Goal: Task Accomplishment & Management: Use online tool/utility

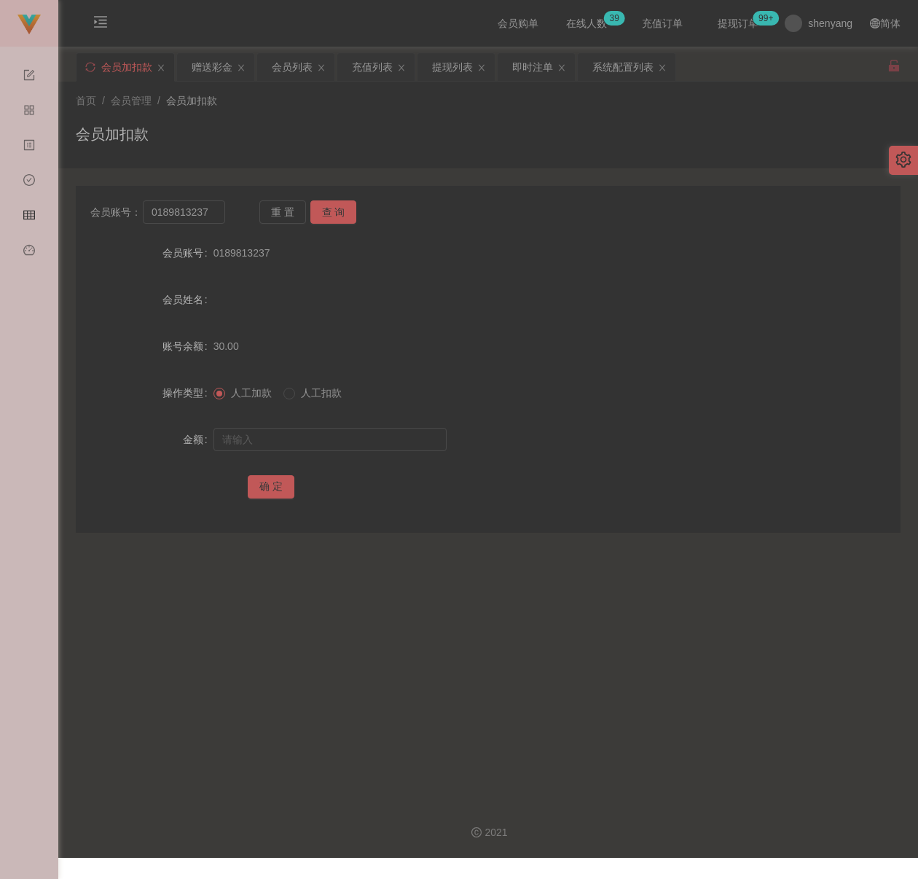
click at [391, 116] on div "首页 / 会员管理 / 会员加扣款 / 会员加扣款" at bounding box center [488, 124] width 825 height 63
click at [195, 214] on input "0189813237" at bounding box center [184, 211] width 82 height 23
paste input "65357925"
type input "0165357925"
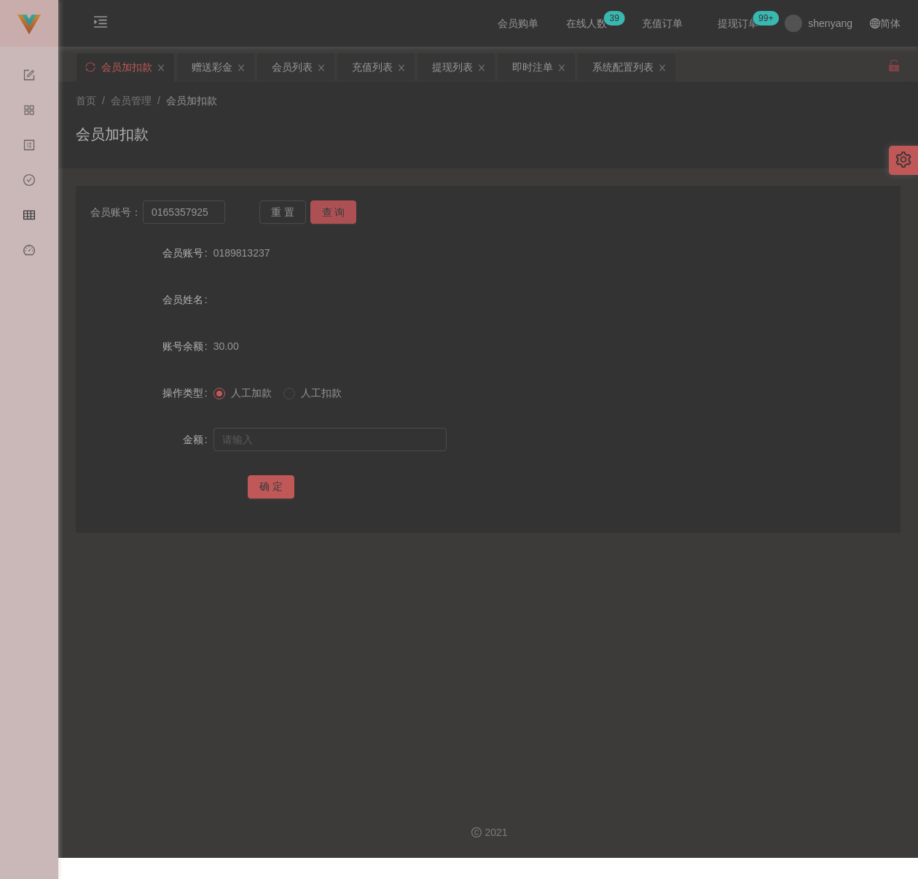
drag, startPoint x: 337, startPoint y: 208, endPoint x: 332, endPoint y: 219, distance: 11.8
click at [337, 208] on button "查 询" at bounding box center [333, 211] width 47 height 23
click at [313, 440] on input "text" at bounding box center [329, 439] width 233 height 23
click at [370, 439] on input "text" at bounding box center [329, 439] width 233 height 23
paste input "30"
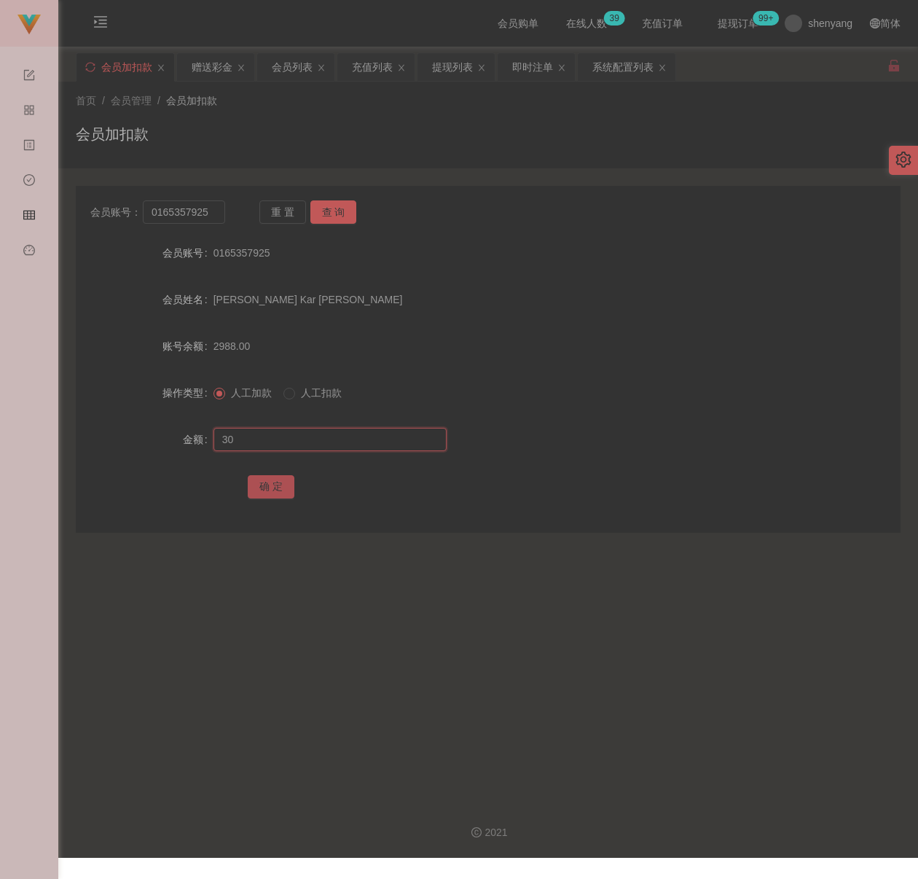
type input "30"
click at [280, 482] on button "确 定" at bounding box center [271, 486] width 47 height 23
click at [374, 70] on div "充值列表" at bounding box center [372, 67] width 41 height 28
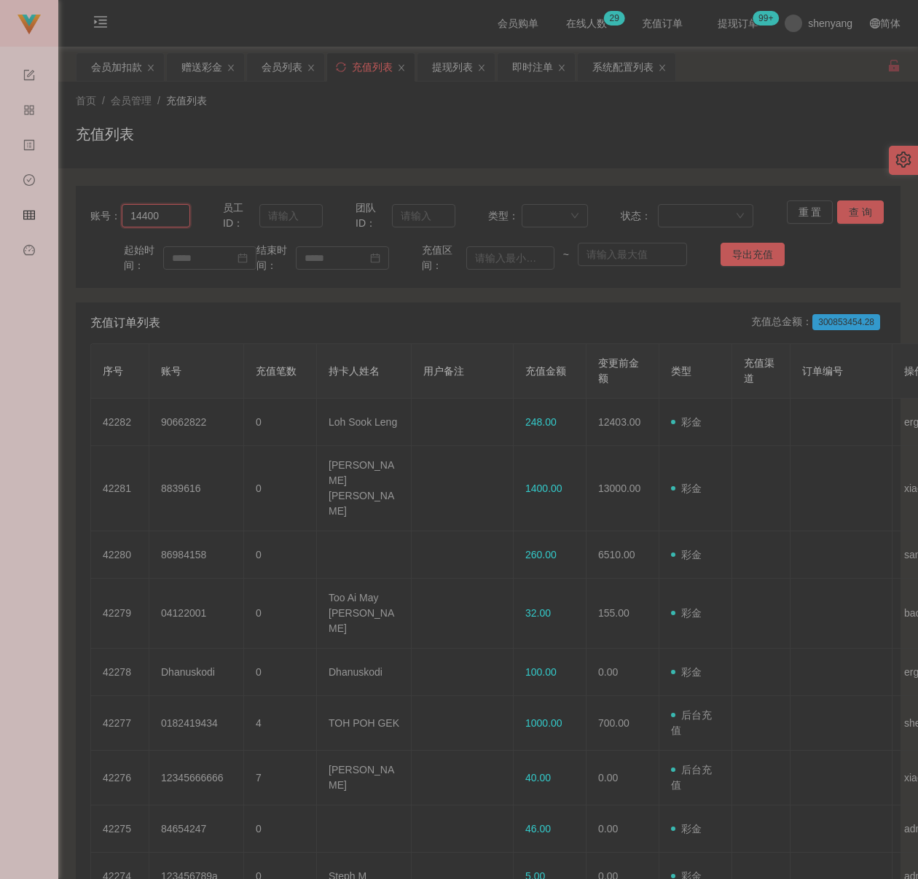
click at [171, 219] on input "14400" at bounding box center [156, 215] width 68 height 23
paste input "0165357925"
type input "0165357925"
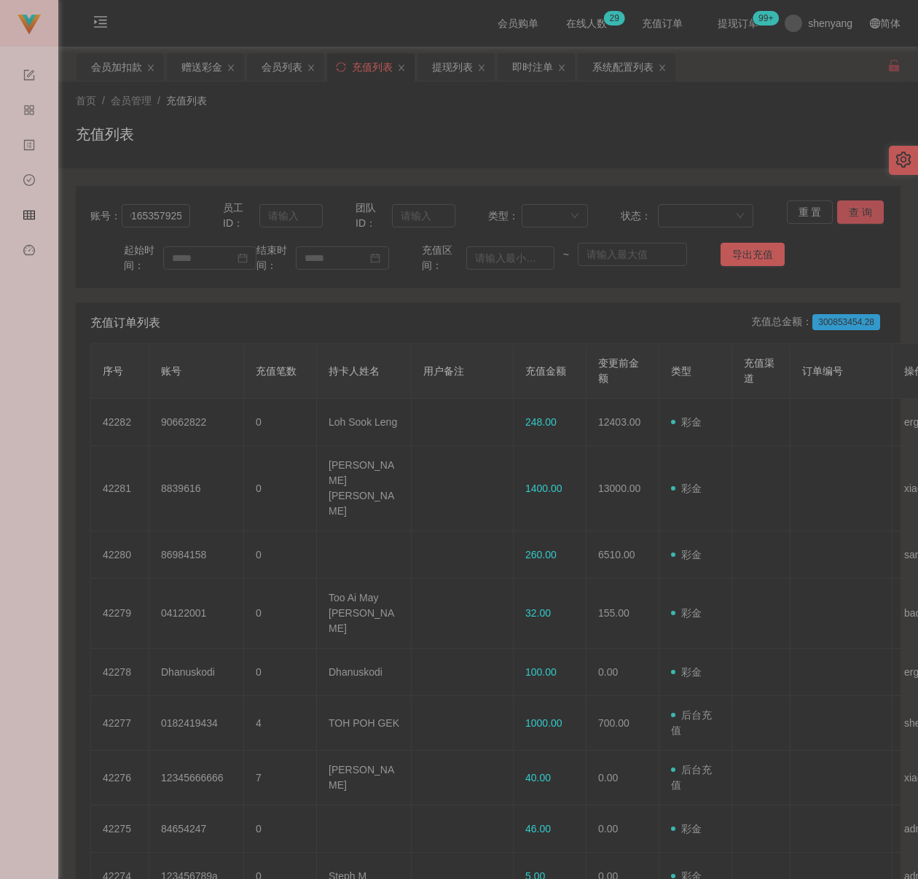
click at [838, 210] on button "查 询" at bounding box center [860, 211] width 47 height 23
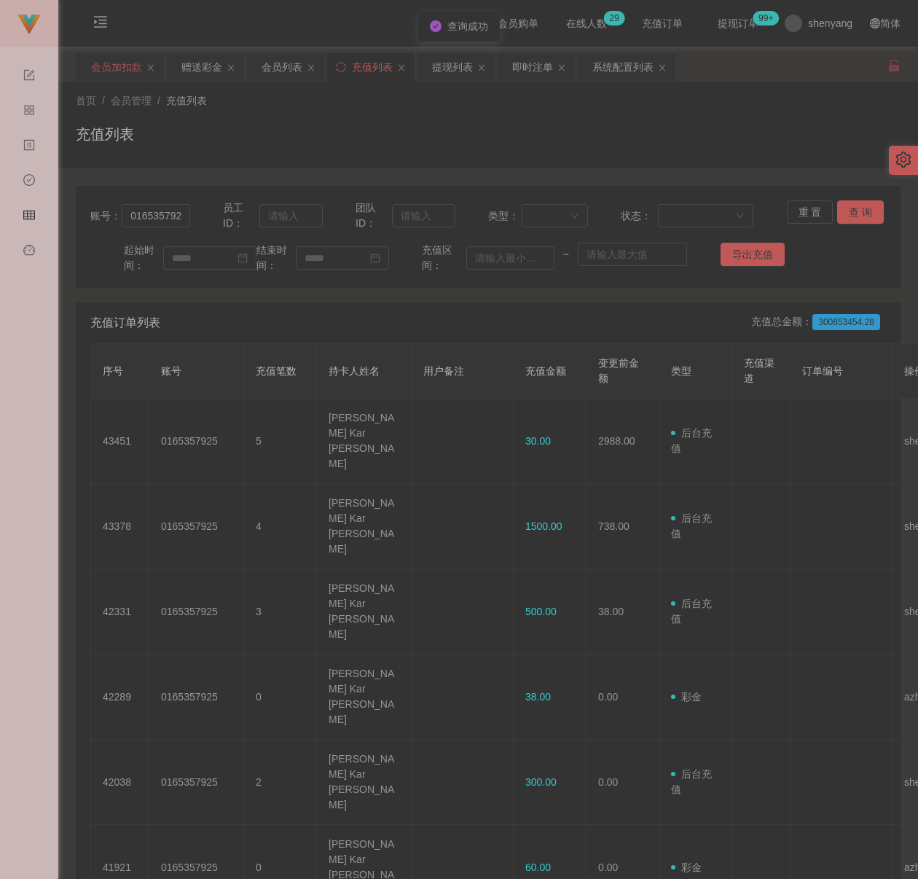
click at [111, 66] on div "会员加扣款" at bounding box center [116, 67] width 51 height 28
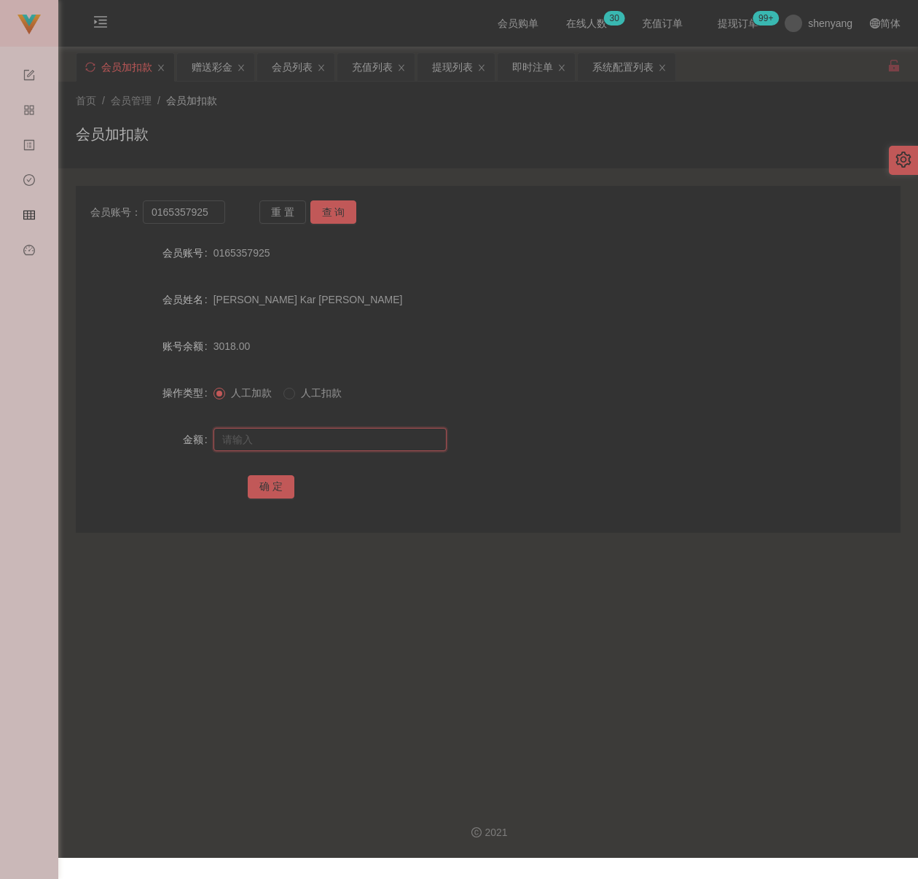
click at [298, 444] on input "text" at bounding box center [329, 439] width 233 height 23
paste input "4000"
type input "4000"
click at [270, 487] on button "确 定" at bounding box center [271, 486] width 47 height 23
click at [331, 121] on div "首页 / 会员管理 / 会员加扣款 / 会员加扣款" at bounding box center [488, 124] width 825 height 63
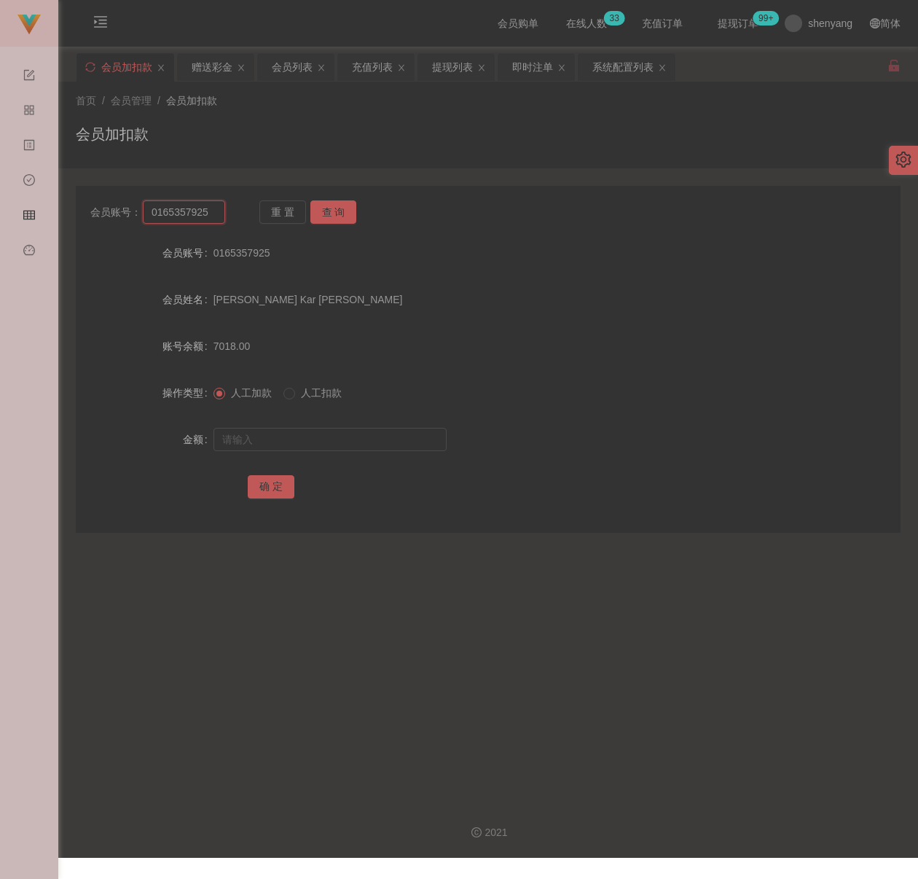
click at [212, 211] on input "0165357925" at bounding box center [184, 211] width 82 height 23
paste input "74935301"
type input "0174935301"
click at [328, 204] on button "查 询" at bounding box center [333, 211] width 47 height 23
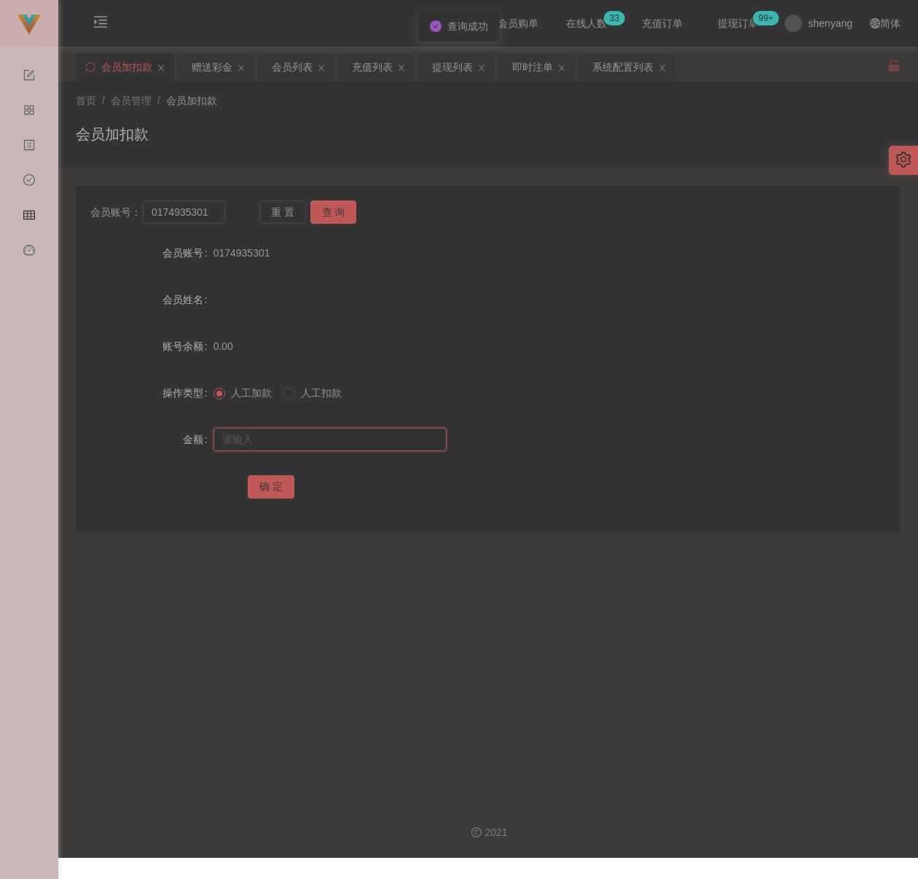
click at [339, 448] on input "text" at bounding box center [329, 439] width 233 height 23
click at [318, 431] on input "text" at bounding box center [329, 439] width 233 height 23
paste input "30"
type input "30"
drag, startPoint x: 267, startPoint y: 486, endPoint x: 274, endPoint y: 466, distance: 21.7
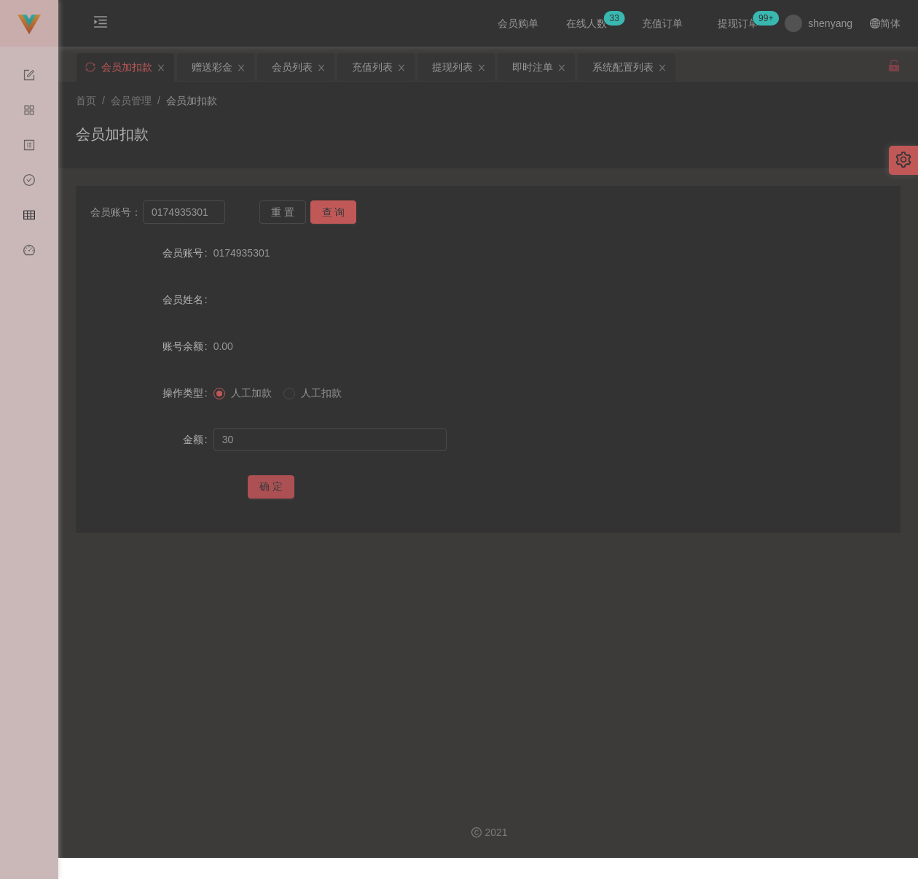
click at [267, 485] on button "确 定" at bounding box center [271, 486] width 47 height 23
click at [308, 120] on div "首页 / 会员管理 / 会员加扣款 / 会员加扣款" at bounding box center [488, 124] width 825 height 63
click at [217, 217] on input "0174935301" at bounding box center [184, 211] width 82 height 23
paste input "1234yvonne"
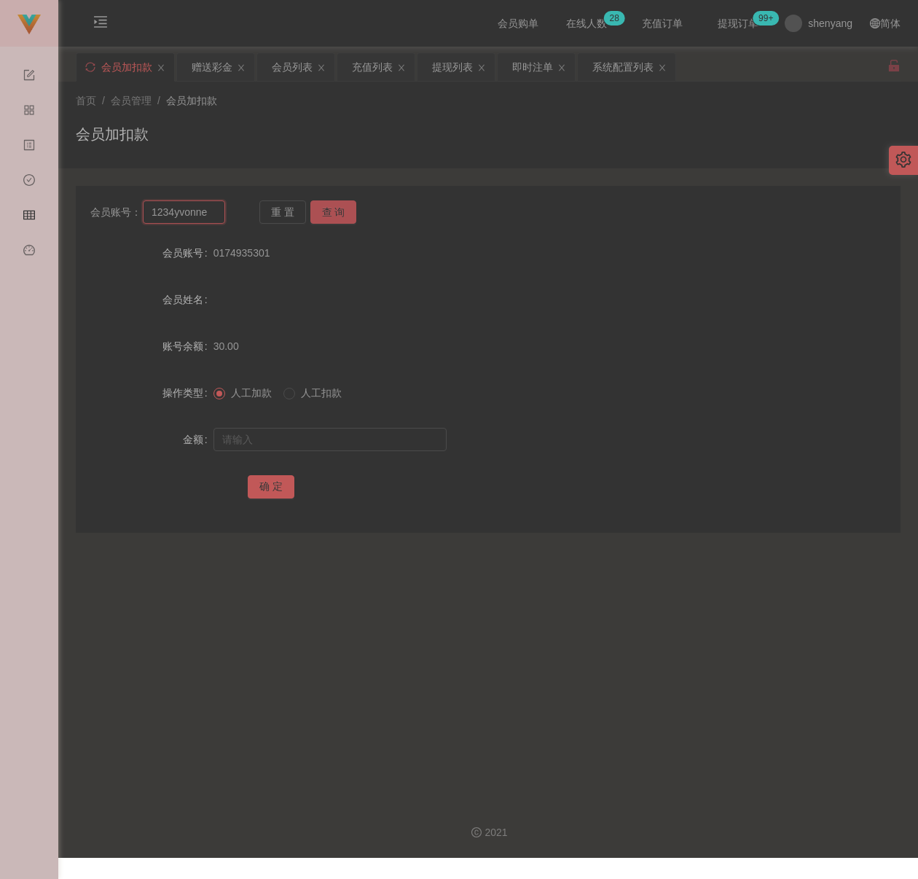
type input "1234yvonne"
click at [333, 211] on button "查 询" at bounding box center [333, 211] width 47 height 23
click at [345, 444] on input "text" at bounding box center [329, 439] width 233 height 23
click at [315, 442] on input "text" at bounding box center [329, 439] width 233 height 23
paste input "100"
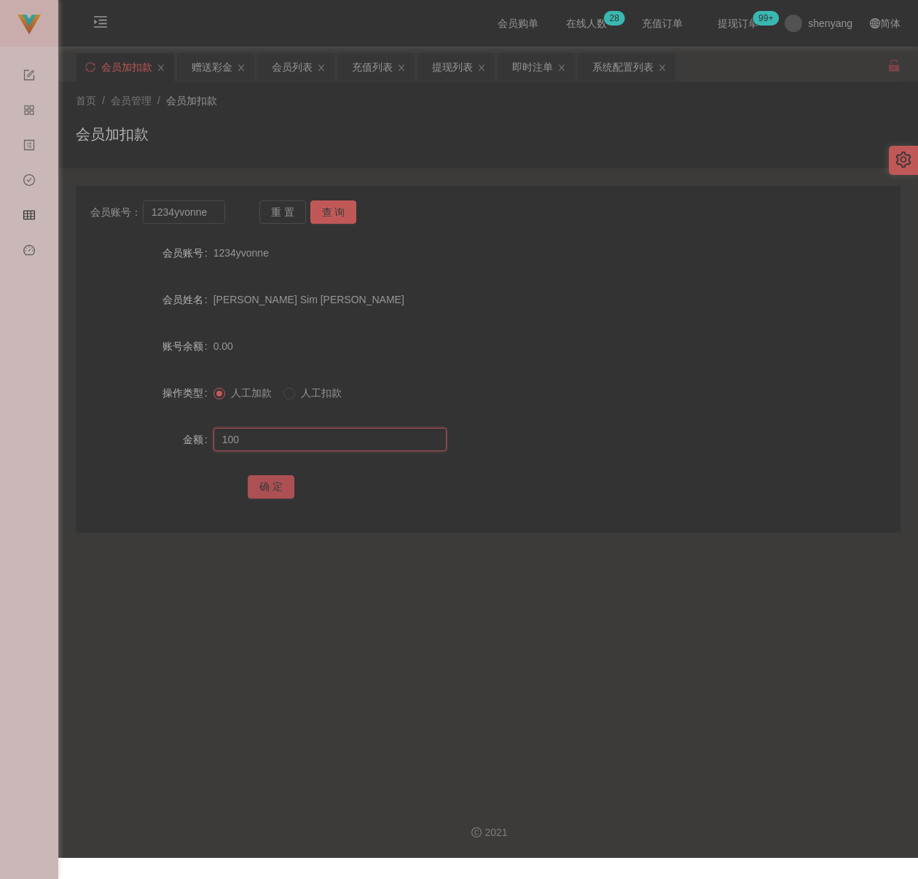
type input "100"
click at [278, 483] on button "确 定" at bounding box center [271, 486] width 47 height 23
click at [308, 105] on div "首页 / 会员管理 / 会员加扣款 /" at bounding box center [488, 100] width 825 height 15
click at [206, 215] on input "1234yvonne" at bounding box center [184, 211] width 82 height 23
click at [208, 215] on input "1234yvonne" at bounding box center [184, 211] width 82 height 23
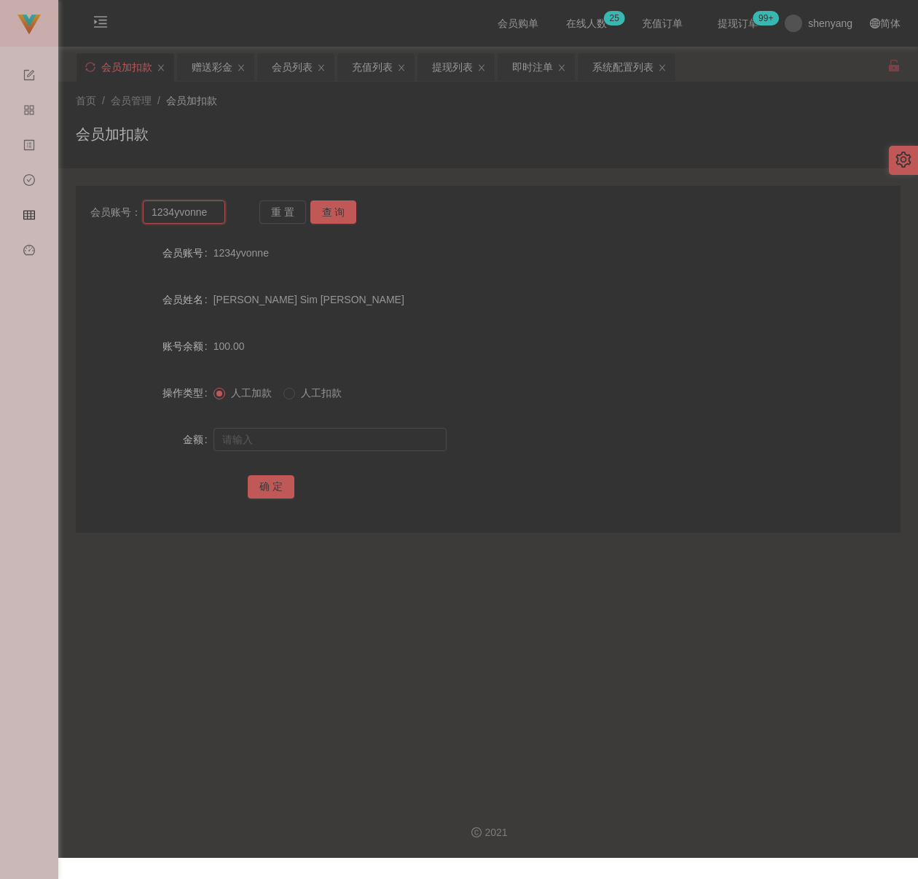
paste input "0174935301"
type input "0174935301"
click at [341, 213] on button "查 询" at bounding box center [333, 211] width 47 height 23
click at [322, 436] on input "text" at bounding box center [329, 439] width 233 height 23
click at [405, 444] on input "text" at bounding box center [329, 439] width 233 height 23
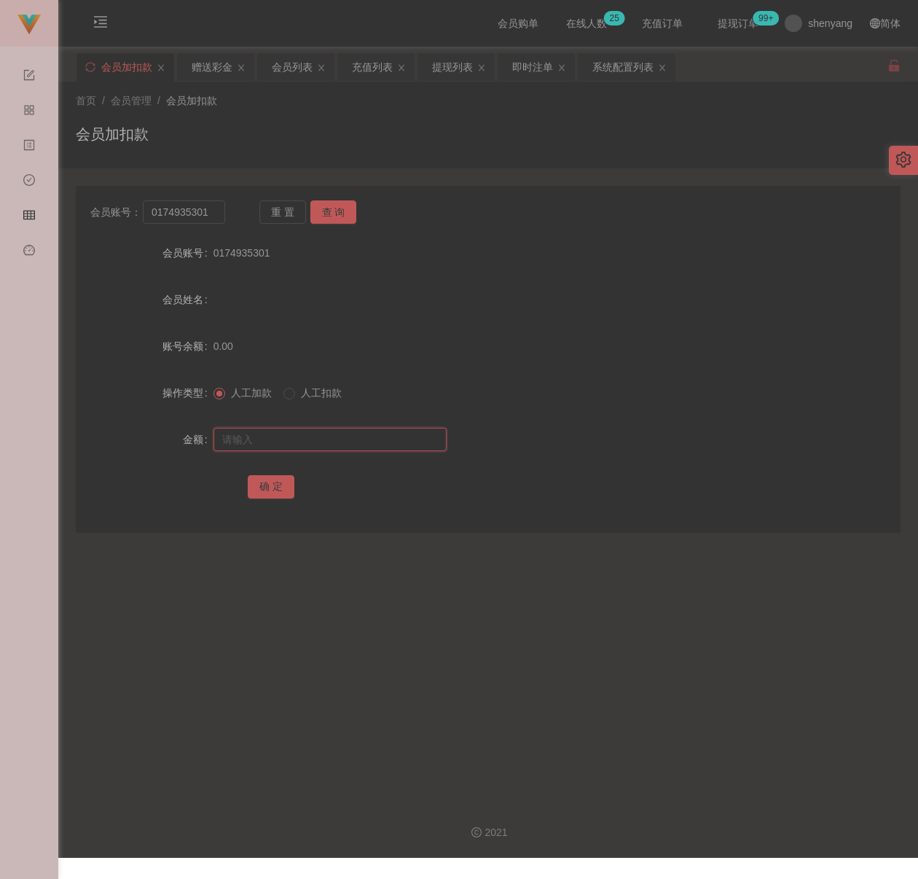
paste input "100"
type input "100"
click at [274, 481] on button "确 定" at bounding box center [271, 486] width 47 height 23
click at [335, 117] on div "首页 / 会员管理 / 会员加扣款 / 会员加扣款" at bounding box center [488, 124] width 825 height 63
click at [208, 214] on input "0174935301" at bounding box center [184, 211] width 82 height 23
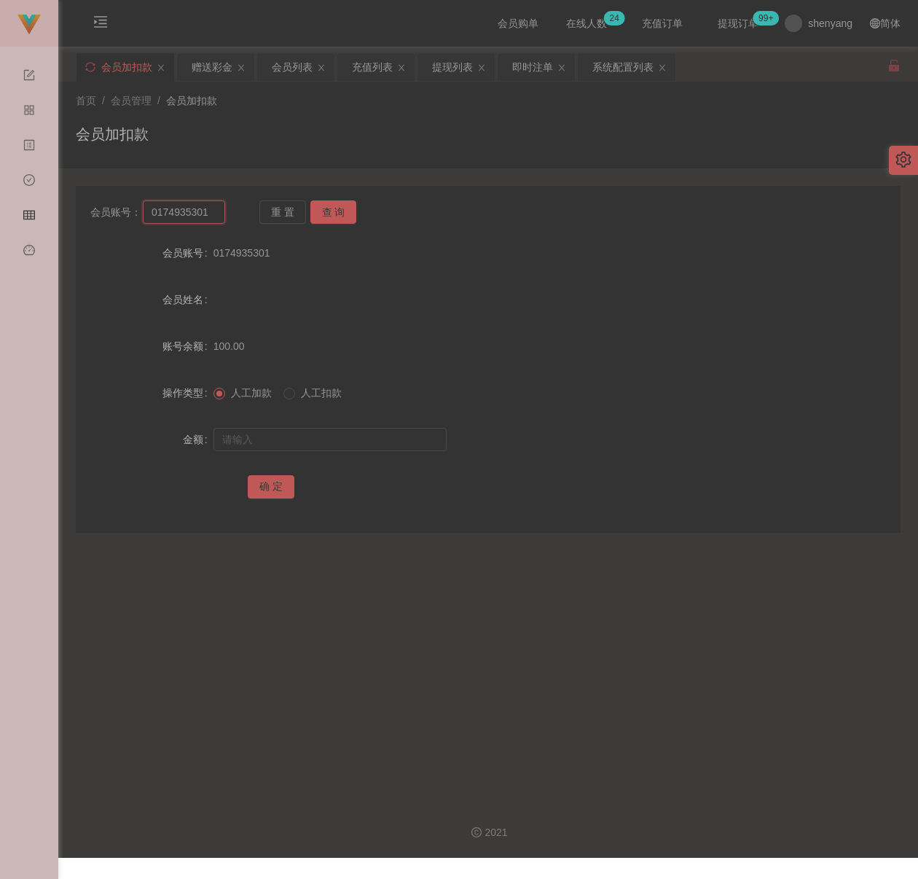
click at [208, 214] on input "0174935301" at bounding box center [184, 211] width 82 height 23
paste input "spark510"
type input "spark510"
click at [321, 210] on button "查 询" at bounding box center [333, 211] width 47 height 23
click at [329, 437] on input "text" at bounding box center [329, 439] width 233 height 23
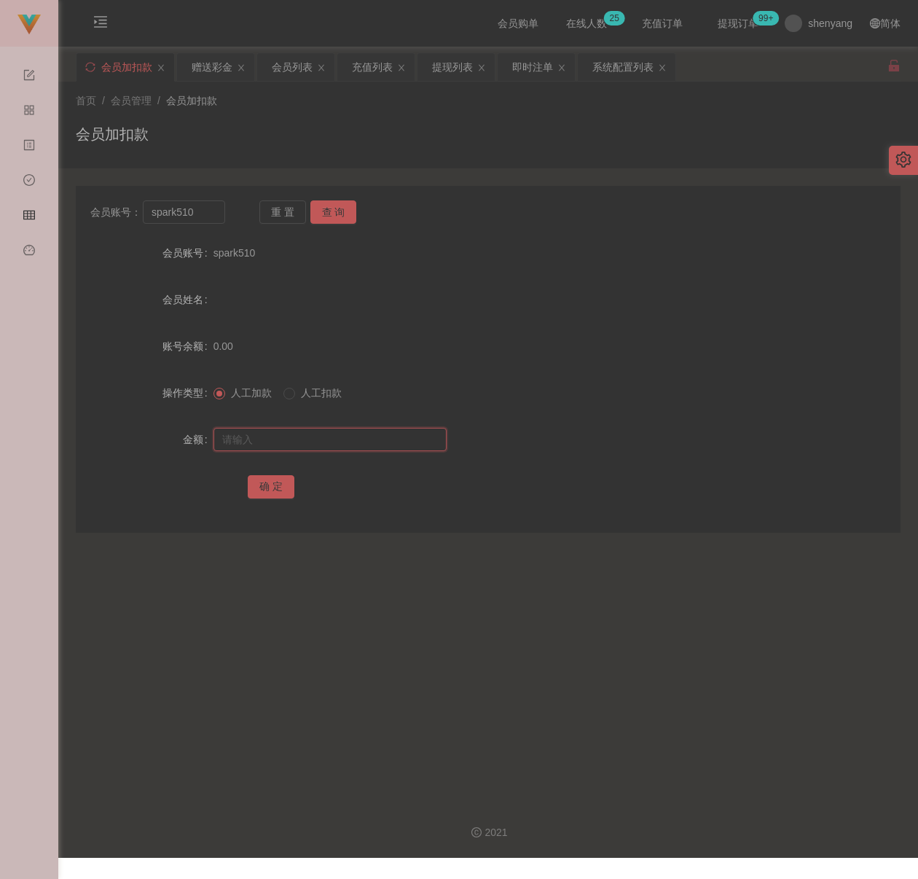
click at [374, 446] on input "text" at bounding box center [329, 439] width 233 height 23
paste input "100"
type input "100"
click at [263, 485] on button "确 定" at bounding box center [271, 486] width 47 height 23
click at [203, 201] on input "spark510" at bounding box center [184, 211] width 82 height 23
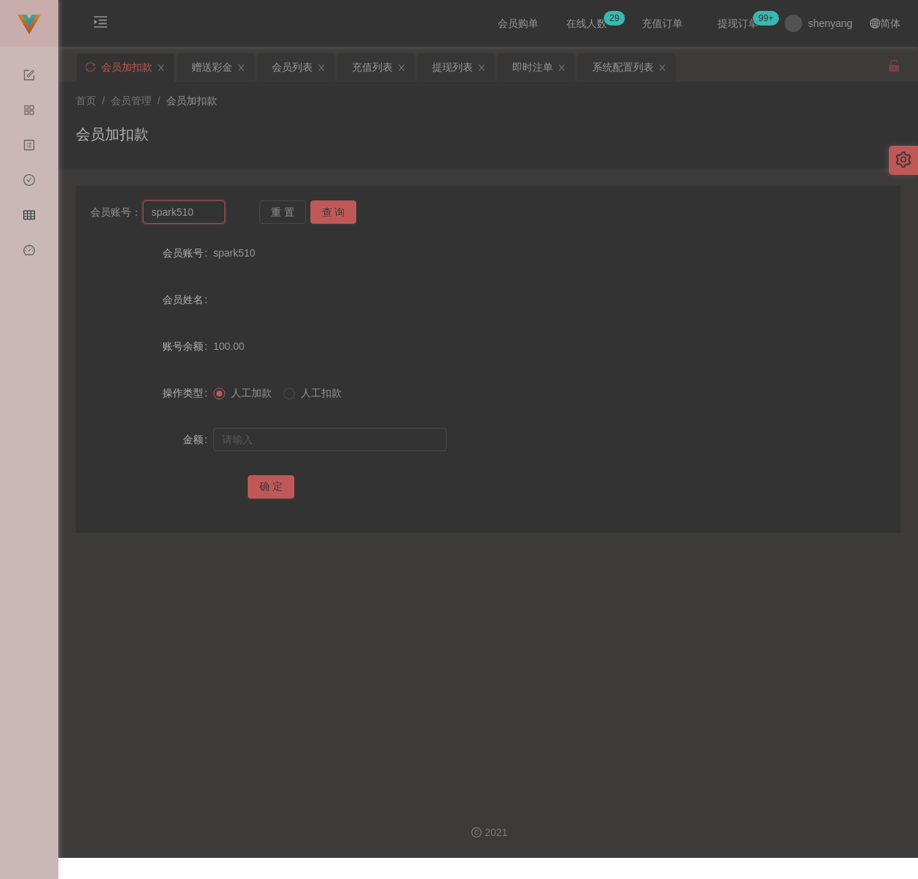
click at [203, 201] on input "spark510" at bounding box center [184, 211] width 82 height 23
paste input "ss88"
type input "sss88"
click at [323, 204] on button "查 询" at bounding box center [333, 211] width 47 height 23
click at [289, 437] on input "text" at bounding box center [329, 439] width 233 height 23
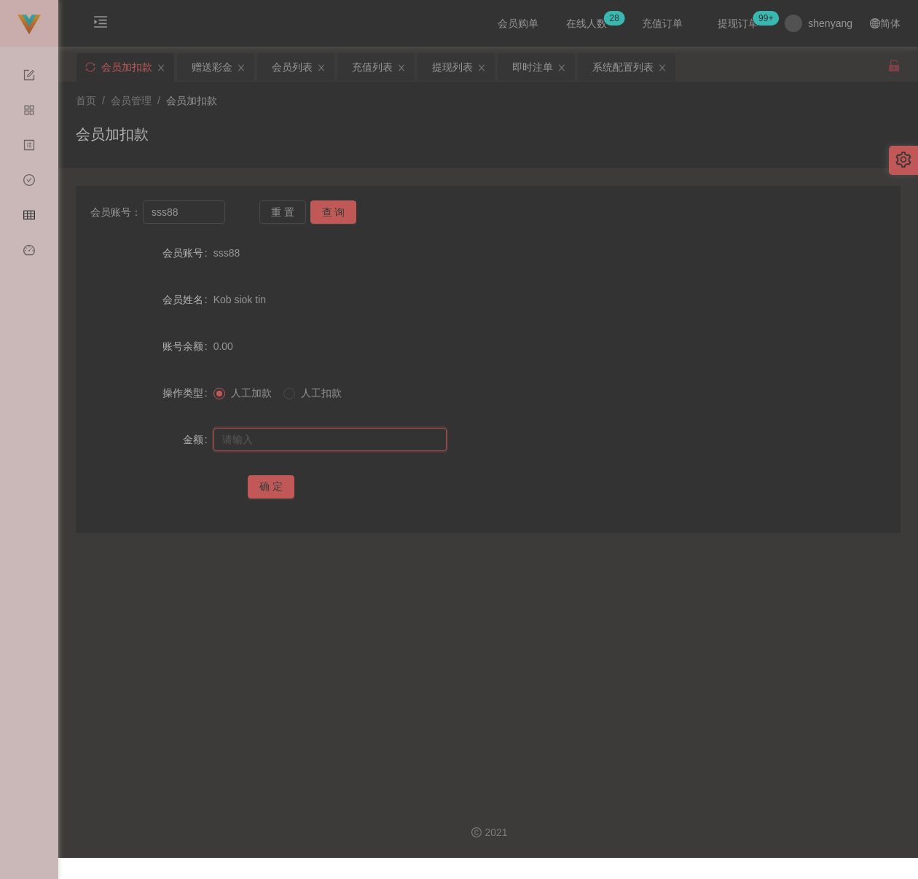
click at [377, 444] on input "text" at bounding box center [329, 439] width 233 height 23
paste input "100"
type input "100"
click at [267, 484] on button "确 定" at bounding box center [271, 486] width 47 height 23
click at [201, 216] on input "sss88" at bounding box center [184, 211] width 82 height 23
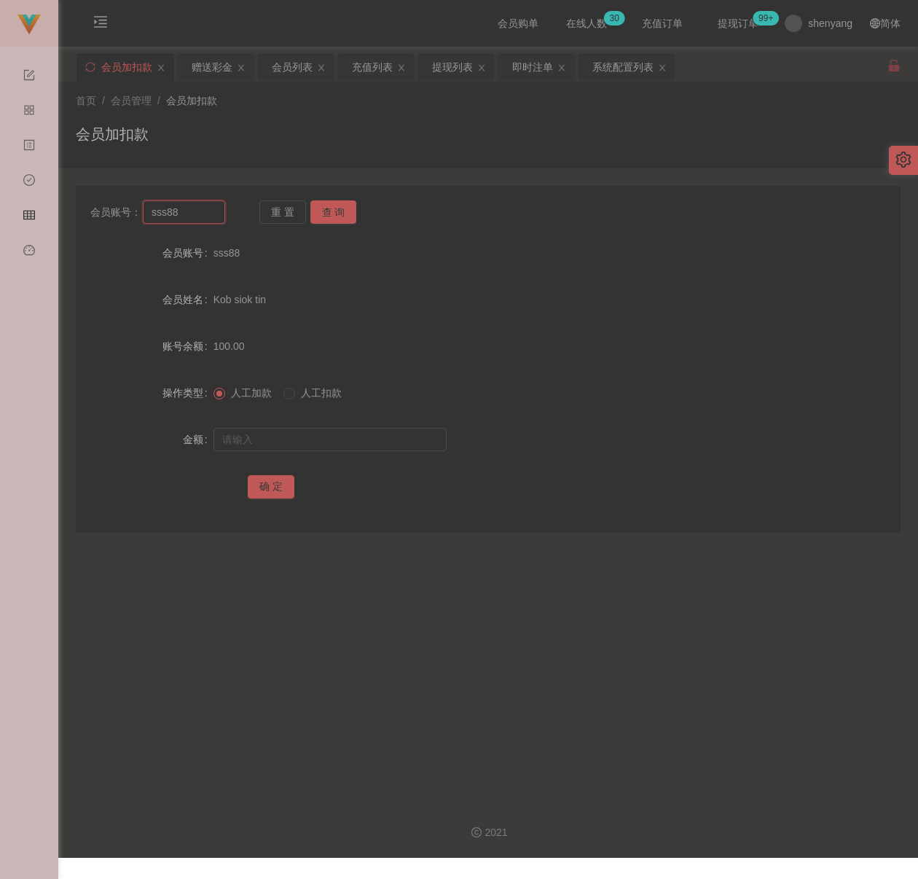
click at [201, 216] on input "sss88" at bounding box center [184, 211] width 82 height 23
paste input "0187676707"
type input "0187676707"
click at [337, 212] on button "查 询" at bounding box center [333, 211] width 47 height 23
click at [329, 440] on input "text" at bounding box center [329, 439] width 233 height 23
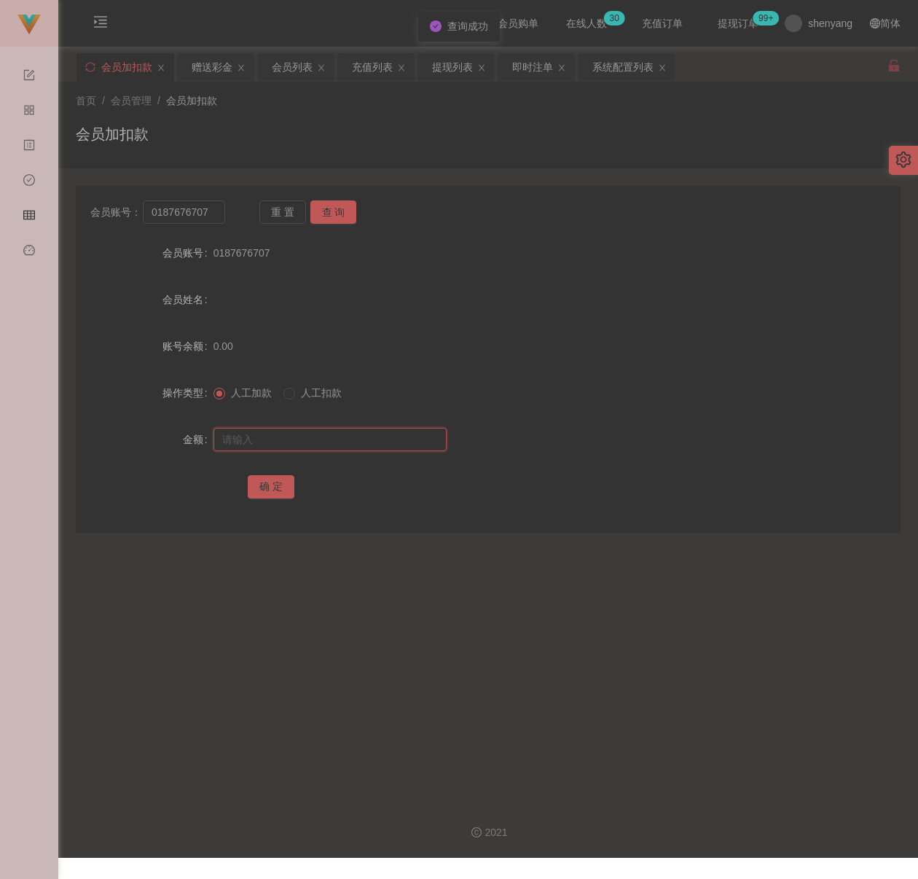
click at [374, 431] on input "text" at bounding box center [329, 439] width 233 height 23
paste input "100"
type input "100"
click at [267, 492] on button "确 定" at bounding box center [271, 486] width 47 height 23
click at [212, 205] on input "0187676707" at bounding box center [184, 211] width 82 height 23
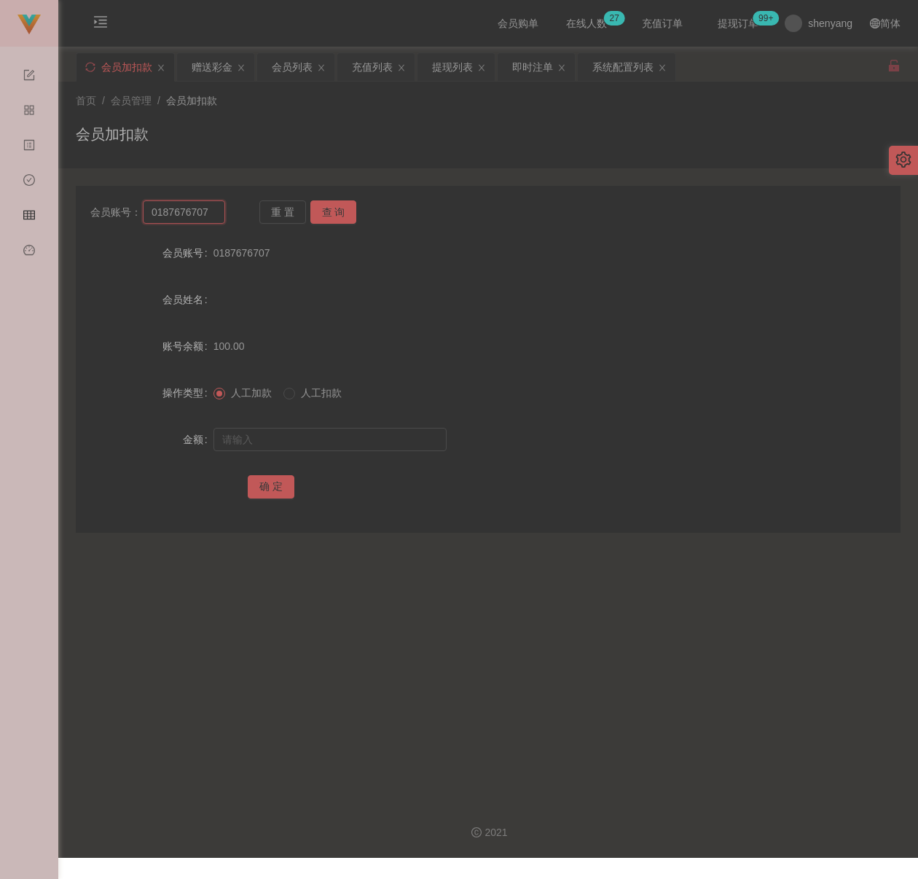
click at [212, 204] on input "0187676707" at bounding box center [184, 211] width 82 height 23
paste input "[PERSON_NAME]"
type input "[PERSON_NAME]"
click at [337, 216] on button "查 询" at bounding box center [333, 211] width 47 height 23
click at [299, 437] on input "text" at bounding box center [329, 439] width 233 height 23
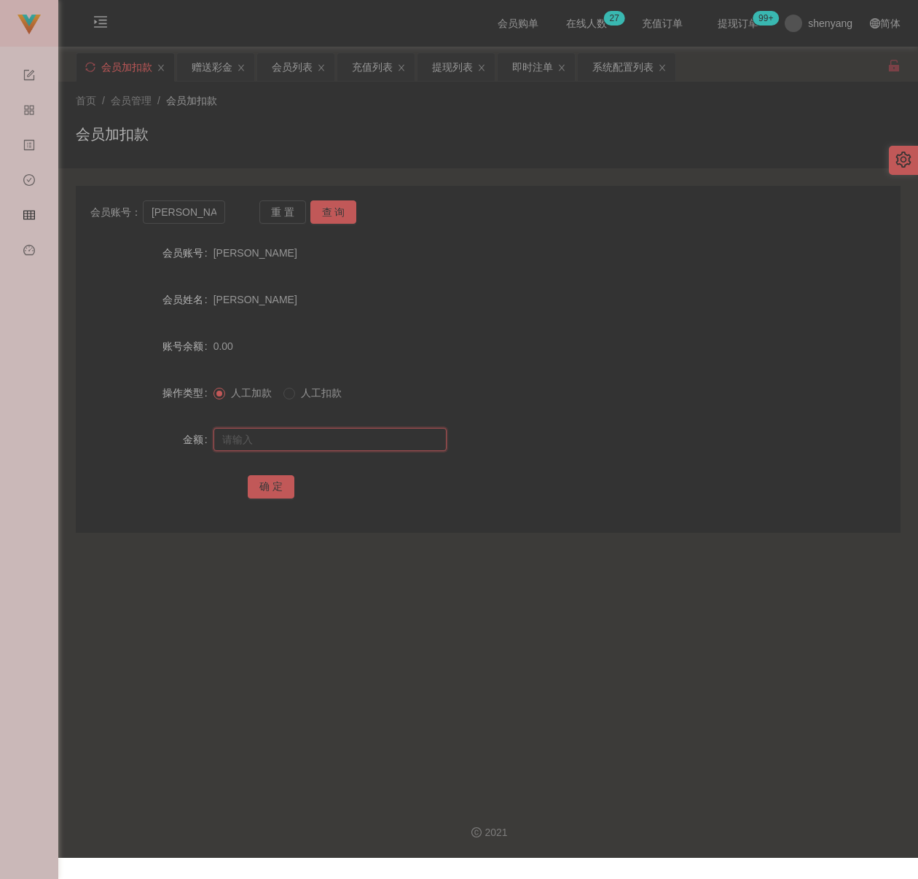
click at [394, 439] on input "text" at bounding box center [329, 439] width 233 height 23
paste input "100"
type input "100"
click at [272, 483] on button "确 定" at bounding box center [271, 486] width 47 height 23
click at [181, 216] on input "[PERSON_NAME]" at bounding box center [184, 211] width 82 height 23
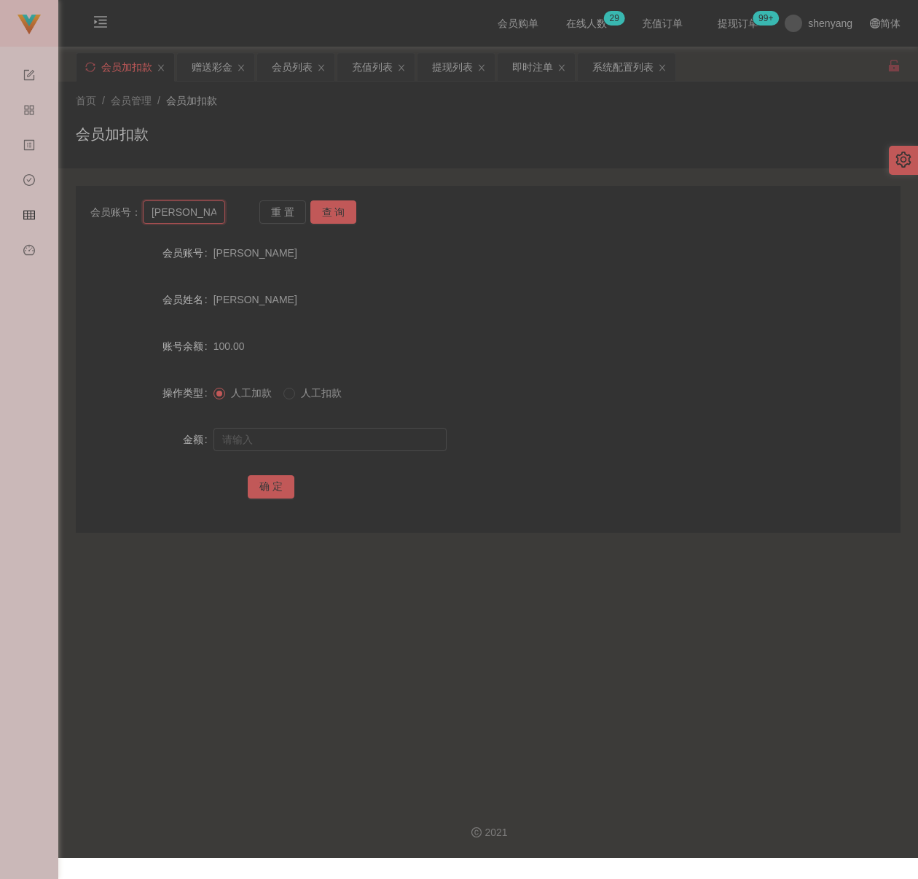
click at [181, 216] on input "[PERSON_NAME]" at bounding box center [184, 211] width 82 height 23
paste input "Teoh123456"
type input "Teoh123456"
click at [322, 202] on button "查 询" at bounding box center [333, 211] width 47 height 23
click at [315, 433] on input "text" at bounding box center [329, 439] width 233 height 23
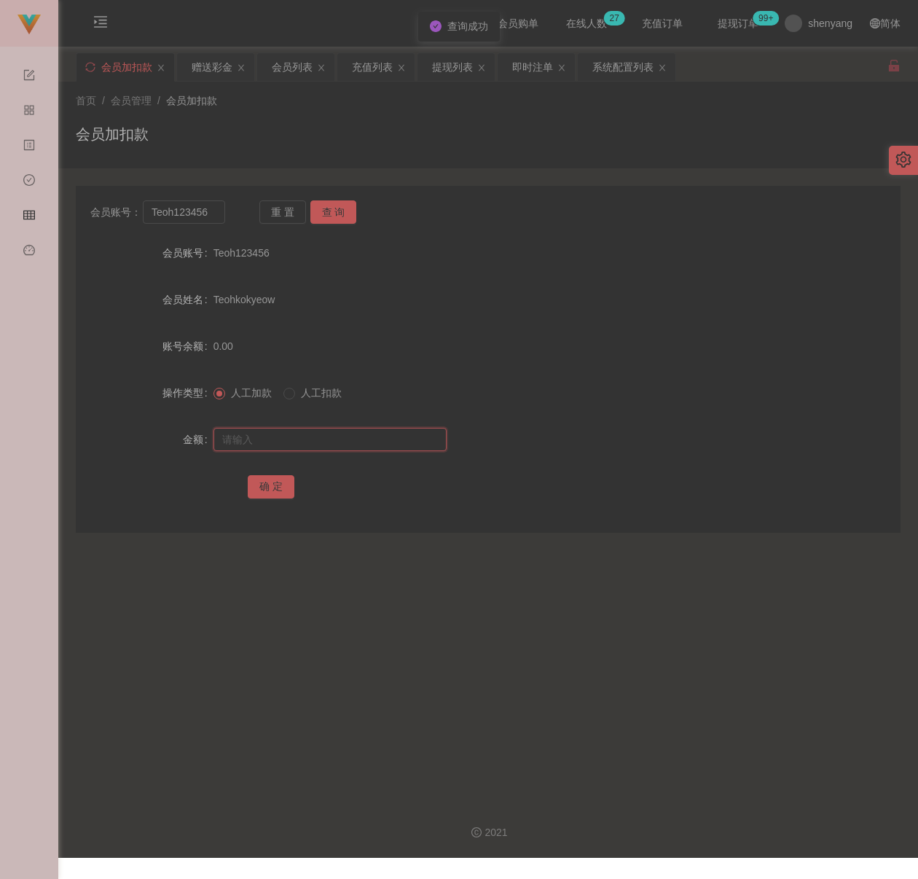
click at [367, 440] on input "text" at bounding box center [329, 439] width 233 height 23
paste input "200"
type input "200"
drag, startPoint x: 285, startPoint y: 486, endPoint x: 300, endPoint y: 487, distance: 15.4
click at [285, 486] on button "确 定" at bounding box center [271, 486] width 47 height 23
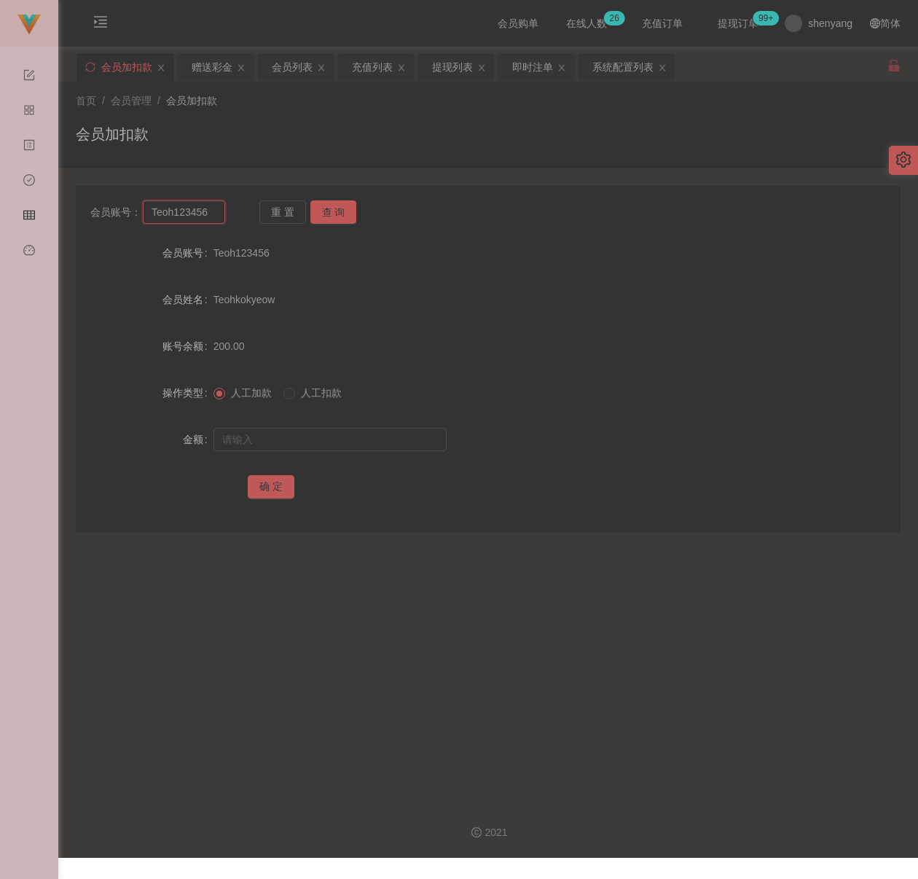
click at [216, 213] on input "Teoh123456" at bounding box center [184, 211] width 82 height 23
paste input "0187776877"
type input "0187776877"
click at [337, 211] on button "查 询" at bounding box center [333, 211] width 47 height 23
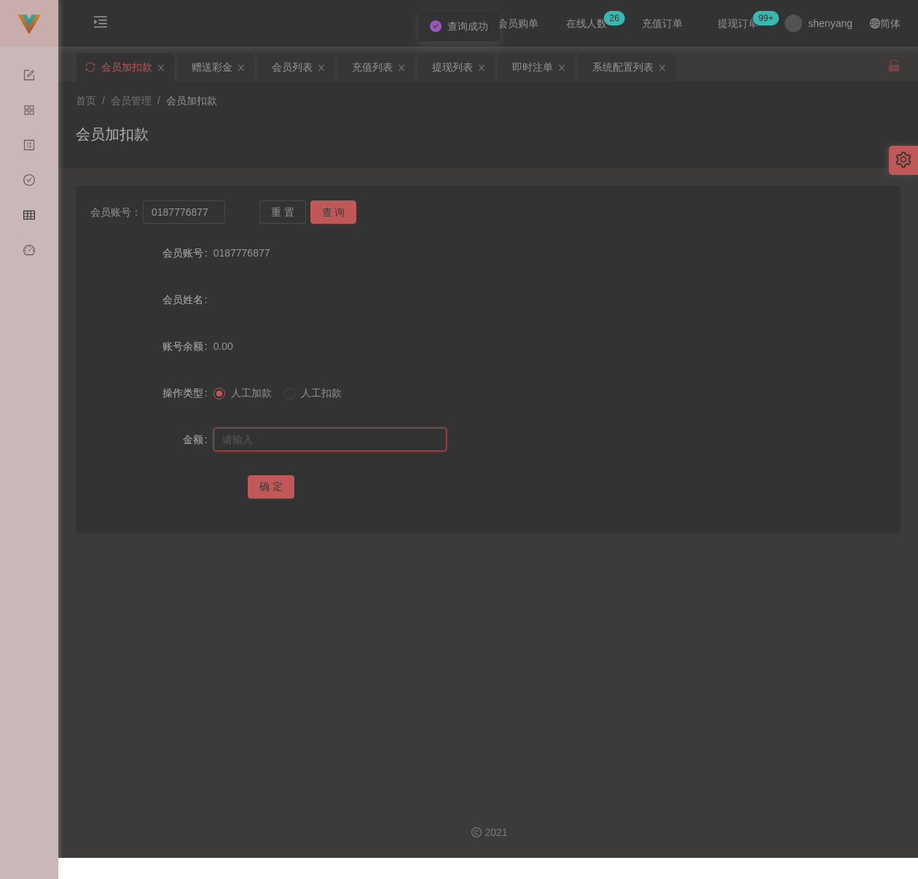
drag, startPoint x: 323, startPoint y: 439, endPoint x: 341, endPoint y: 440, distance: 17.5
click at [323, 439] on input "text" at bounding box center [329, 439] width 233 height 23
click at [326, 442] on input "text" at bounding box center [329, 439] width 233 height 23
paste input "100"
type input "100"
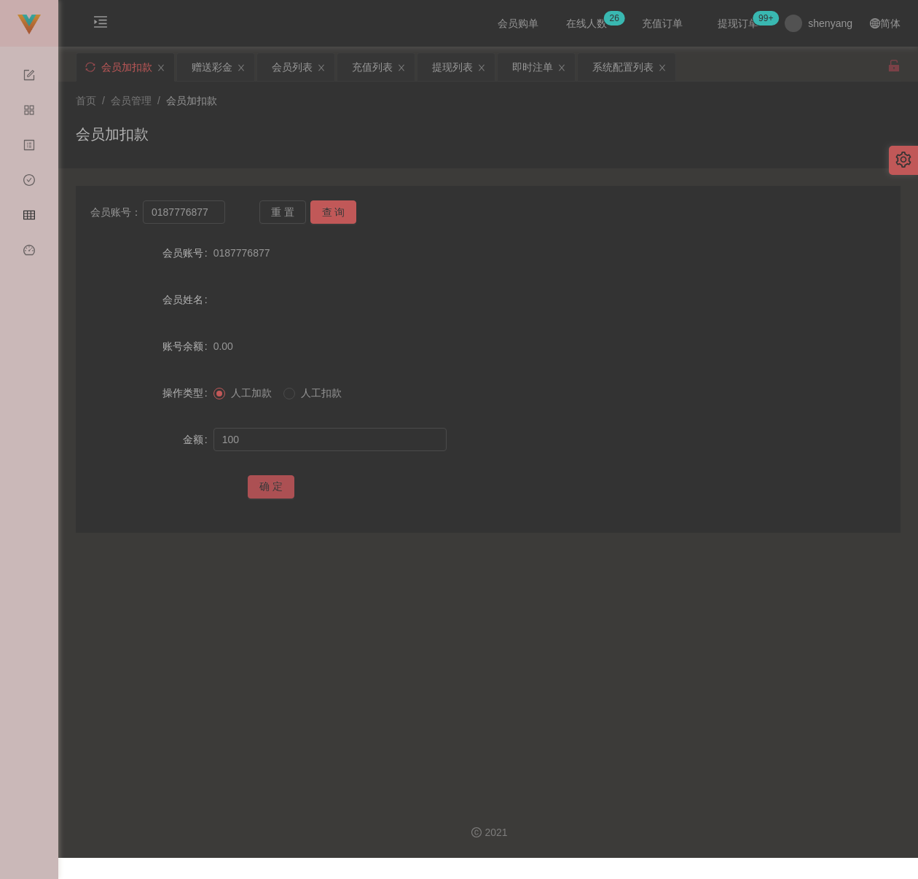
click at [280, 483] on button "确 定" at bounding box center [271, 486] width 47 height 23
click at [216, 213] on input "0187776877" at bounding box center [184, 211] width 82 height 23
paste input "CJF7272"
type input "CJF7272"
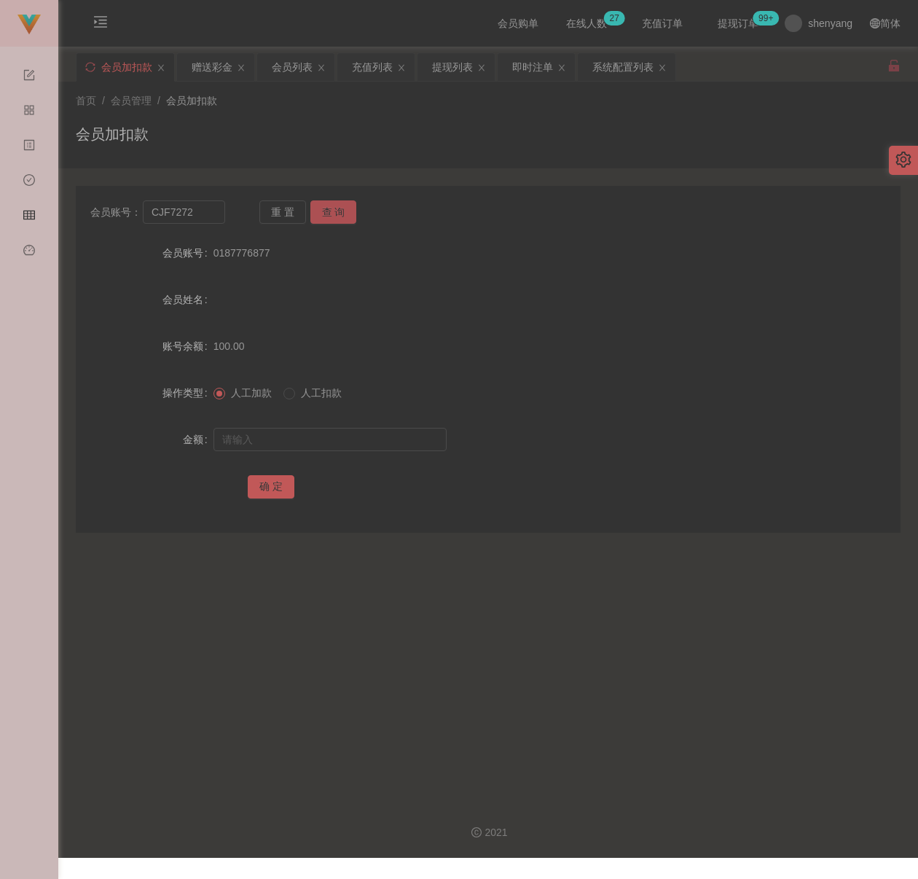
click at [341, 208] on button "查 询" at bounding box center [333, 211] width 47 height 23
drag, startPoint x: 353, startPoint y: 439, endPoint x: 365, endPoint y: 441, distance: 12.6
click at [353, 439] on input "text" at bounding box center [329, 439] width 233 height 23
click at [315, 444] on input "text" at bounding box center [329, 439] width 233 height 23
paste input "100"
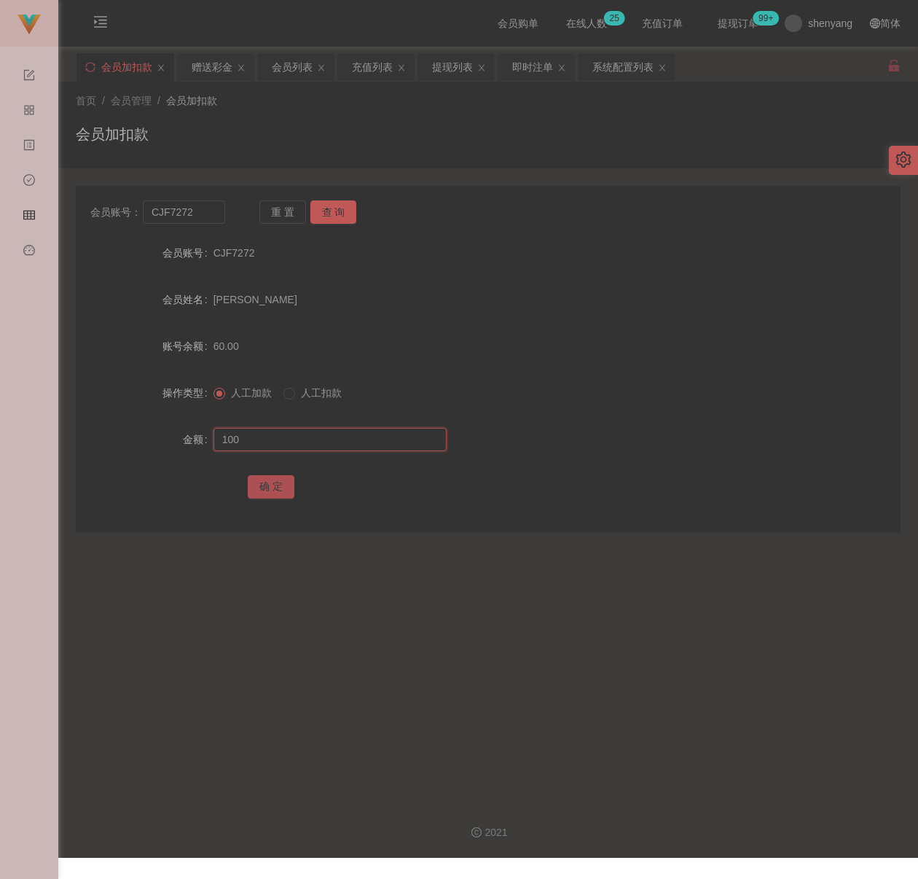
type input "100"
click at [271, 485] on button "确 定" at bounding box center [271, 486] width 47 height 23
click at [199, 215] on input "CJF7272" at bounding box center [184, 211] width 82 height 23
paste input "JH2150"
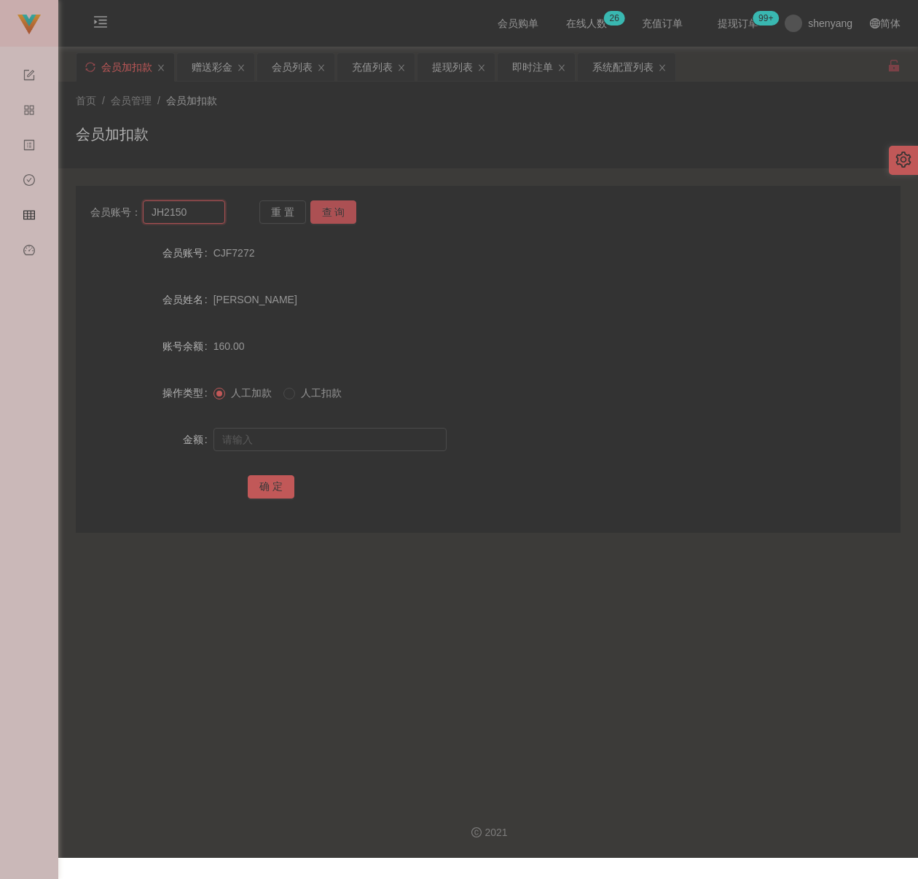
type input "JH2150"
click at [328, 213] on button "查 询" at bounding box center [333, 211] width 47 height 23
click at [332, 444] on input "text" at bounding box center [329, 439] width 233 height 23
click at [390, 437] on input "text" at bounding box center [329, 439] width 233 height 23
paste input "100"
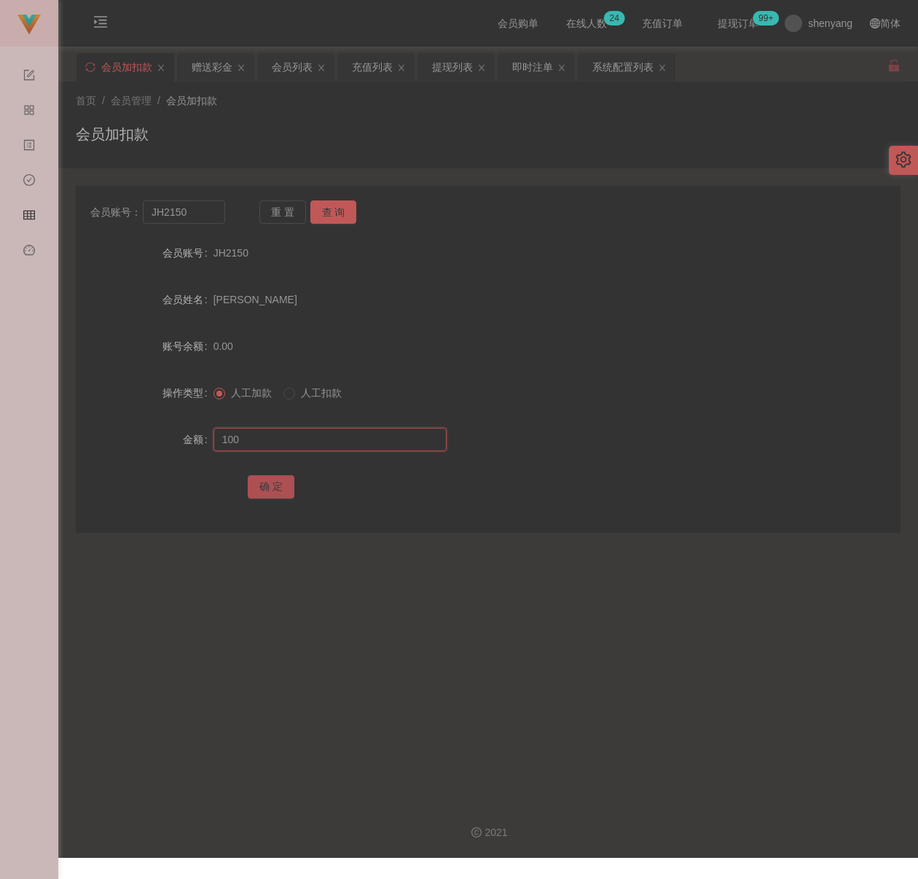
type input "100"
click at [276, 482] on button "确 定" at bounding box center [271, 486] width 47 height 23
click at [208, 221] on input "JH2150" at bounding box center [184, 211] width 82 height 23
paste input "Weiweichye"
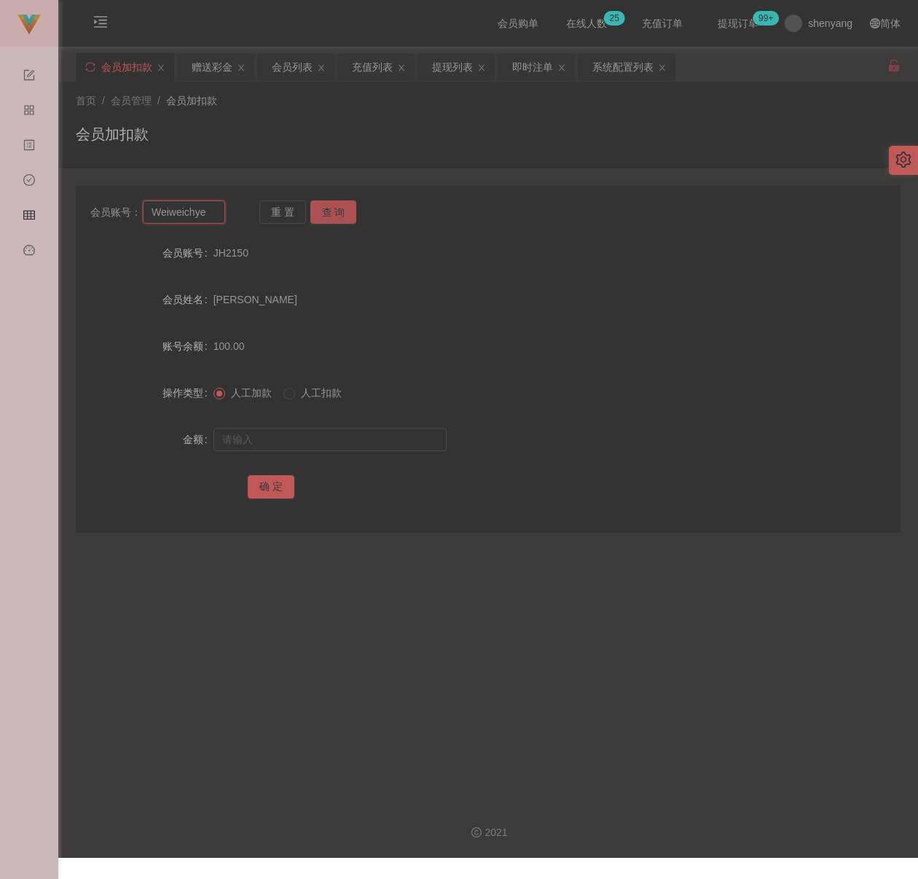
type input "Weiweichye"
click at [335, 215] on button "查 询" at bounding box center [333, 211] width 47 height 23
click at [315, 436] on input "text" at bounding box center [329, 439] width 233 height 23
click at [416, 438] on input "text" at bounding box center [329, 439] width 233 height 23
paste input "100"
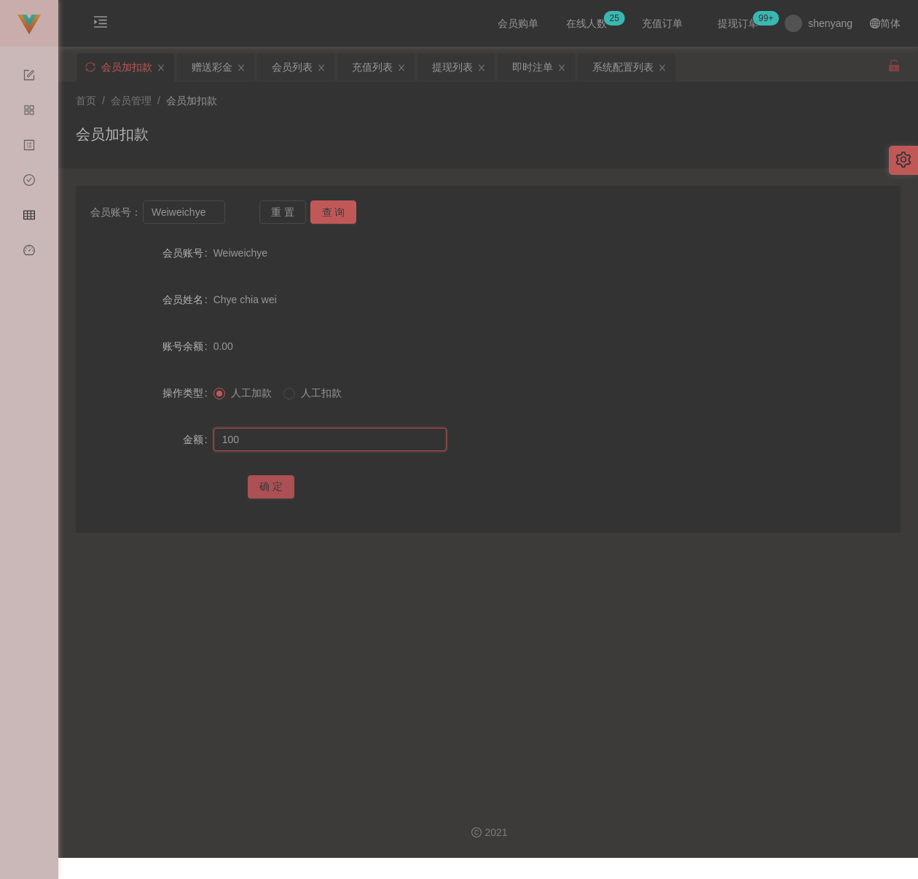
type input "100"
click at [267, 488] on button "确 定" at bounding box center [271, 486] width 47 height 23
click at [212, 213] on input "Weiweichye" at bounding box center [184, 211] width 82 height 23
paste input "lws1111"
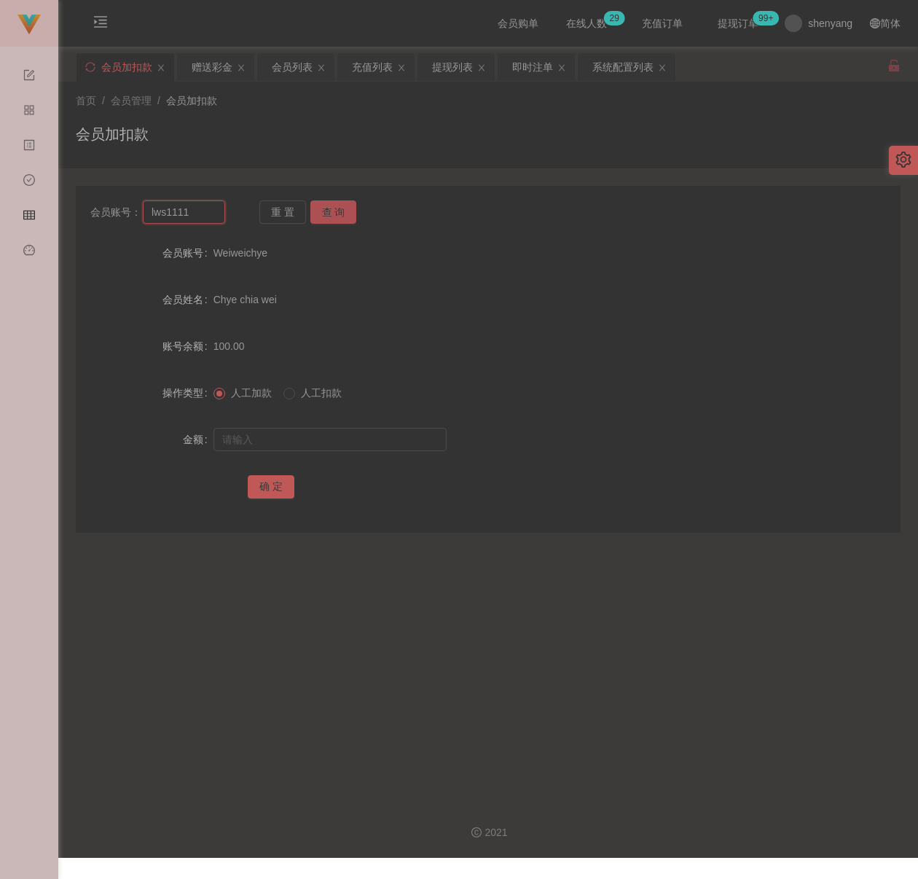
type input "lws1111"
drag, startPoint x: 346, startPoint y: 213, endPoint x: 350, endPoint y: 230, distance: 17.9
click at [346, 213] on button "查 询" at bounding box center [333, 211] width 47 height 23
click at [313, 433] on input "text" at bounding box center [329, 439] width 233 height 23
click at [358, 433] on input "text" at bounding box center [329, 439] width 233 height 23
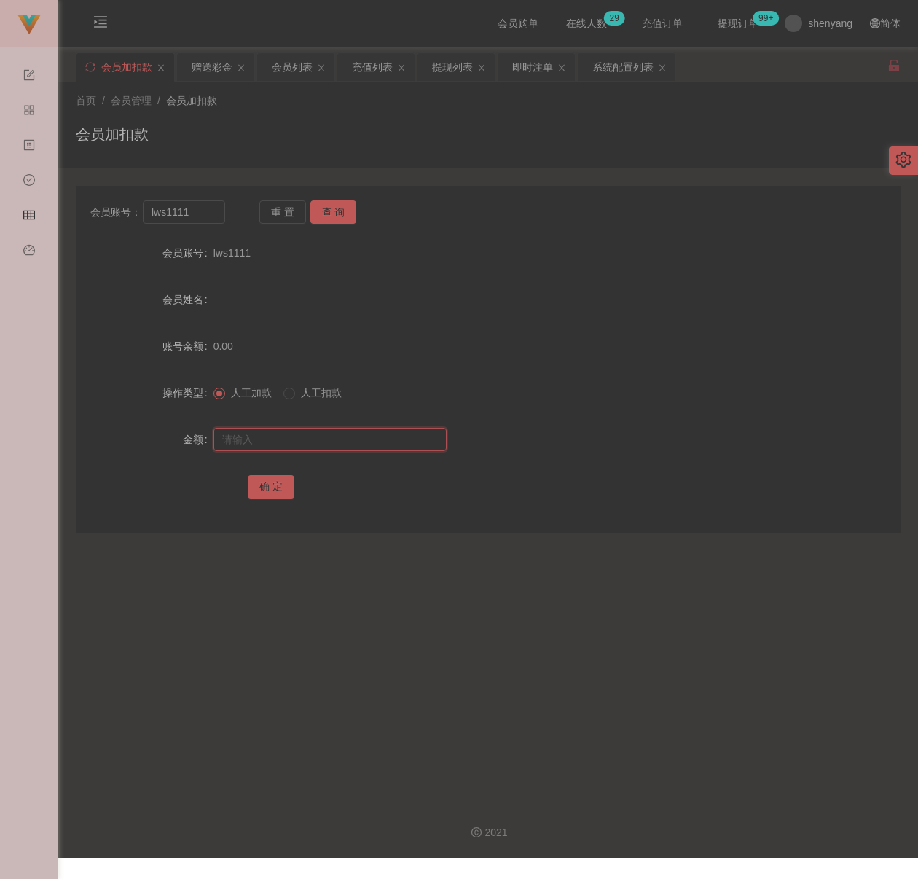
paste input "100"
type input "100"
click at [278, 485] on button "确 定" at bounding box center [271, 486] width 47 height 23
click at [205, 219] on input "lws1111" at bounding box center [184, 211] width 82 height 23
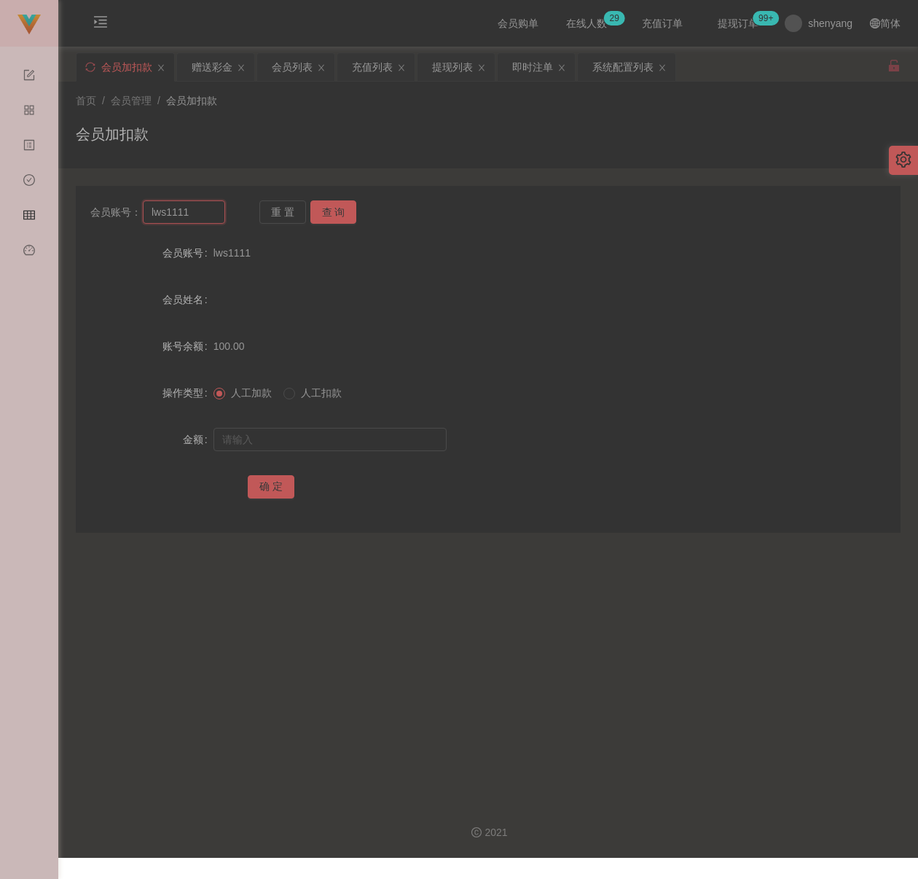
paste input "Alise889"
type input "Alise8891"
drag, startPoint x: 326, startPoint y: 212, endPoint x: 326, endPoint y: 223, distance: 10.9
click at [326, 212] on button "查 询" at bounding box center [333, 211] width 47 height 23
click at [309, 441] on input "text" at bounding box center [329, 439] width 233 height 23
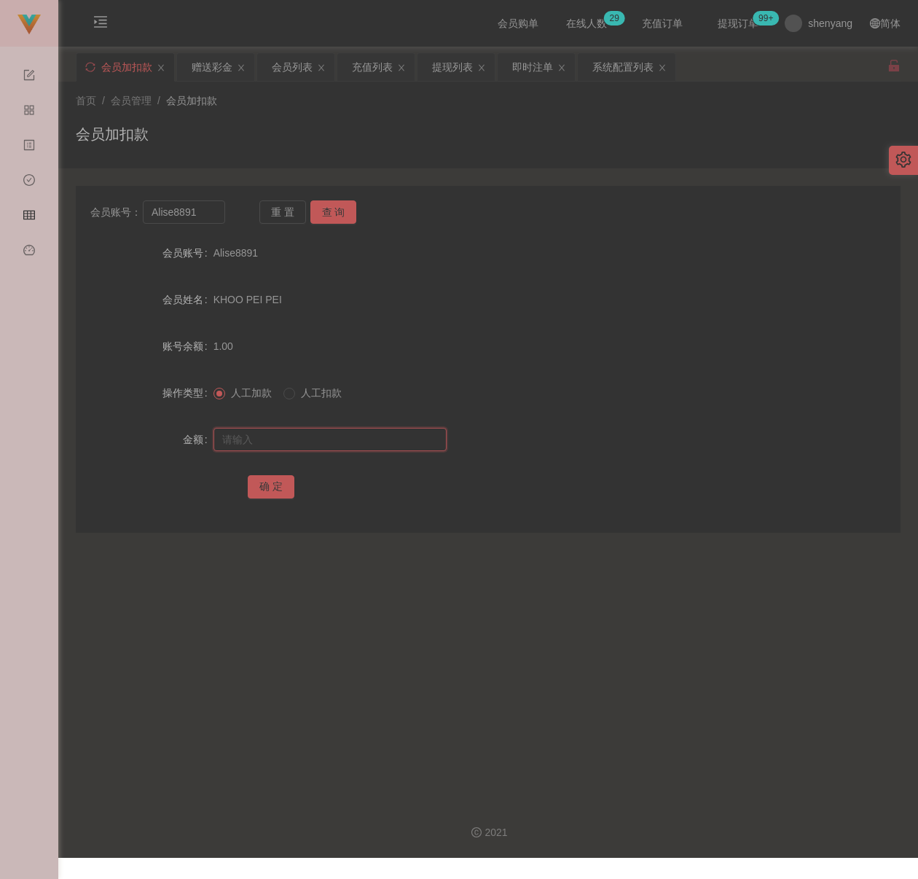
click at [393, 444] on input "text" at bounding box center [329, 439] width 233 height 23
paste input "300"
type input "300"
click at [259, 487] on button "确 定" at bounding box center [271, 486] width 47 height 23
click at [210, 221] on input "Alise8891" at bounding box center [184, 211] width 82 height 23
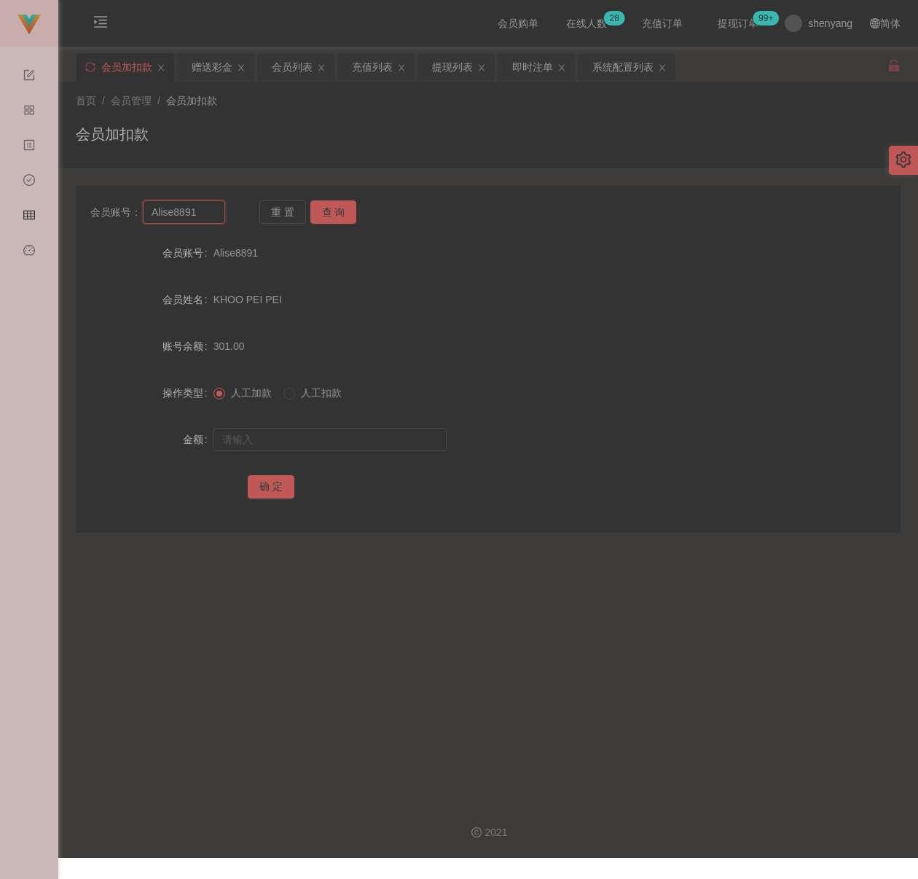
click at [210, 221] on input "Alise8891" at bounding box center [184, 211] width 82 height 23
paste input "0136948867"
type input "0136948867"
click at [321, 213] on button "查 询" at bounding box center [333, 211] width 47 height 23
click at [306, 446] on input "text" at bounding box center [329, 439] width 233 height 23
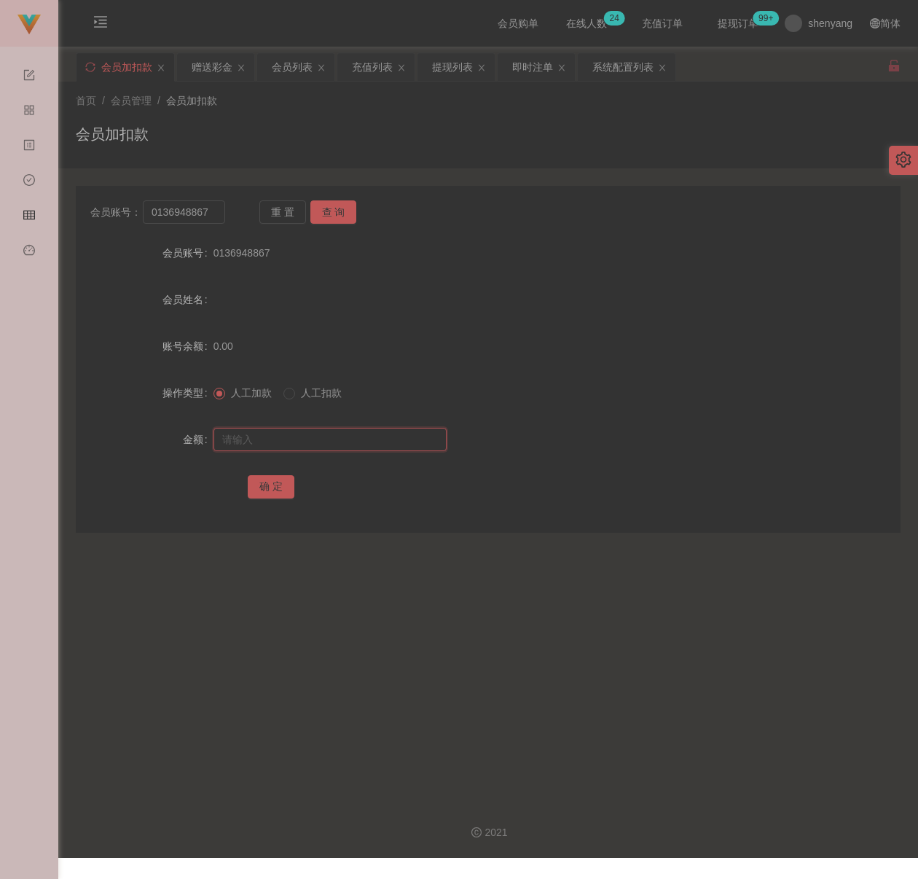
click at [402, 438] on input "text" at bounding box center [329, 439] width 233 height 23
paste input "100"
type input "100"
click at [265, 485] on button "确 定" at bounding box center [271, 486] width 47 height 23
click at [219, 213] on input "0136948867" at bounding box center [184, 211] width 82 height 23
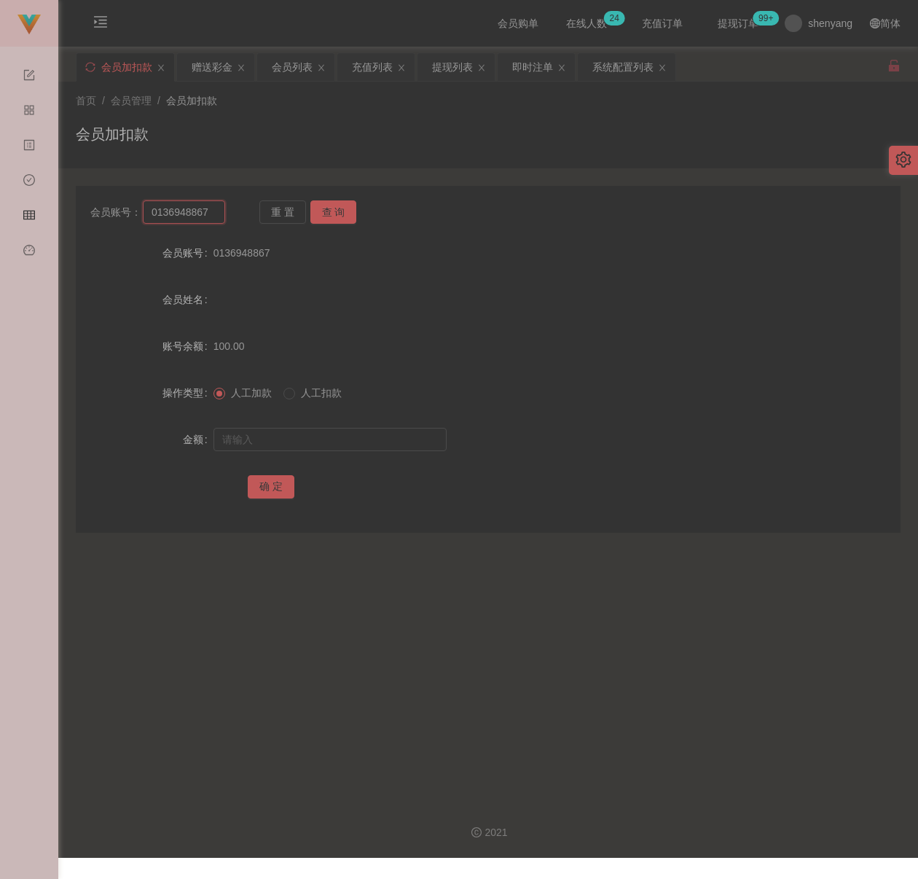
click at [219, 212] on input "0136948867" at bounding box center [184, 211] width 82 height 23
paste input "peterkslee"
type input "peterkslee"
click at [333, 214] on button "查 询" at bounding box center [333, 211] width 47 height 23
click at [300, 433] on input "text" at bounding box center [329, 439] width 233 height 23
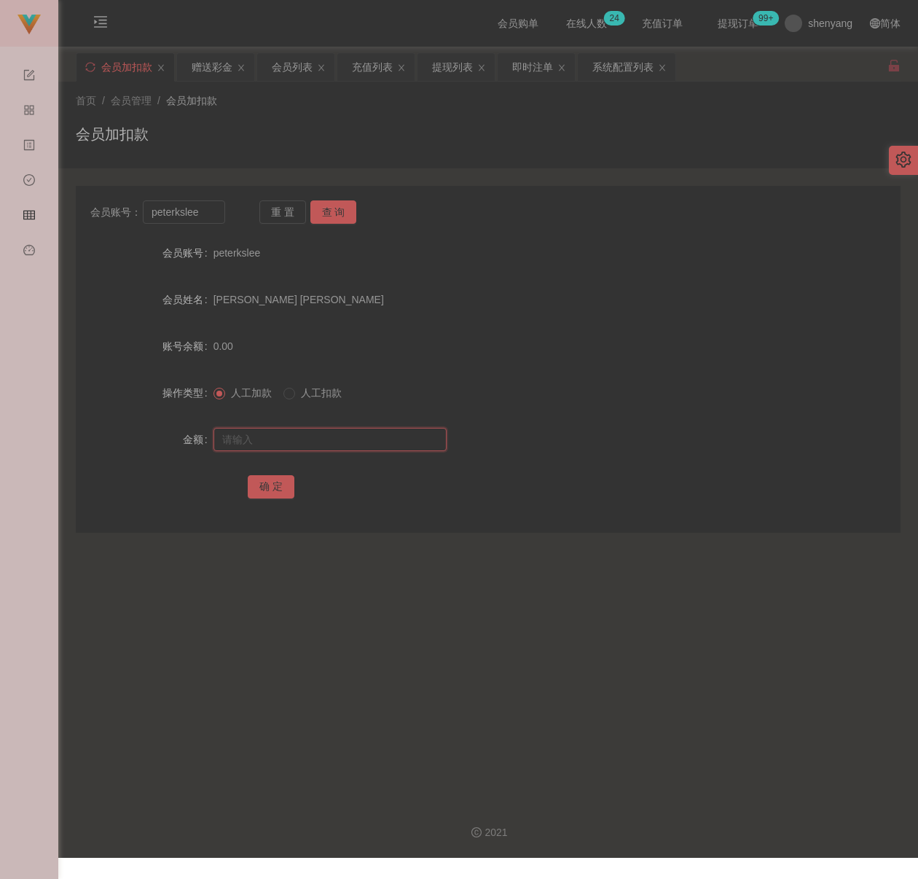
click at [350, 444] on input "text" at bounding box center [329, 439] width 233 height 23
paste input "100"
type input "100"
click at [270, 486] on button "确 定" at bounding box center [271, 486] width 47 height 23
click at [202, 214] on input "peterkslee" at bounding box center [184, 211] width 82 height 23
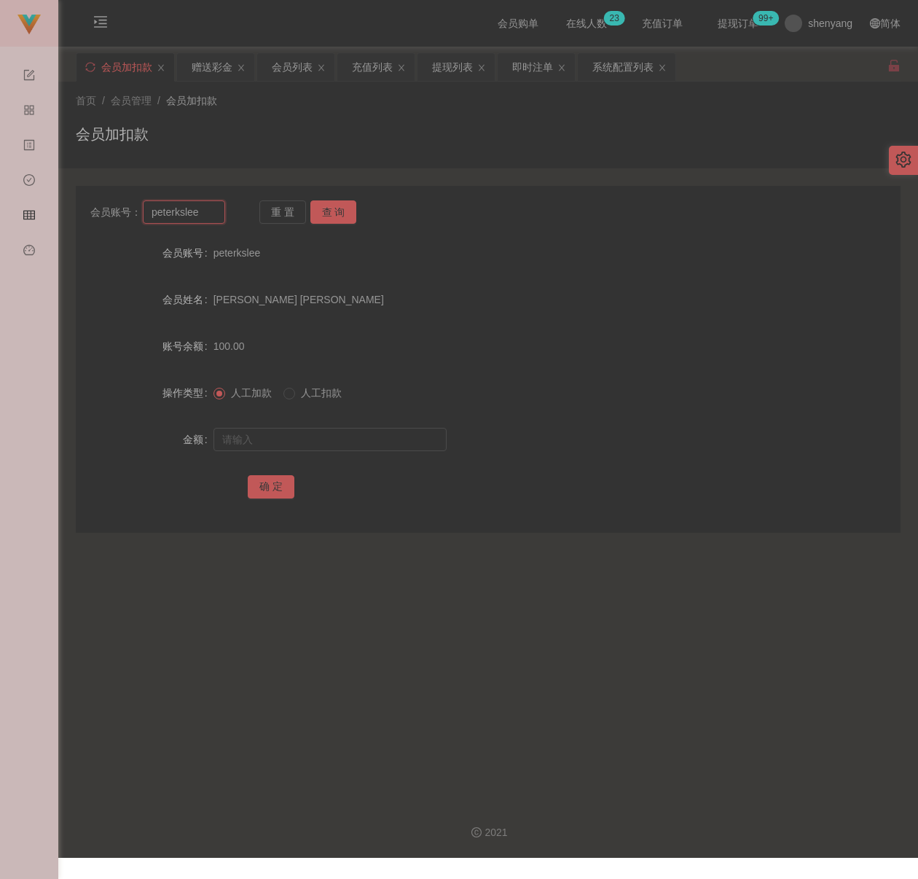
click at [202, 214] on input "peterkslee" at bounding box center [184, 211] width 82 height 23
paste input "Timi"
type input "Timi"
click at [317, 213] on button "查 询" at bounding box center [333, 211] width 47 height 23
click at [300, 437] on input "text" at bounding box center [329, 439] width 233 height 23
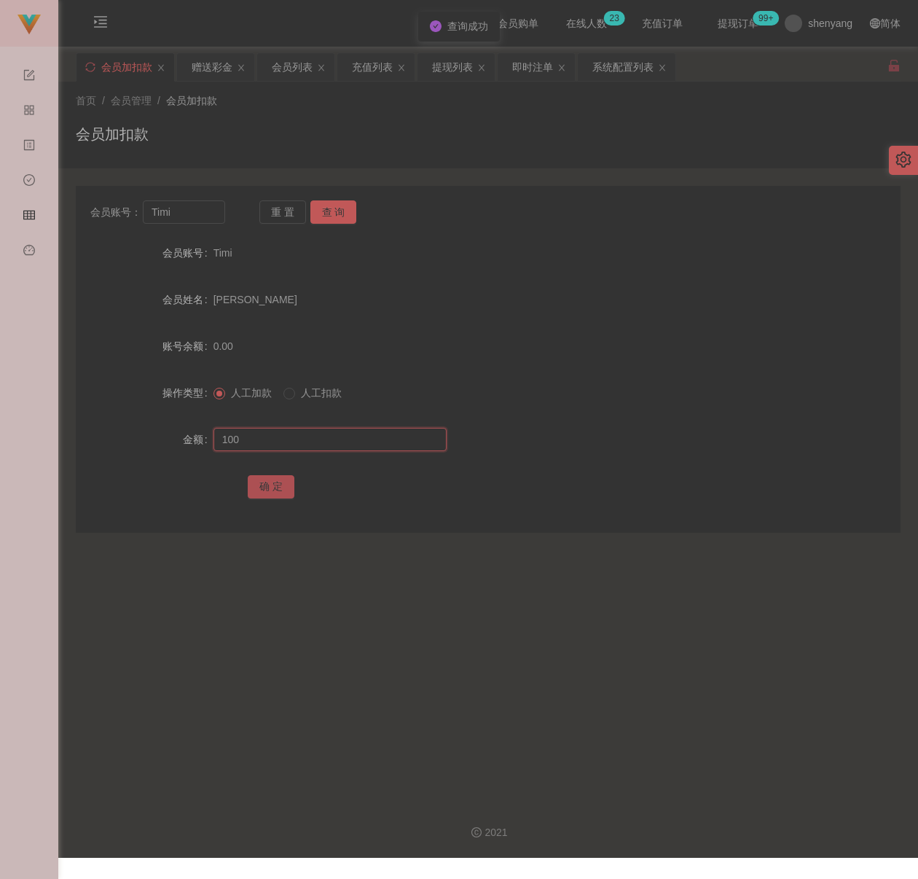
type input "100"
click at [262, 490] on button "确 定" at bounding box center [271, 486] width 47 height 23
click at [202, 213] on input "Timi" at bounding box center [184, 211] width 82 height 23
paste input "koy12345"
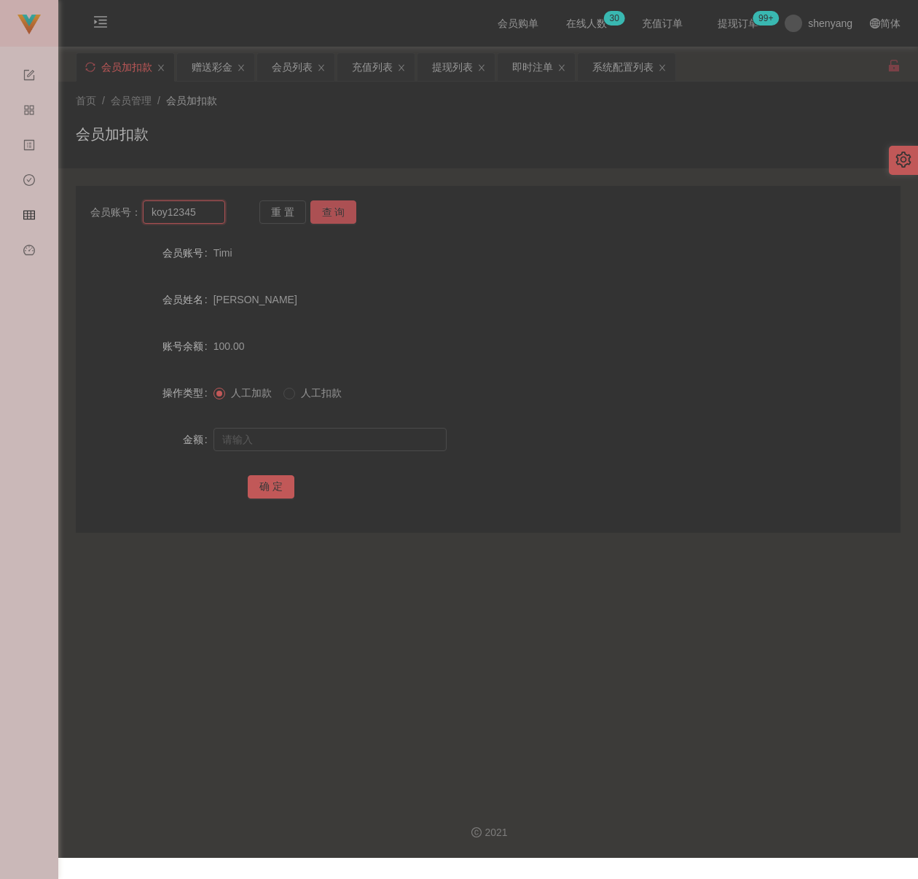
type input "koy12345"
click at [342, 213] on button "查 询" at bounding box center [333, 211] width 47 height 23
click at [304, 437] on input "text" at bounding box center [329, 439] width 233 height 23
click at [318, 440] on input "text" at bounding box center [329, 439] width 233 height 23
paste input "100"
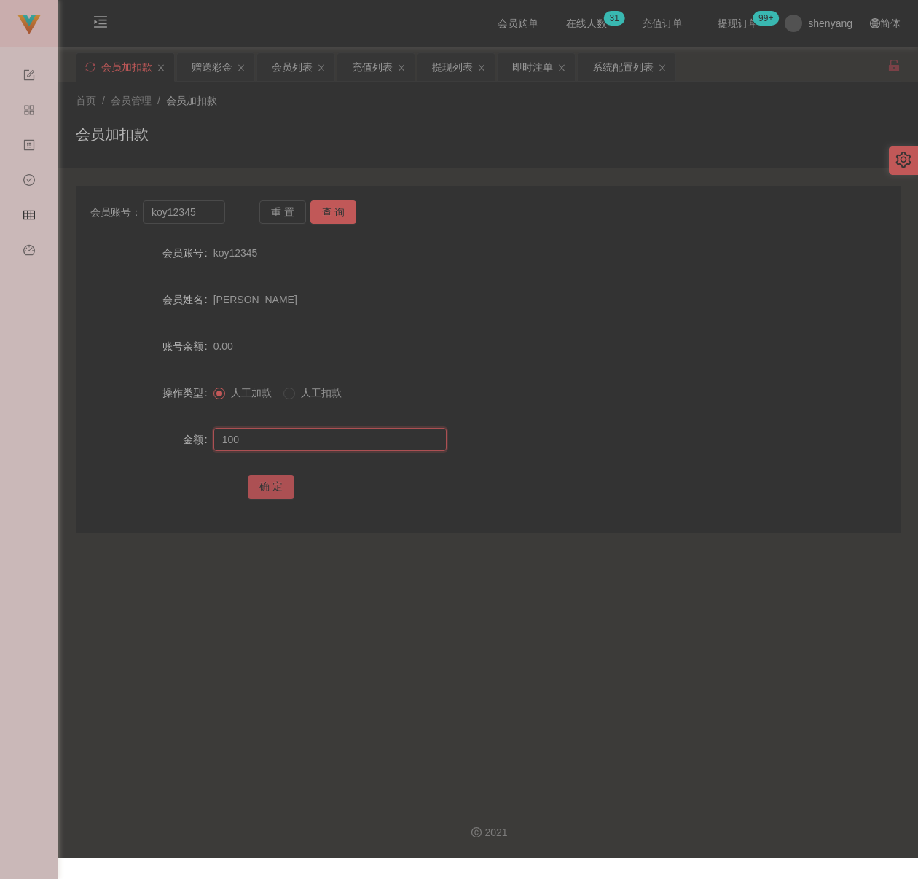
type input "100"
click at [270, 484] on button "确 定" at bounding box center [271, 486] width 47 height 23
click at [200, 208] on input "koy12345" at bounding box center [184, 211] width 82 height 23
paste input "Leonleong"
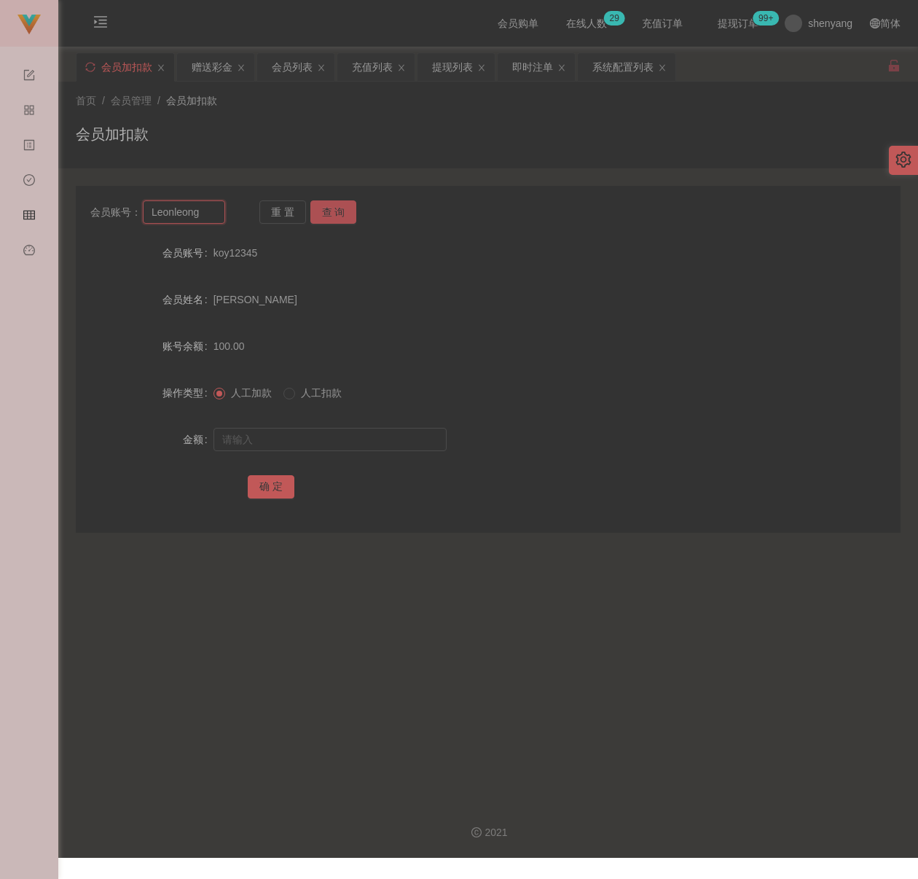
type input "Leonleong"
click at [315, 208] on button "查 询" at bounding box center [333, 211] width 47 height 23
drag, startPoint x: 318, startPoint y: 449, endPoint x: 326, endPoint y: 447, distance: 9.0
click at [318, 449] on input "text" at bounding box center [329, 439] width 233 height 23
click at [321, 431] on input "text" at bounding box center [329, 439] width 233 height 23
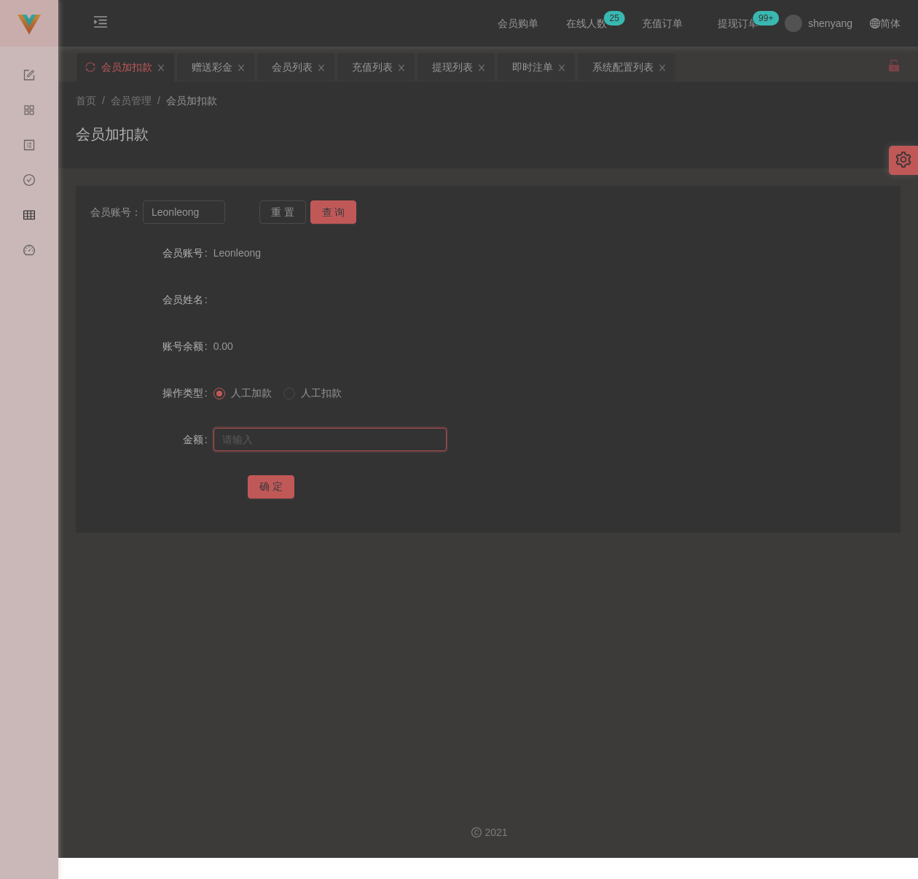
paste input "100"
type input "100"
drag, startPoint x: 267, startPoint y: 484, endPoint x: 433, endPoint y: 521, distance: 170.2
click at [267, 484] on button "确 定" at bounding box center [271, 486] width 47 height 23
click at [205, 213] on input "Leonleong" at bounding box center [184, 211] width 82 height 23
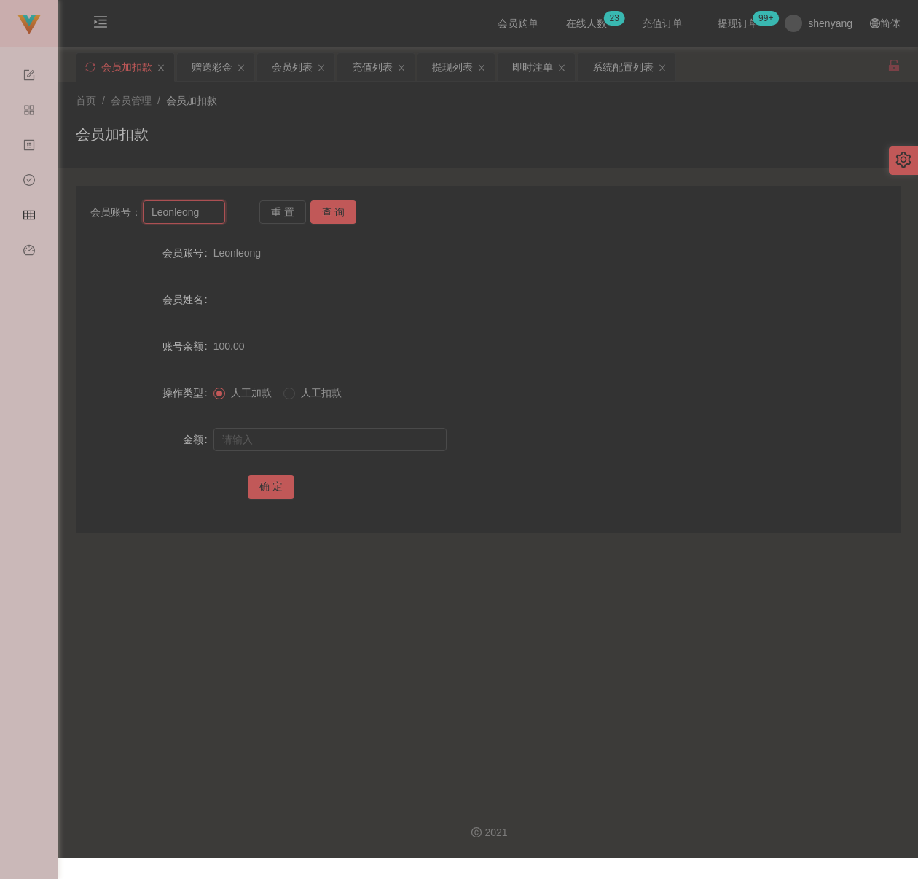
click at [205, 213] on input "Leonleong" at bounding box center [184, 211] width 82 height 23
paste input "60174030840"
type input "60174030840"
click at [323, 206] on button "查 询" at bounding box center [333, 211] width 47 height 23
click at [324, 428] on input "text" at bounding box center [329, 439] width 233 height 23
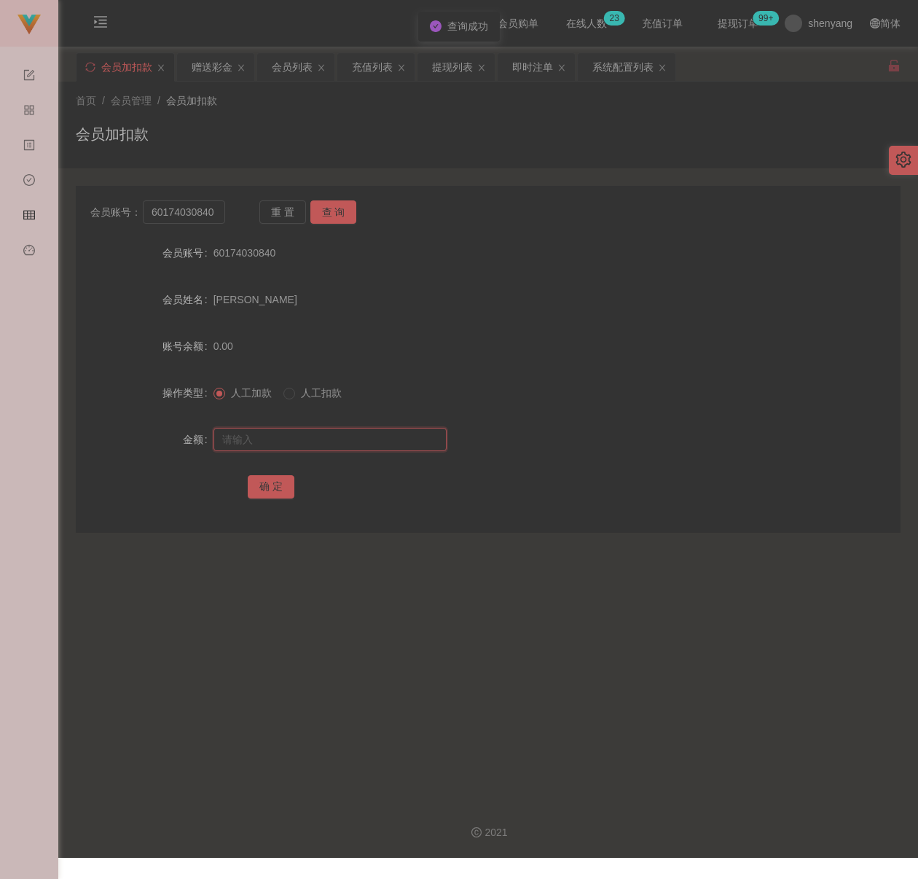
click at [313, 439] on input "text" at bounding box center [329, 439] width 233 height 23
paste input "100"
type input "100"
drag, startPoint x: 262, startPoint y: 485, endPoint x: 293, endPoint y: 492, distance: 31.5
click at [262, 485] on button "确 定" at bounding box center [271, 486] width 47 height 23
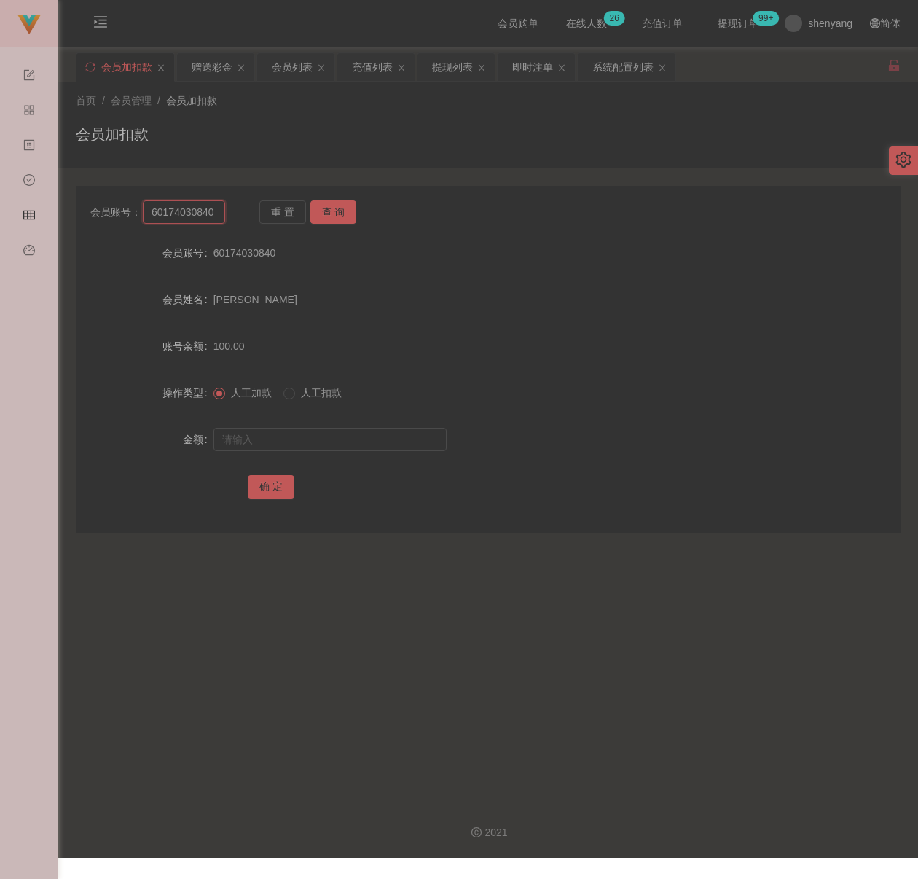
click at [191, 214] on input "60174030840" at bounding box center [184, 211] width 82 height 23
paste input "vivianting5678"
type input "vivianting5678"
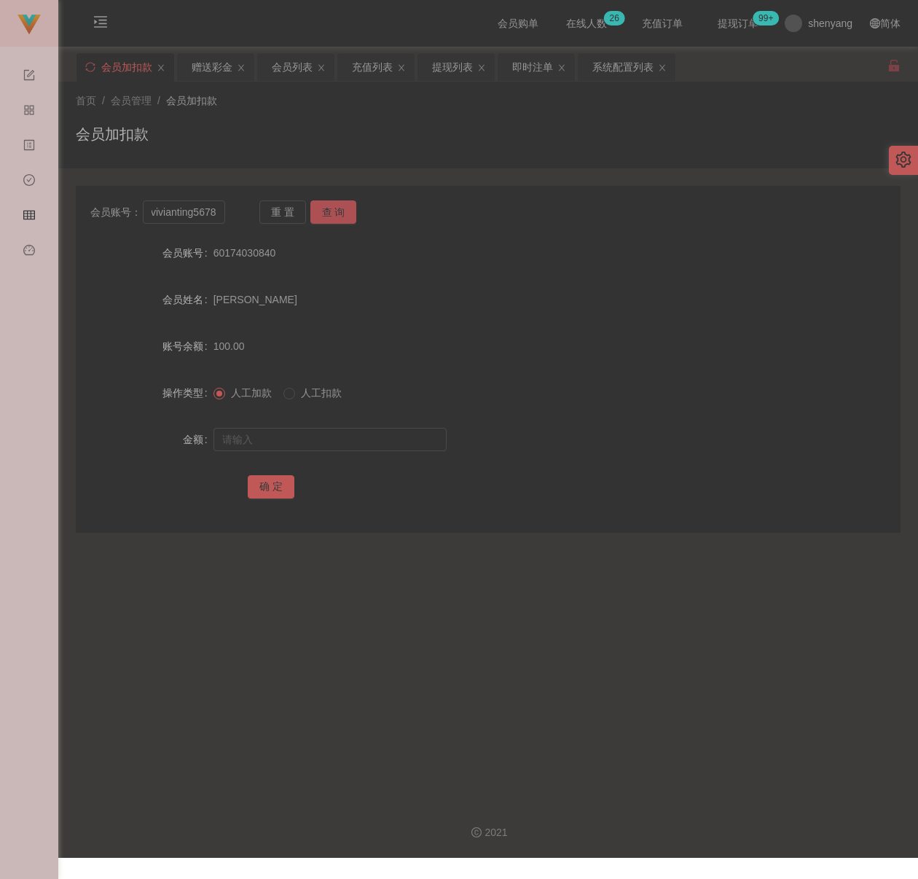
click at [337, 214] on button "查 询" at bounding box center [333, 211] width 47 height 23
click at [361, 439] on input "text" at bounding box center [329, 439] width 233 height 23
click at [385, 440] on input "text" at bounding box center [329, 439] width 233 height 23
paste input "100"
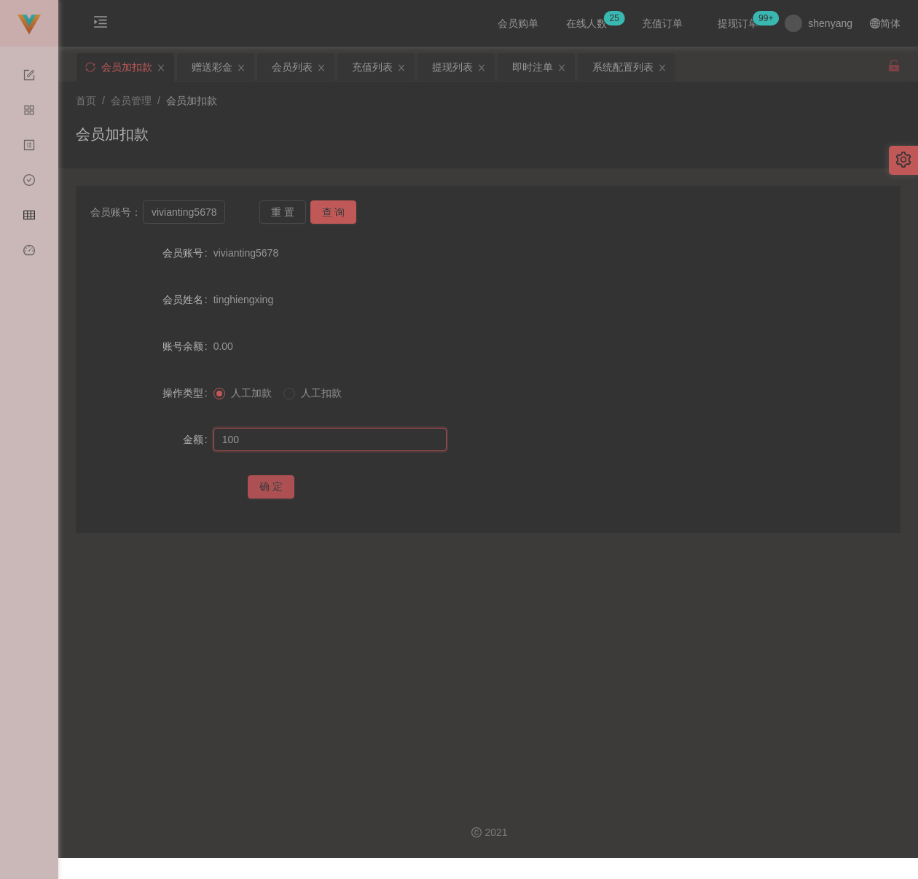
type input "100"
click at [288, 492] on button "确 定" at bounding box center [271, 486] width 47 height 23
click at [176, 215] on input "vivianting5678" at bounding box center [184, 211] width 82 height 23
paste input "laifong"
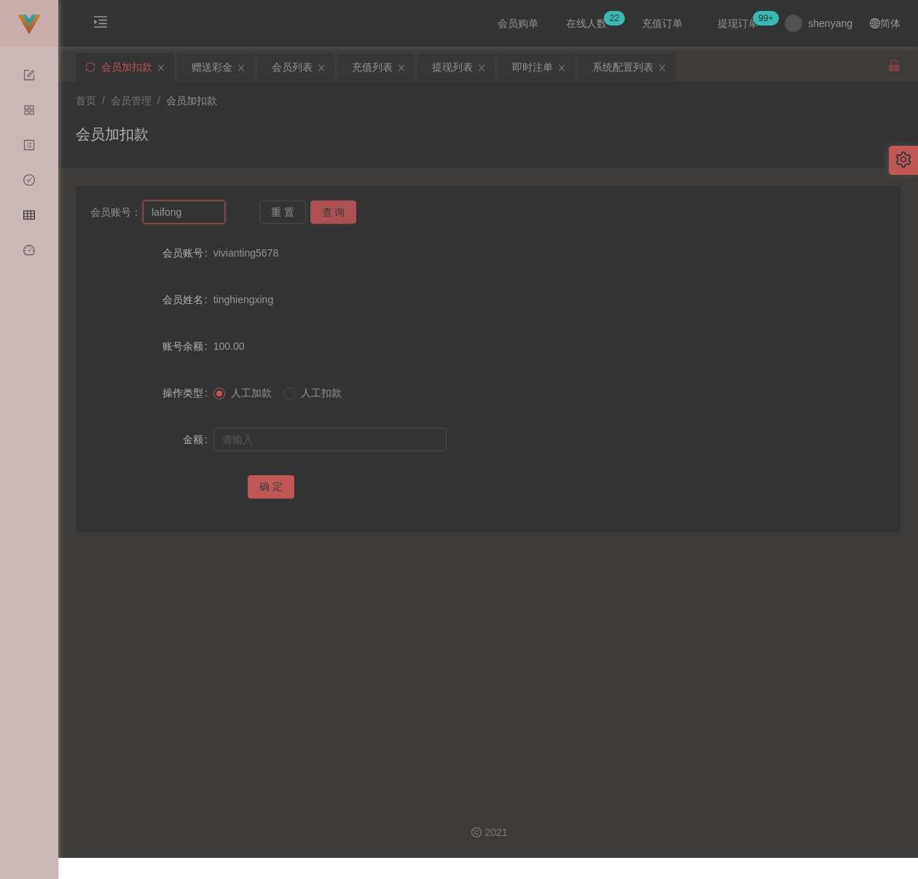
type input "laifong"
click at [332, 217] on button "查 询" at bounding box center [333, 211] width 47 height 23
click at [352, 437] on input "text" at bounding box center [329, 439] width 233 height 23
type input "100"
click at [280, 487] on button "确 定" at bounding box center [271, 486] width 47 height 23
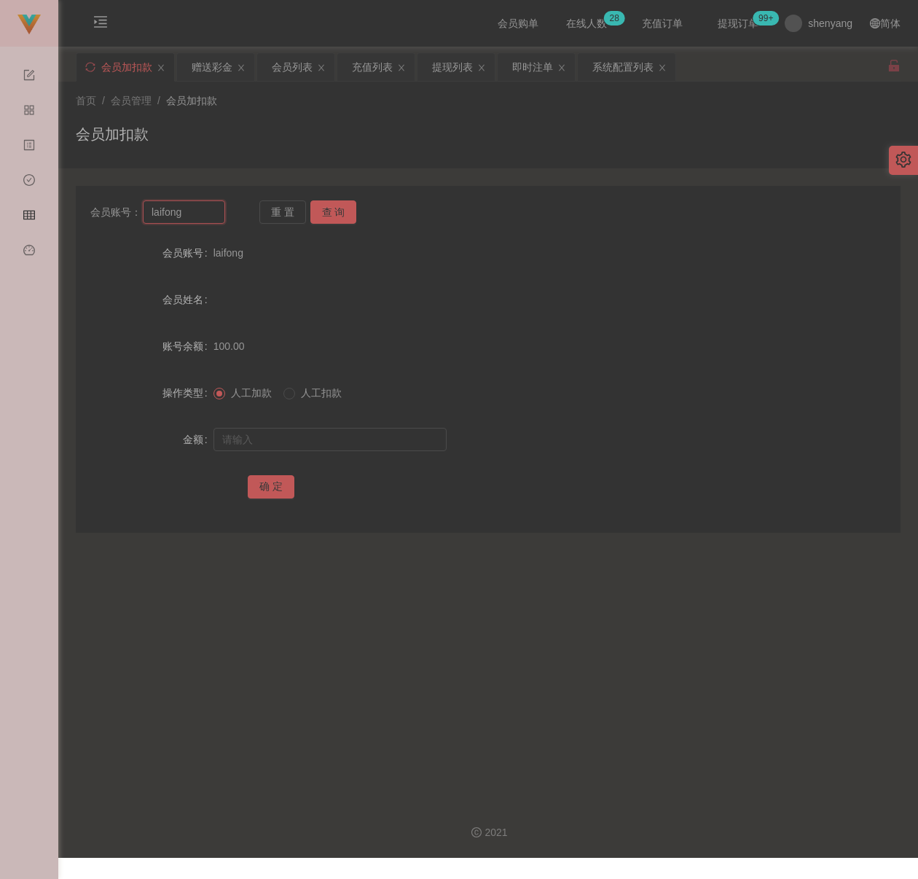
click at [197, 221] on input "laifong" at bounding box center [184, 211] width 82 height 23
paste input "who110388who"
type input "who110388who"
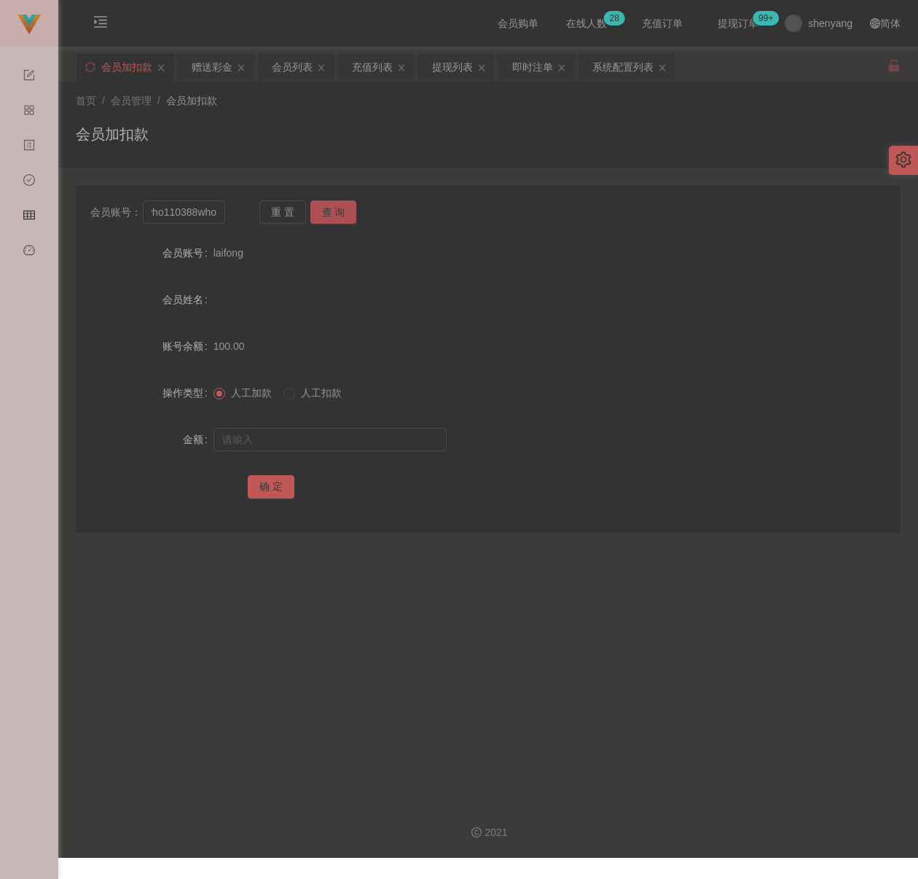
click at [318, 206] on button "查 询" at bounding box center [333, 211] width 47 height 23
click at [331, 437] on input "text" at bounding box center [329, 439] width 233 height 23
click at [342, 449] on input "text" at bounding box center [329, 439] width 233 height 23
paste input "10000"
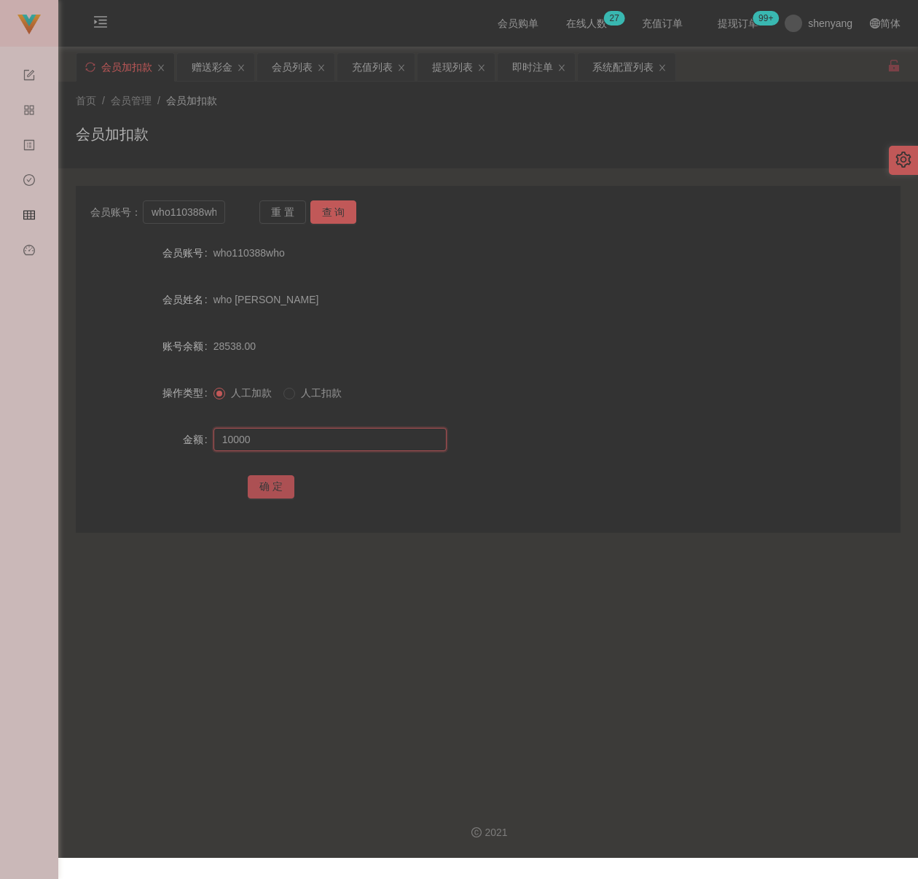
type input "10000"
click at [270, 485] on button "确 定" at bounding box center [271, 486] width 47 height 23
click at [197, 216] on input "who110388who" at bounding box center [184, 211] width 82 height 23
paste input "12344321"
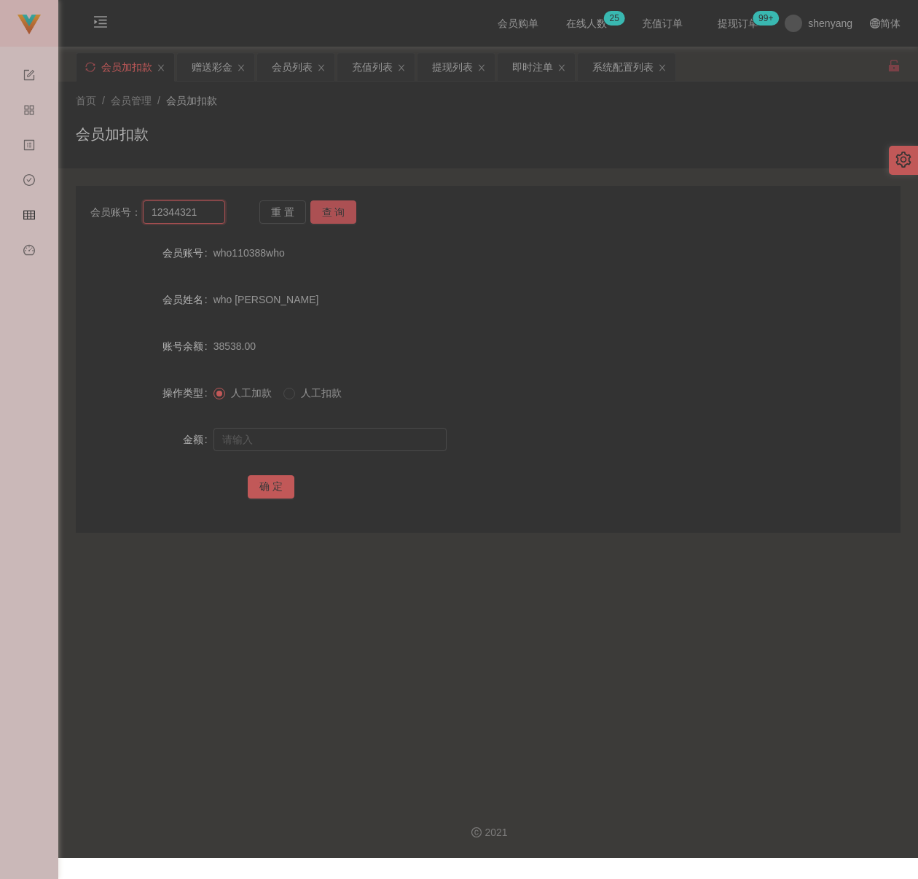
type input "12344321"
click at [329, 216] on button "查 询" at bounding box center [333, 211] width 47 height 23
click at [319, 442] on input "text" at bounding box center [329, 439] width 233 height 23
click at [334, 437] on input "text" at bounding box center [329, 439] width 233 height 23
paste input "100"
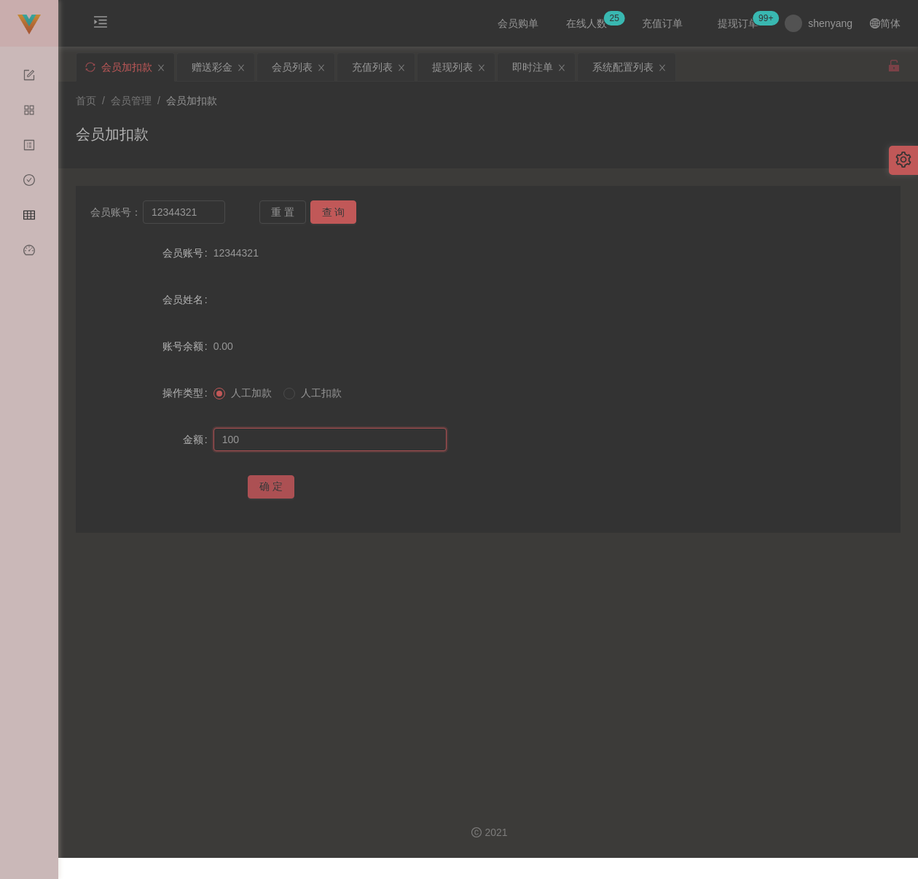
type input "100"
drag, startPoint x: 270, startPoint y: 482, endPoint x: 302, endPoint y: 485, distance: 32.3
click at [270, 482] on button "确 定" at bounding box center [271, 486] width 47 height 23
click at [206, 221] on input "12344321" at bounding box center [184, 211] width 82 height 23
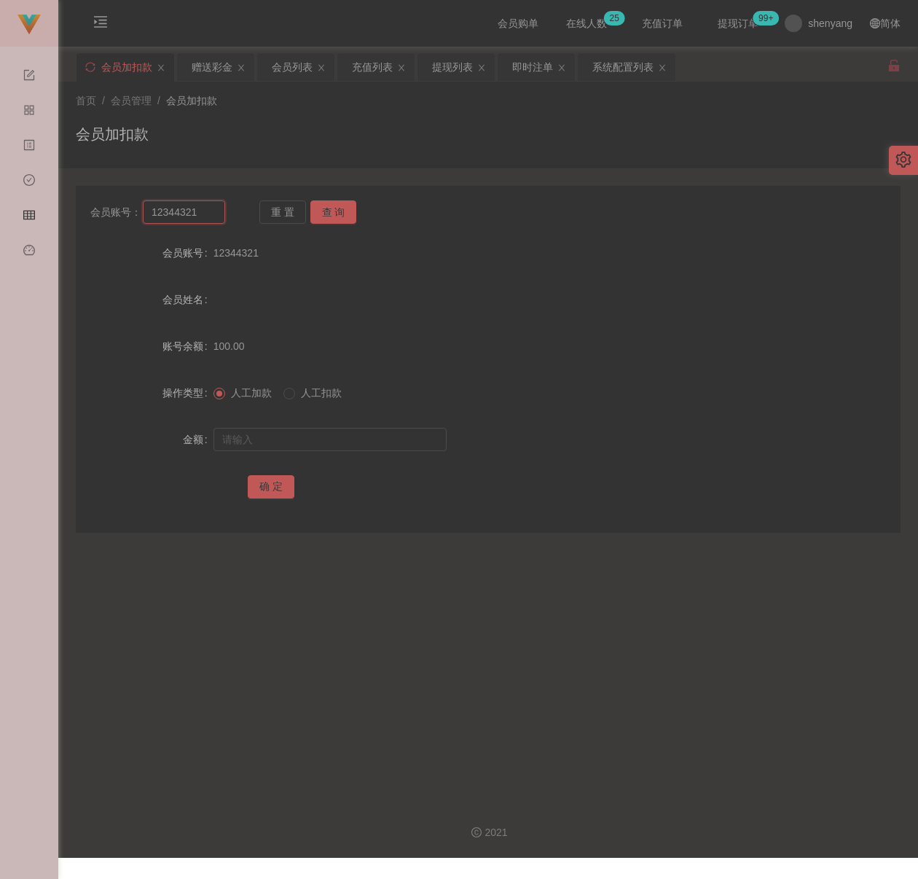
paste input "qq123"
type input "qq123"
click at [323, 210] on button "查 询" at bounding box center [333, 211] width 47 height 23
click at [326, 438] on input "text" at bounding box center [329, 439] width 233 height 23
click at [385, 436] on input "text" at bounding box center [329, 439] width 233 height 23
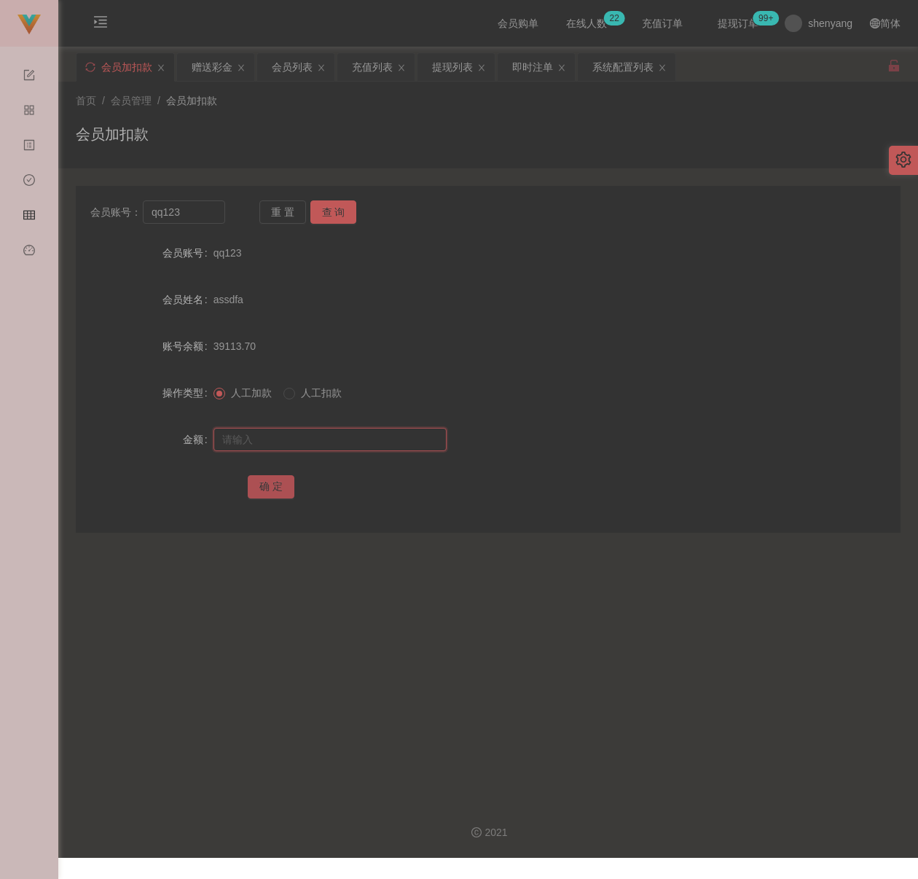
paste input "100"
type input "100"
click at [271, 482] on button "确 定" at bounding box center [271, 486] width 47 height 23
click at [367, 446] on input "text" at bounding box center [329, 439] width 233 height 23
paste input "100"
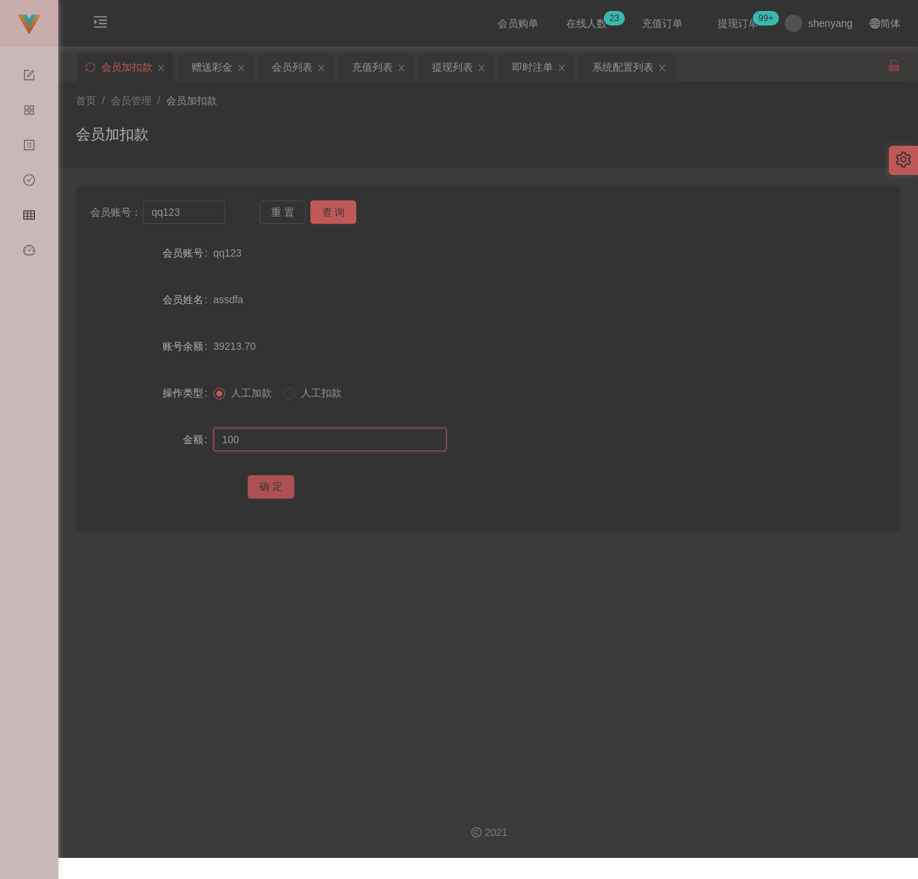
type input "100"
click at [258, 485] on button "确 定" at bounding box center [271, 486] width 47 height 23
click at [350, 444] on input "text" at bounding box center [329, 439] width 233 height 23
paste input "100"
type input "100"
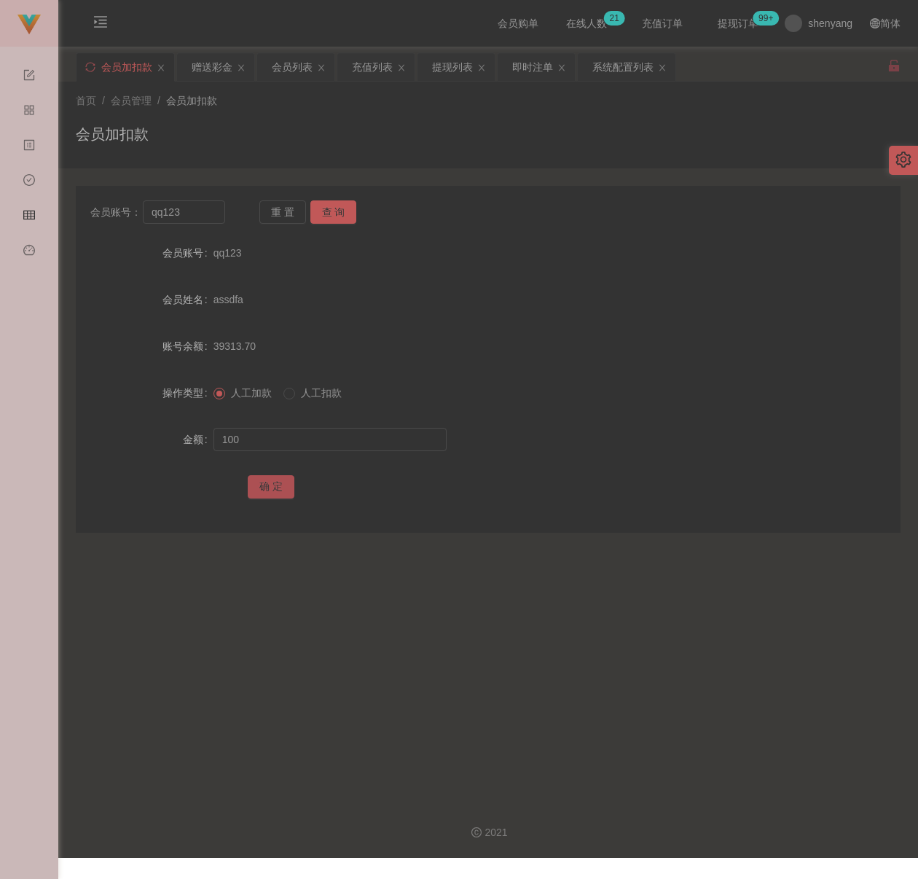
click at [272, 487] on button "确 定" at bounding box center [271, 486] width 47 height 23
click at [318, 429] on input "text" at bounding box center [329, 439] width 233 height 23
paste input "200"
type input "200"
click at [273, 479] on button "确 定" at bounding box center [271, 486] width 47 height 23
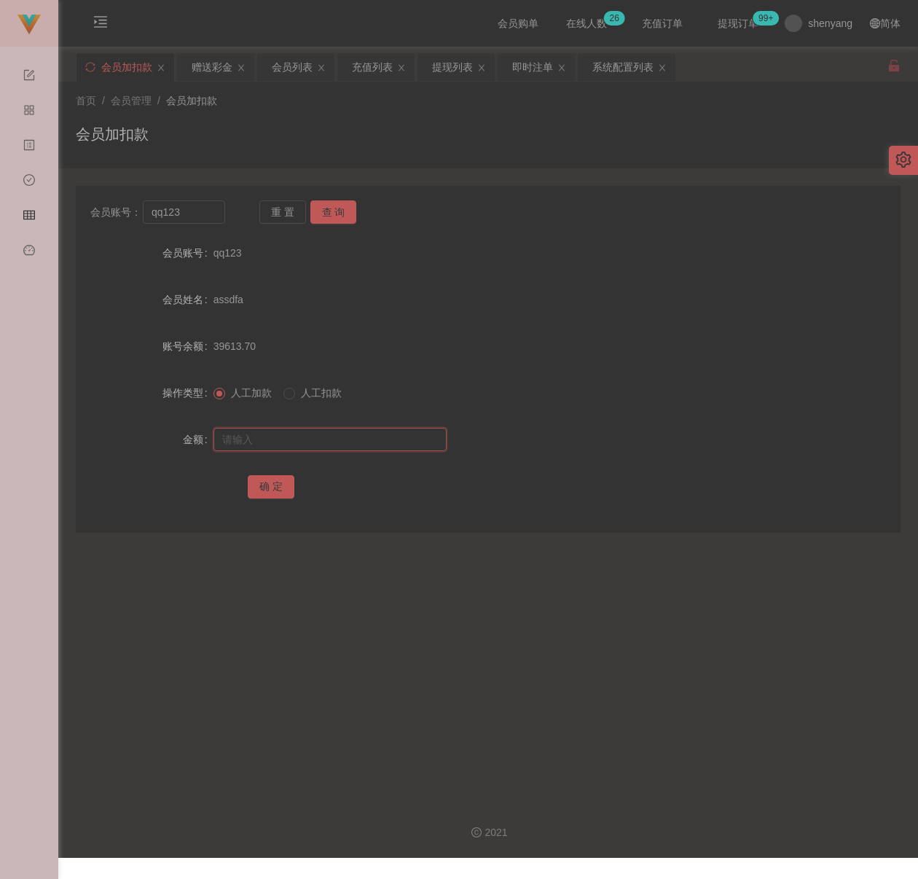
click at [313, 431] on input "text" at bounding box center [329, 439] width 233 height 23
paste input "200"
type input "200"
click at [278, 482] on button "确 定" at bounding box center [271, 486] width 47 height 23
click at [188, 217] on input "qq123" at bounding box center [184, 211] width 82 height 23
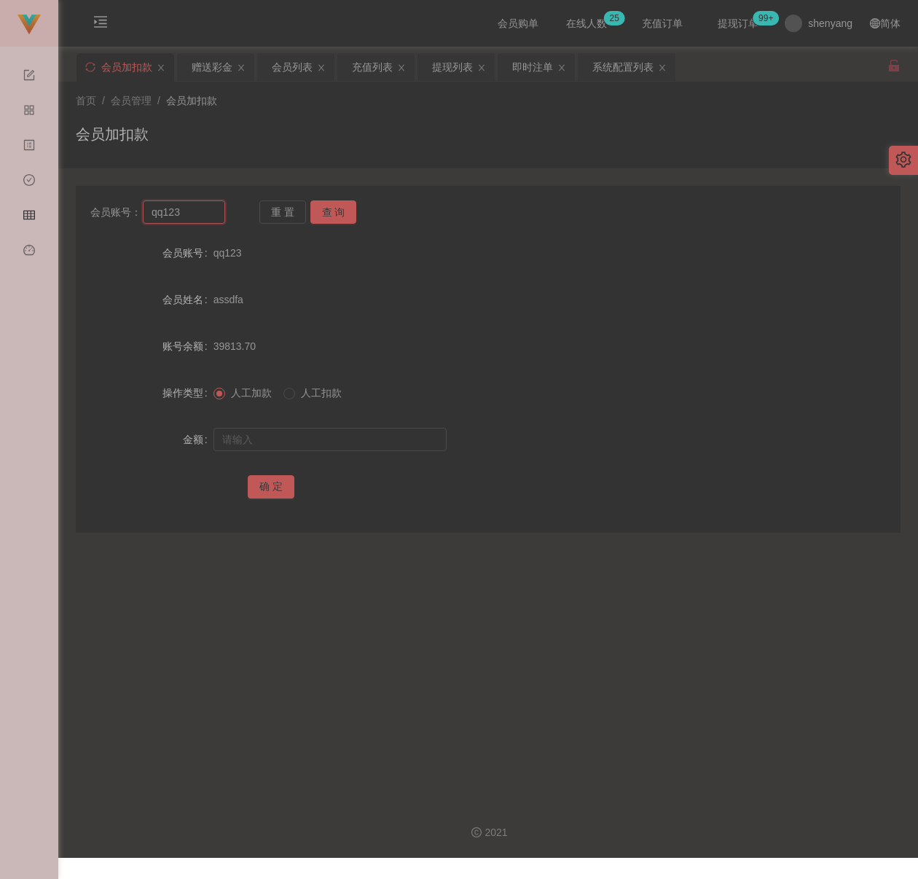
click at [188, 217] on input "qq123" at bounding box center [184, 211] width 82 height 23
paste input "Sammi"
type input "Sammi"
drag, startPoint x: 329, startPoint y: 215, endPoint x: 326, endPoint y: 223, distance: 8.3
click at [329, 215] on button "查 询" at bounding box center [333, 211] width 47 height 23
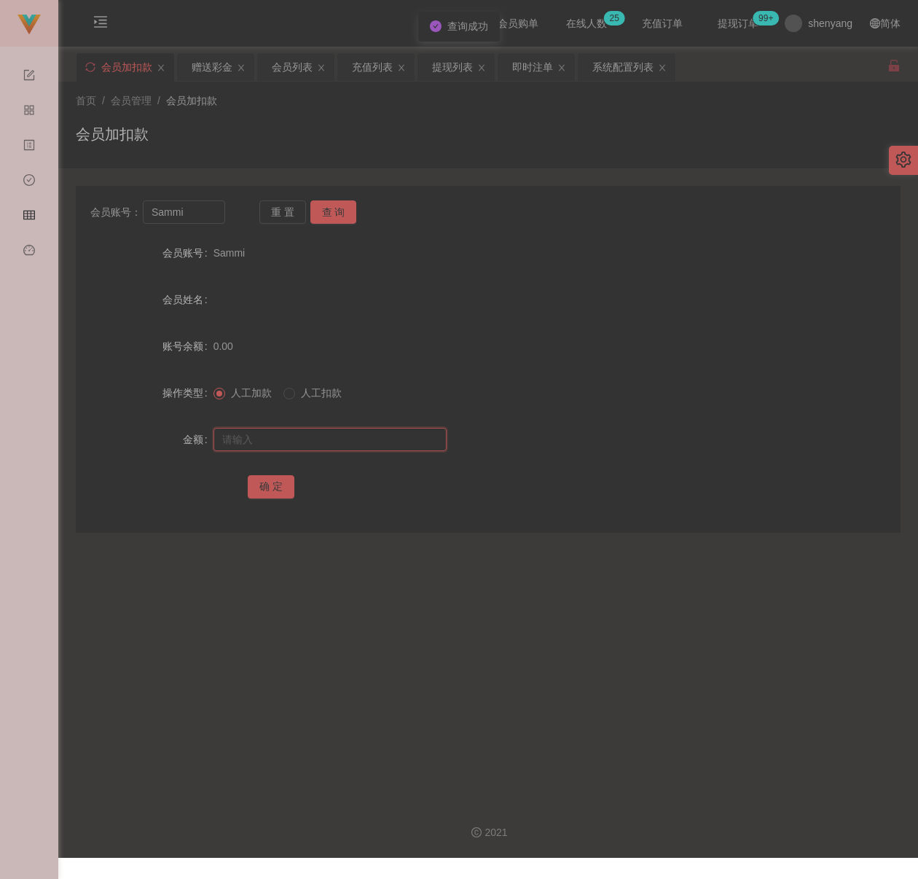
drag, startPoint x: 288, startPoint y: 450, endPoint x: 300, endPoint y: 447, distance: 12.2
click at [288, 450] on input "text" at bounding box center [329, 439] width 233 height 23
click at [407, 433] on input "text" at bounding box center [329, 439] width 233 height 23
paste input "200"
type input "200"
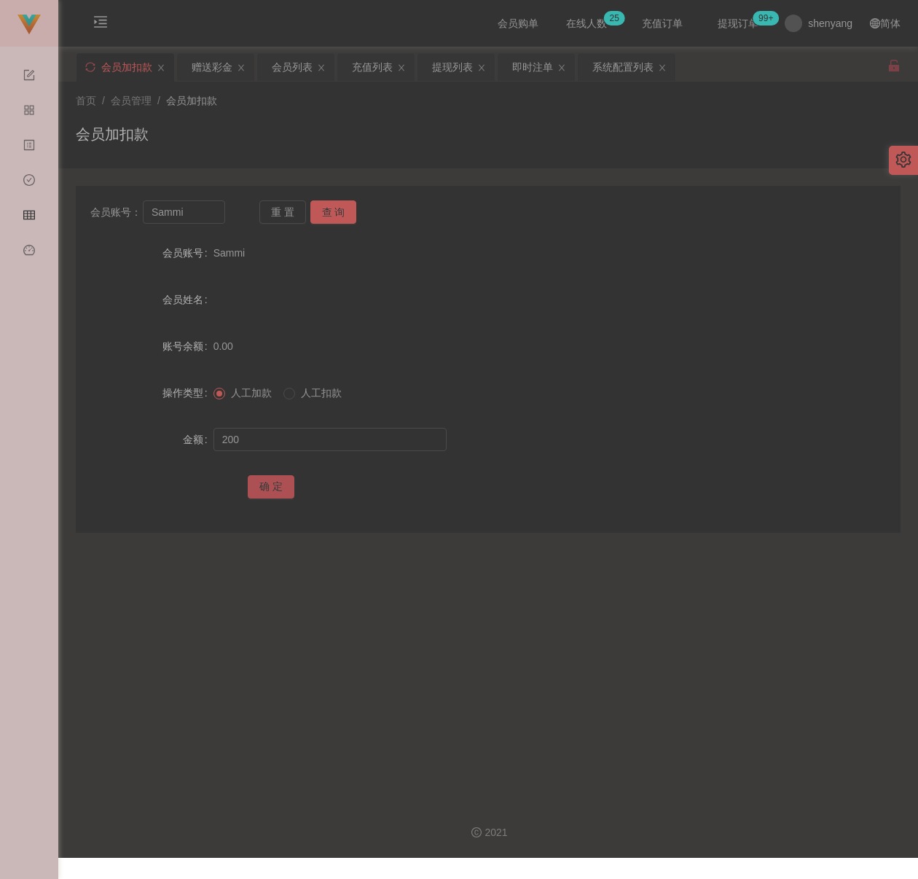
click at [262, 484] on button "确 定" at bounding box center [271, 486] width 47 height 23
click at [188, 215] on input "Sammi" at bounding box center [184, 211] width 82 height 23
paste input "qq123"
type input "qq123"
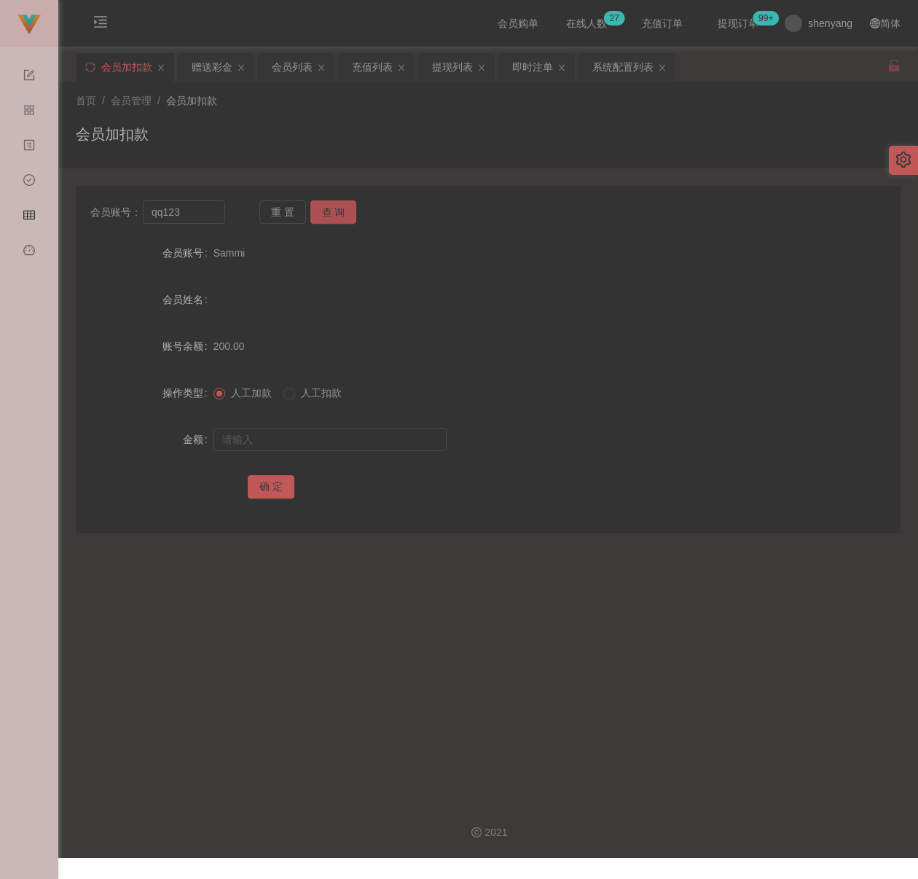
click at [333, 219] on button "查 询" at bounding box center [333, 211] width 47 height 23
click at [344, 442] on input "text" at bounding box center [329, 439] width 233 height 23
type input "100"
click at [280, 483] on button "确 定" at bounding box center [271, 486] width 47 height 23
click at [199, 217] on input "qq123" at bounding box center [184, 211] width 82 height 23
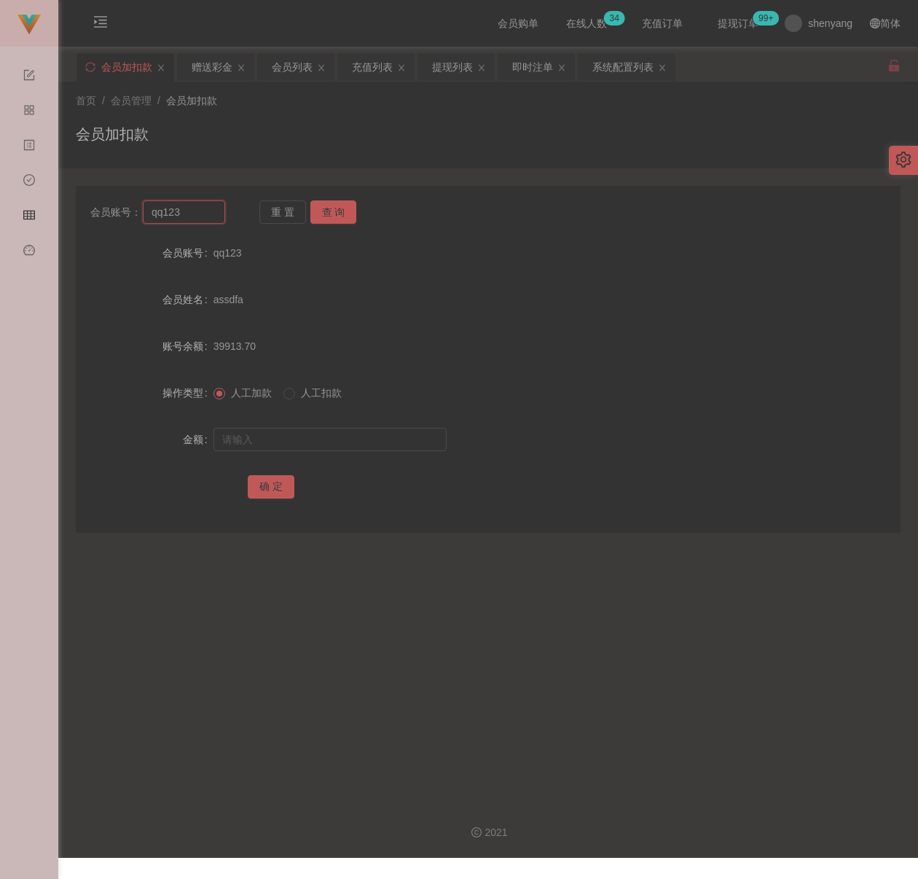
click at [199, 217] on input "qq123" at bounding box center [184, 211] width 82 height 23
paste input "yong123456"
type input "yong123456"
click at [328, 213] on button "查 询" at bounding box center [333, 211] width 47 height 23
click at [310, 441] on input "text" at bounding box center [329, 439] width 233 height 23
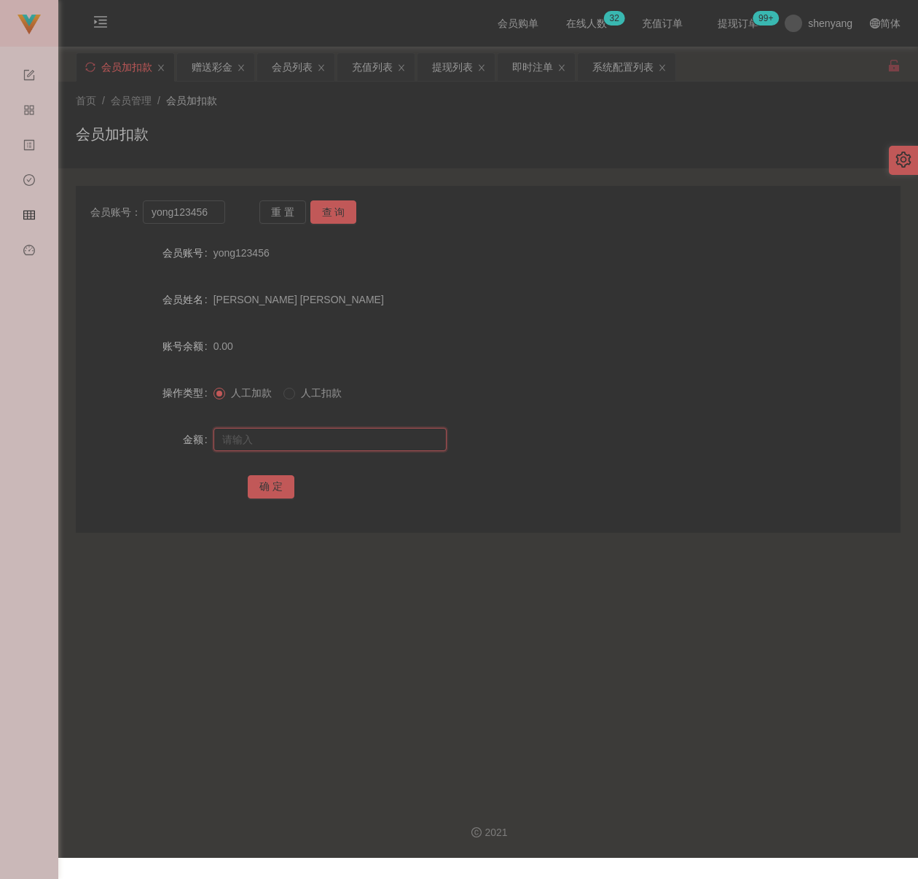
click at [337, 441] on input "text" at bounding box center [329, 439] width 233 height 23
paste input "100"
type input "100"
click at [276, 490] on button "确 定" at bounding box center [271, 486] width 47 height 23
click at [361, 140] on div "会员加扣款" at bounding box center [488, 140] width 825 height 34
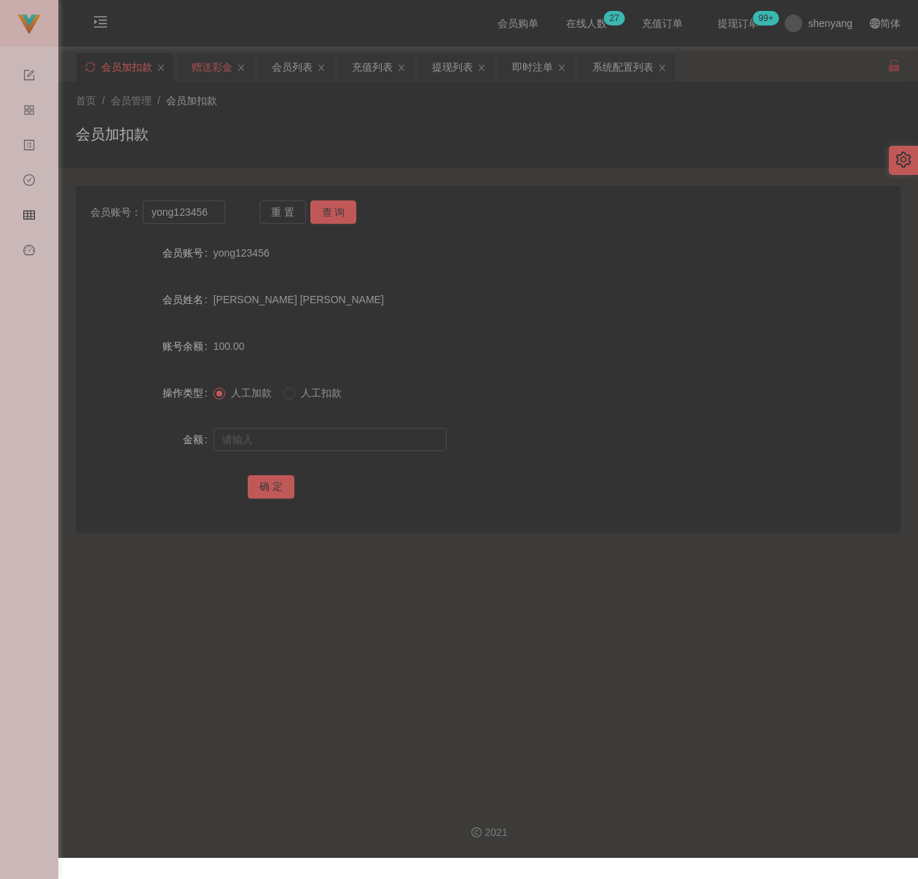
click at [193, 64] on div "赠送彩金" at bounding box center [212, 67] width 41 height 28
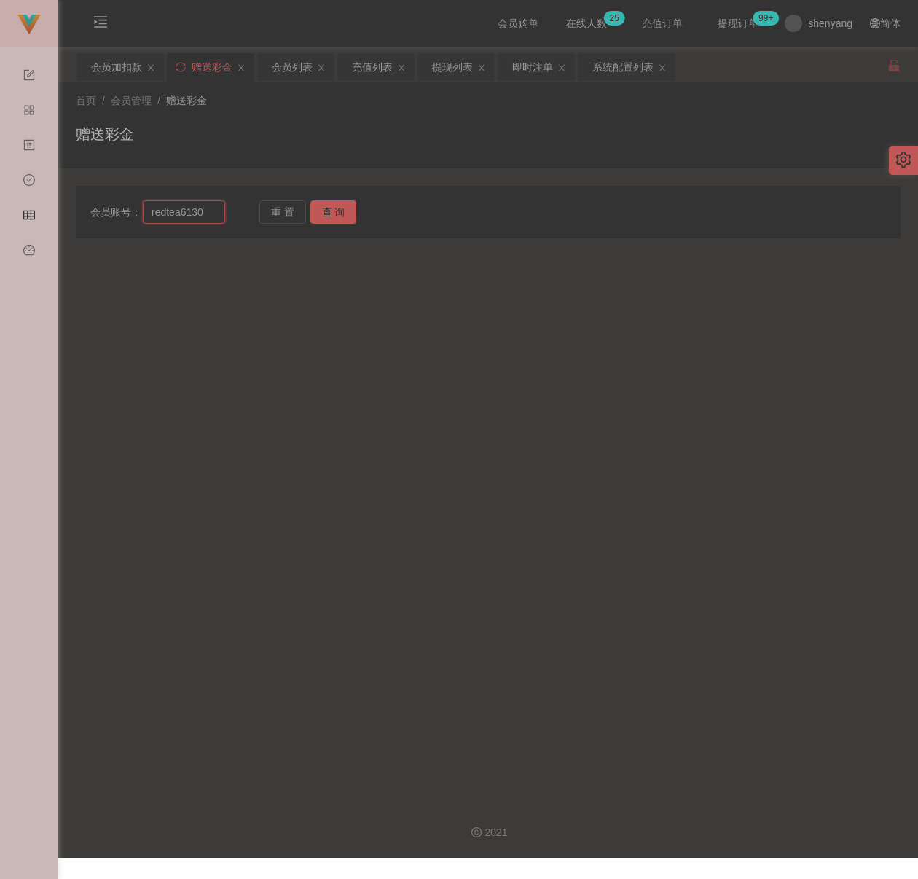
click at [206, 211] on input "redtea6130" at bounding box center [184, 211] width 82 height 23
paste input "who110388who"
type input "who110388who"
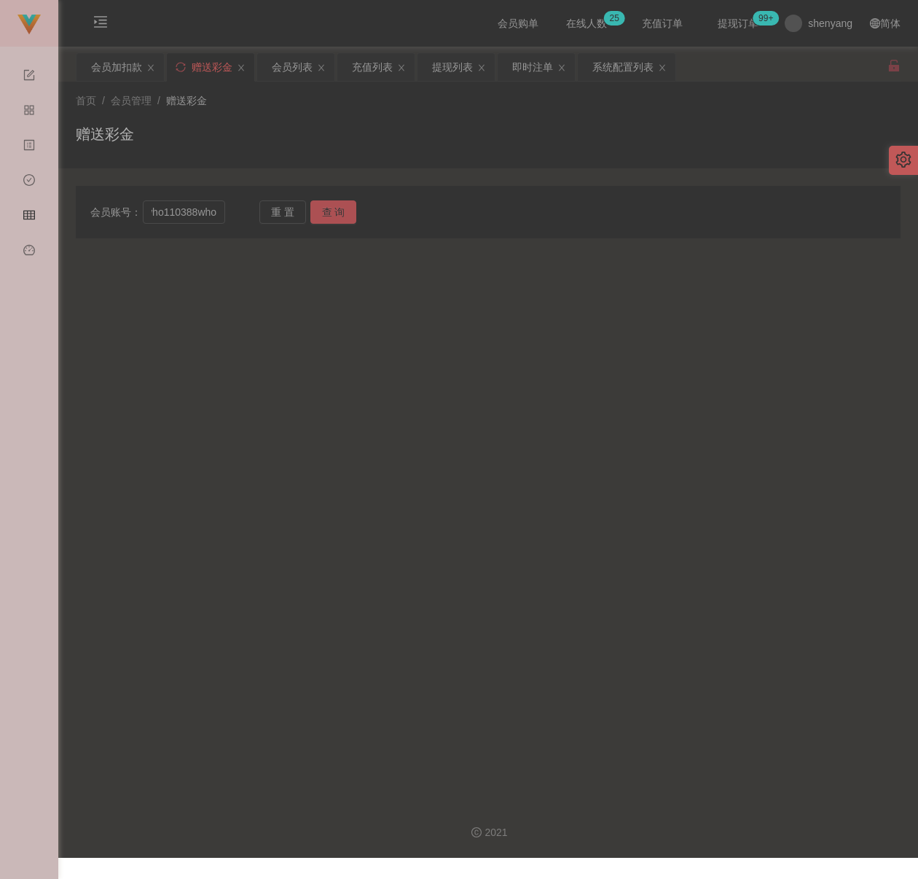
click at [318, 213] on button "查 询" at bounding box center [333, 211] width 47 height 23
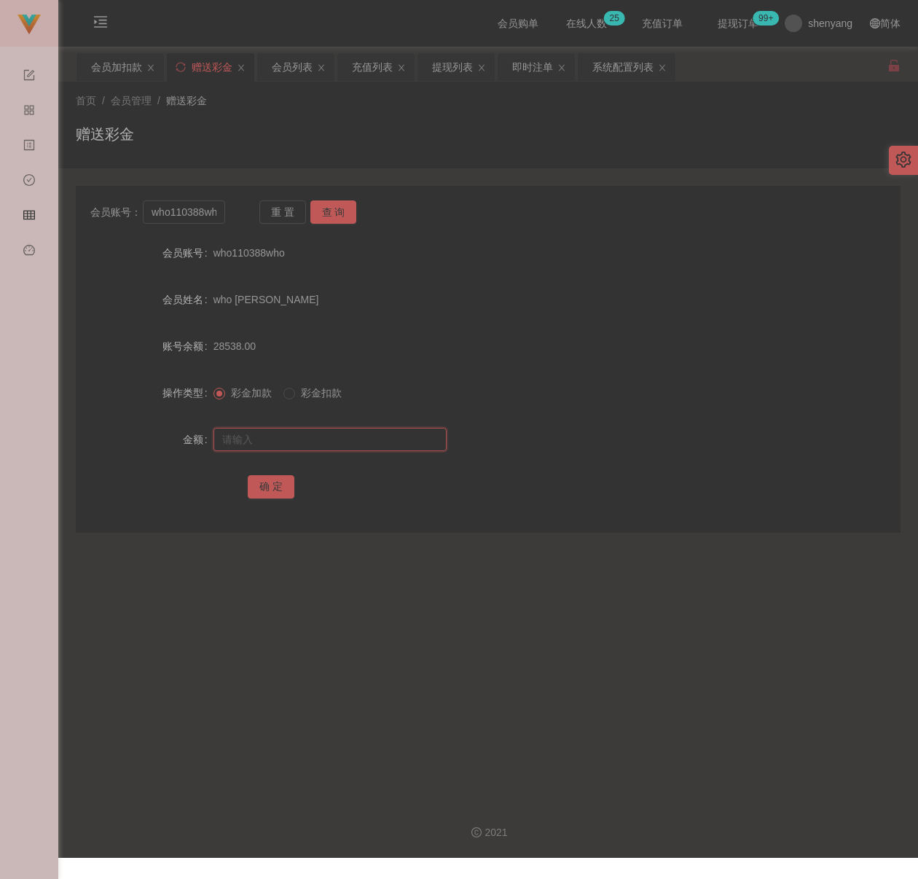
click at [313, 431] on input "text" at bounding box center [329, 439] width 233 height 23
type input "1100"
click at [267, 488] on button "确 定" at bounding box center [271, 486] width 47 height 23
click at [112, 70] on div "会员加扣款" at bounding box center [116, 67] width 51 height 28
click at [215, 211] on input "yong123456" at bounding box center [184, 211] width 82 height 23
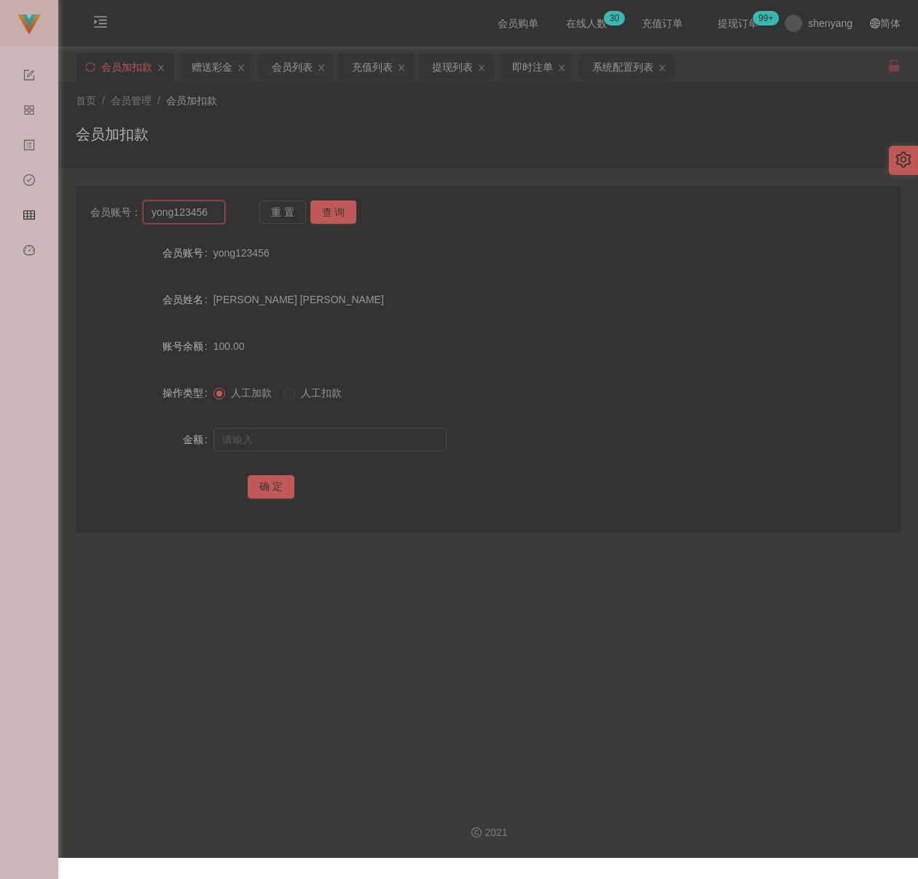
click at [215, 211] on input "yong123456" at bounding box center [184, 211] width 82 height 23
paste input "qq123"
type input "qq123"
drag, startPoint x: 332, startPoint y: 210, endPoint x: 332, endPoint y: 226, distance: 16.0
click at [332, 210] on button "查 询" at bounding box center [333, 211] width 47 height 23
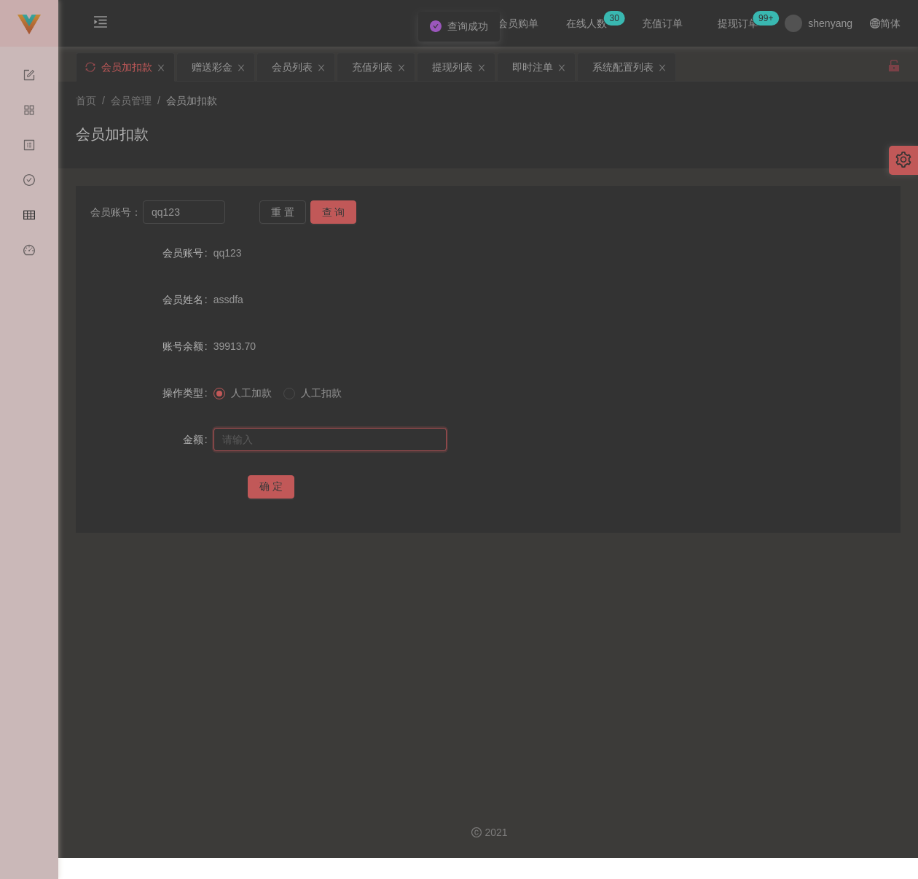
drag, startPoint x: 289, startPoint y: 437, endPoint x: 306, endPoint y: 437, distance: 16.8
click at [289, 437] on input "text" at bounding box center [329, 439] width 233 height 23
drag, startPoint x: 344, startPoint y: 439, endPoint x: 337, endPoint y: 441, distance: 7.6
click at [344, 439] on input "text" at bounding box center [329, 439] width 233 height 23
paste input "100"
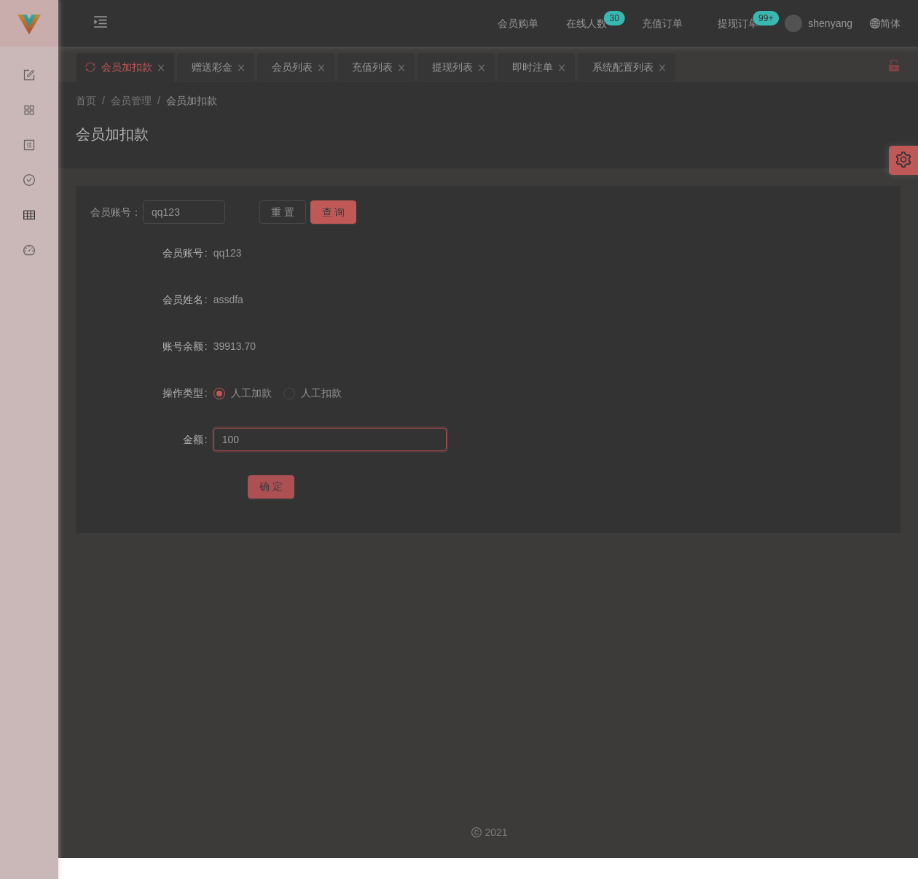
type input "100"
click at [259, 486] on button "确 定" at bounding box center [271, 486] width 47 height 23
click at [310, 120] on div "首页 / 会员管理 / 会员加扣款 / 会员加扣款" at bounding box center [488, 124] width 825 height 63
click at [211, 217] on input "qq123" at bounding box center [184, 211] width 82 height 23
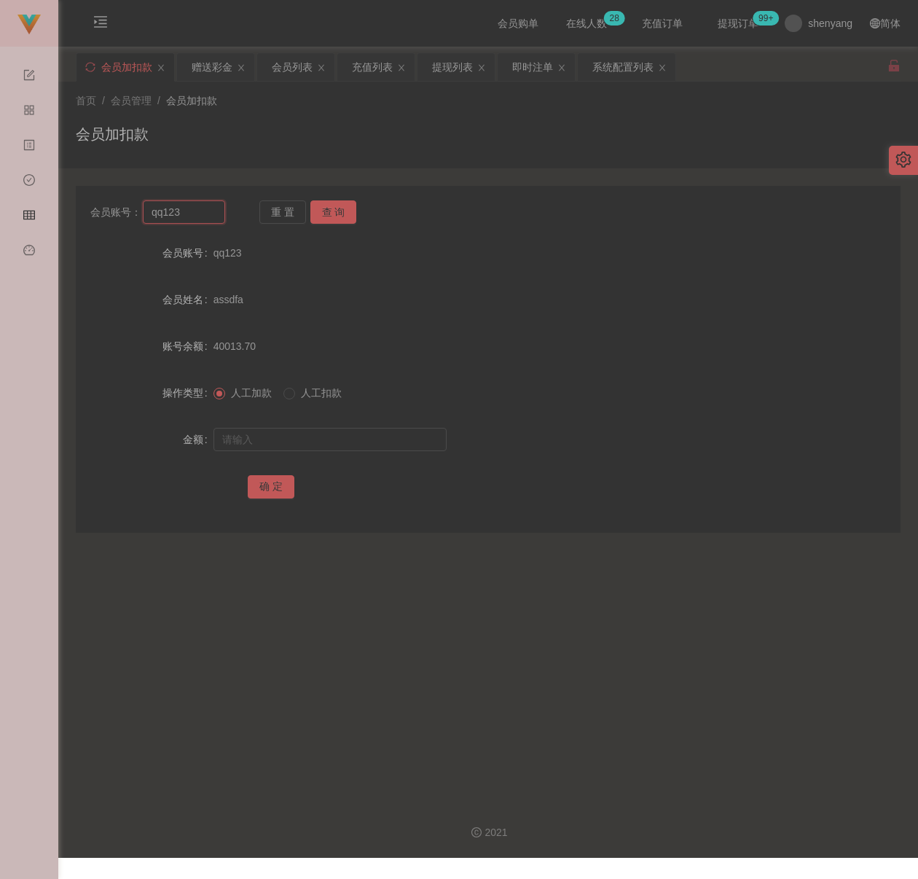
paste input "NIMAD74"
type input "NIMAD74"
click at [333, 211] on button "查 询" at bounding box center [333, 211] width 47 height 23
click at [339, 437] on input "text" at bounding box center [329, 439] width 233 height 23
click at [361, 436] on input "text" at bounding box center [329, 439] width 233 height 23
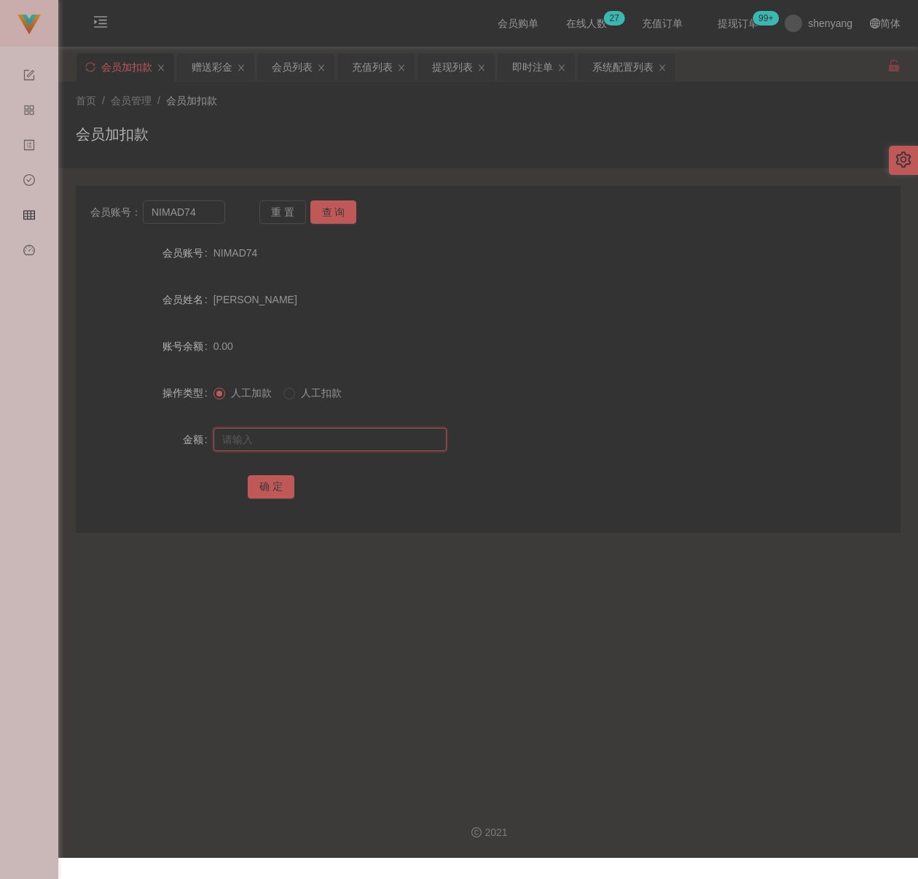
paste input "100"
type input "100"
click at [267, 483] on button "确 定" at bounding box center [271, 486] width 47 height 23
click at [286, 106] on div "首页 / 会员管理 / 会员加扣款 /" at bounding box center [488, 100] width 825 height 15
click at [208, 219] on input "NIMAD74" at bounding box center [184, 211] width 82 height 23
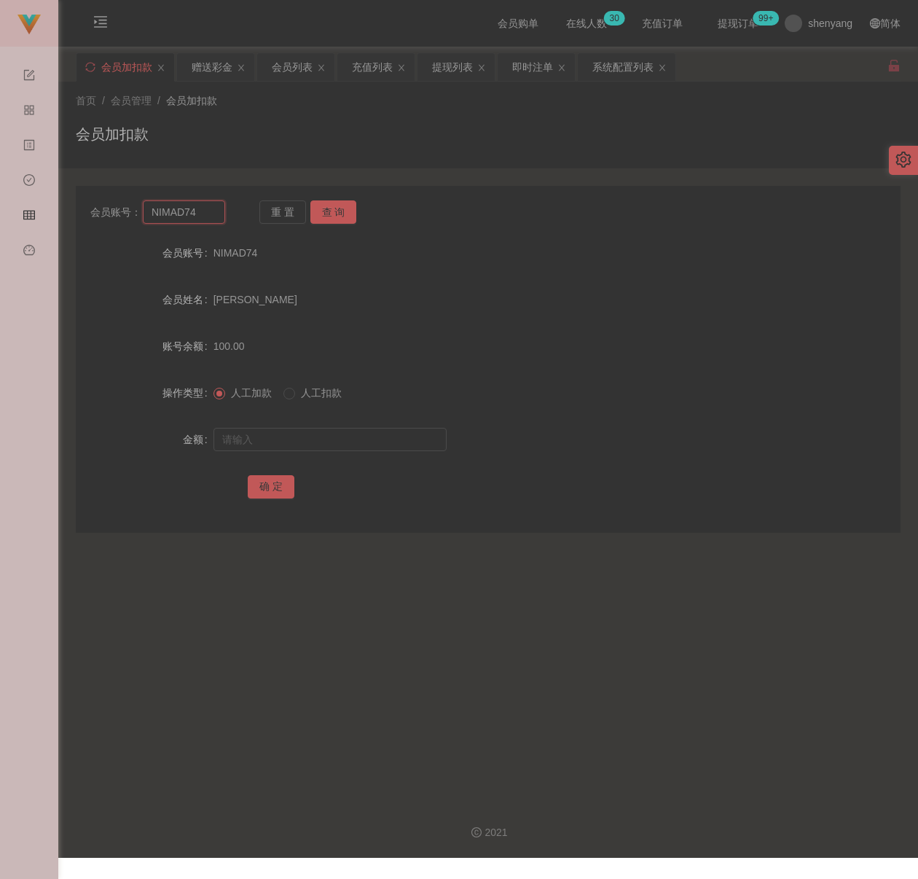
click at [208, 219] on input "NIMAD74" at bounding box center [184, 211] width 82 height 23
paste input "qq123"
type input "qq123"
click at [346, 216] on button "查 询" at bounding box center [333, 211] width 47 height 23
click at [343, 433] on input "text" at bounding box center [329, 439] width 233 height 23
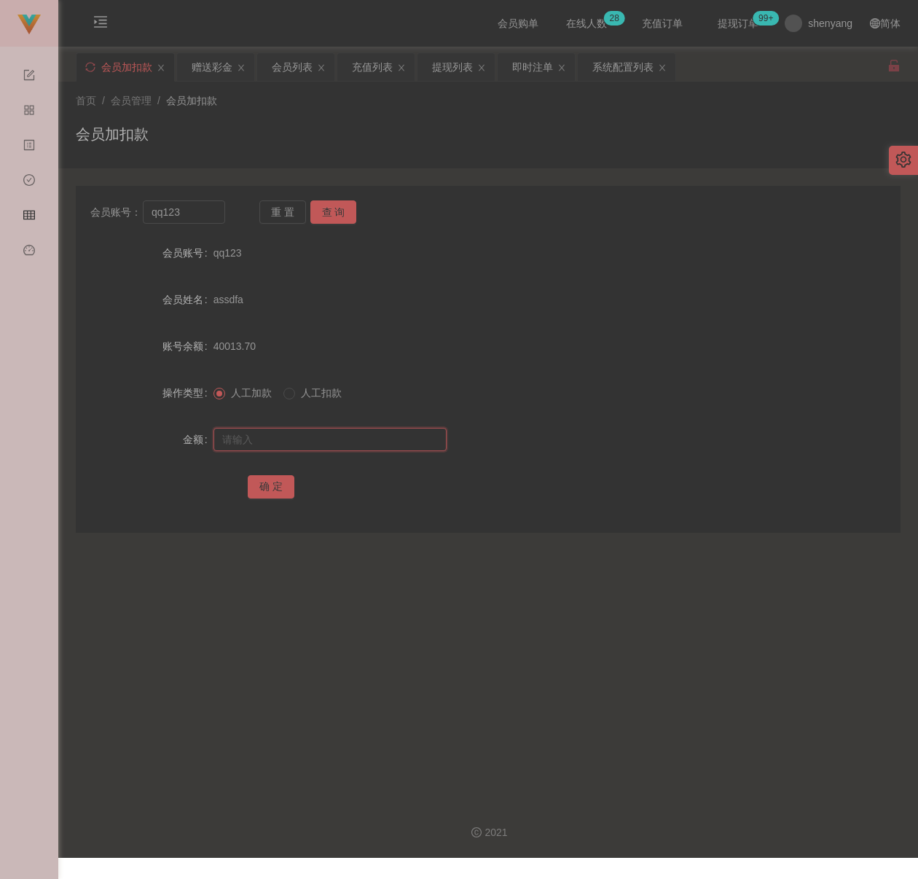
click at [370, 429] on input "text" at bounding box center [329, 439] width 233 height 23
paste input "200"
type input "200"
click at [275, 487] on button "确 定" at bounding box center [271, 486] width 47 height 23
click at [383, 98] on div "首页 / 会员管理 / 会员加扣款 /" at bounding box center [488, 100] width 825 height 15
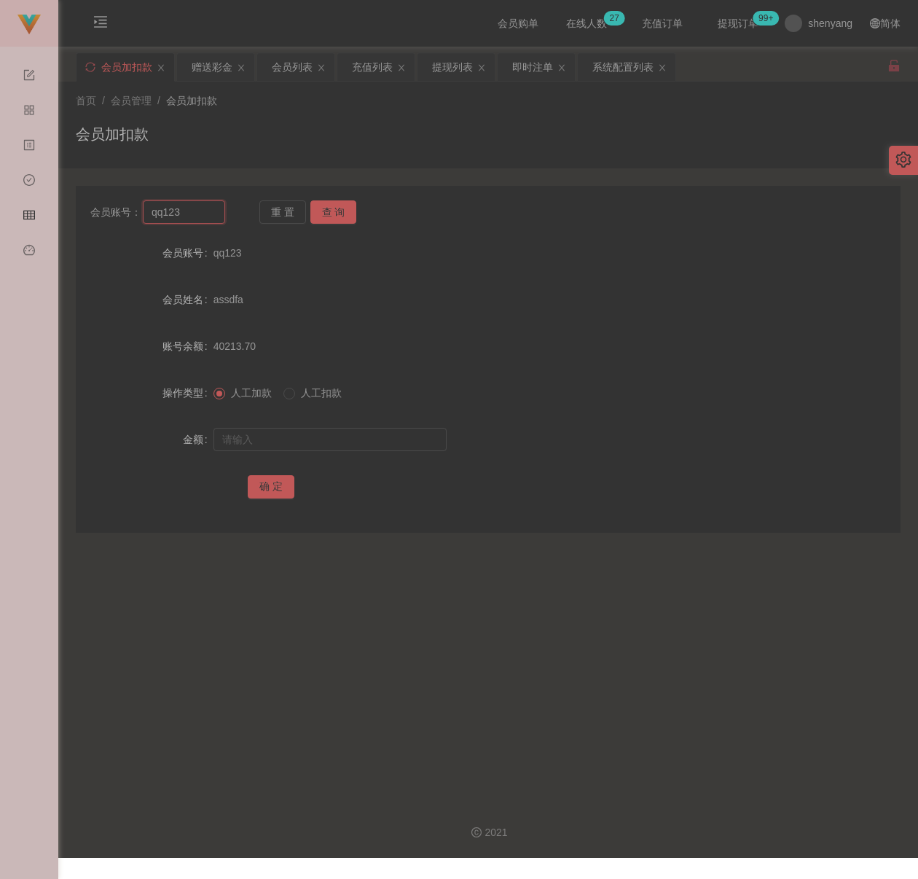
click at [208, 215] on input "qq123" at bounding box center [184, 211] width 82 height 23
paste input "carson89"
type input "carson89"
click at [330, 210] on button "查 询" at bounding box center [333, 211] width 47 height 23
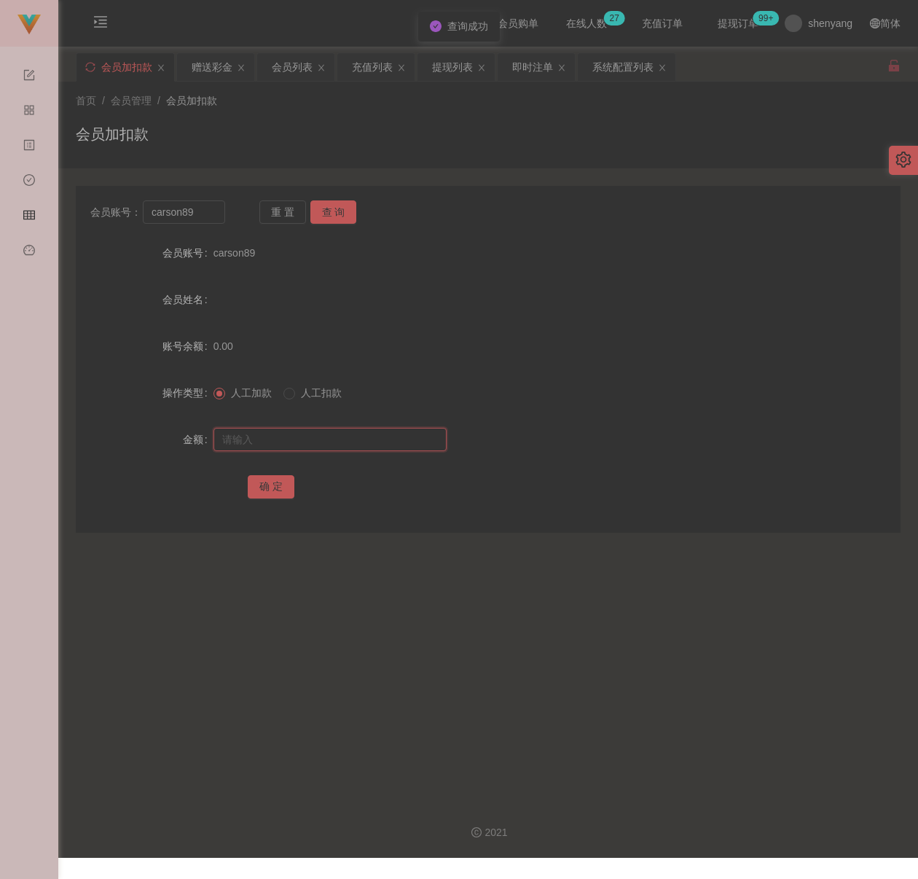
click at [307, 444] on input "text" at bounding box center [329, 439] width 233 height 23
click at [404, 444] on input "text" at bounding box center [329, 439] width 233 height 23
paste input "100"
type input "100"
click at [267, 490] on button "确 定" at bounding box center [271, 486] width 47 height 23
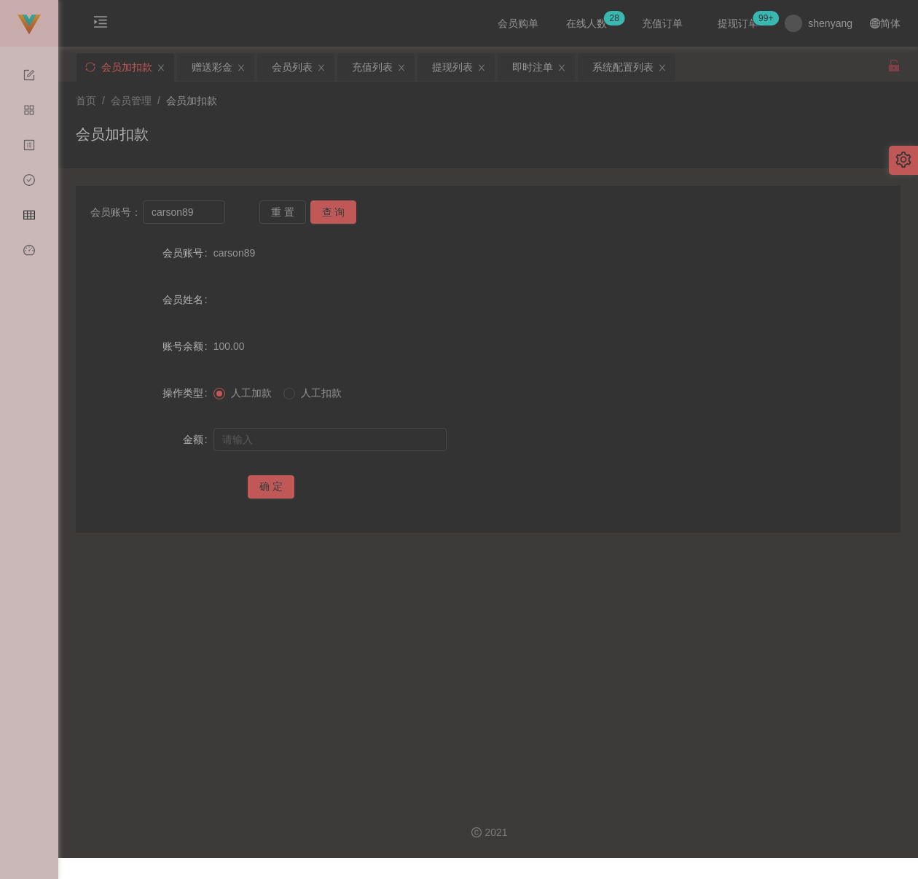
click at [329, 114] on div "首页 / 会员管理 / 会员加扣款 / 会员加扣款" at bounding box center [488, 124] width 825 height 63
click at [203, 215] on input "carson89" at bounding box center [184, 211] width 82 height 23
paste input "soocheng1214"
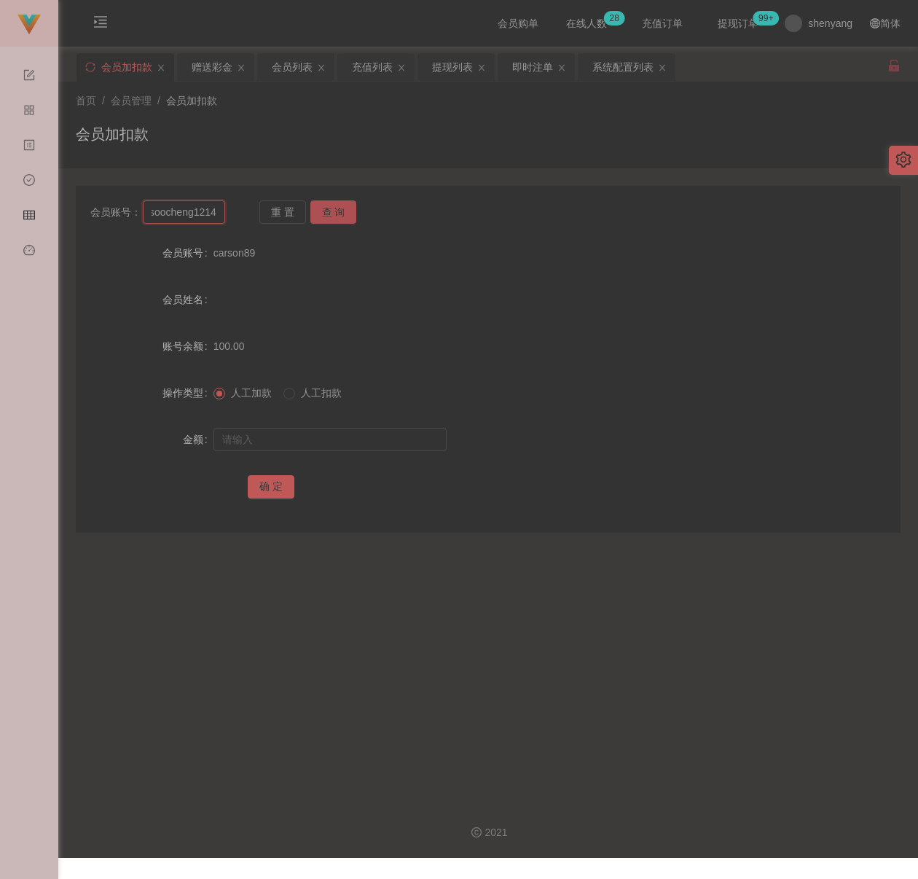
type input "soocheng1214"
click at [339, 212] on button "查 询" at bounding box center [333, 211] width 47 height 23
click at [348, 444] on input "text" at bounding box center [329, 439] width 233 height 23
click at [403, 440] on input "text" at bounding box center [329, 439] width 233 height 23
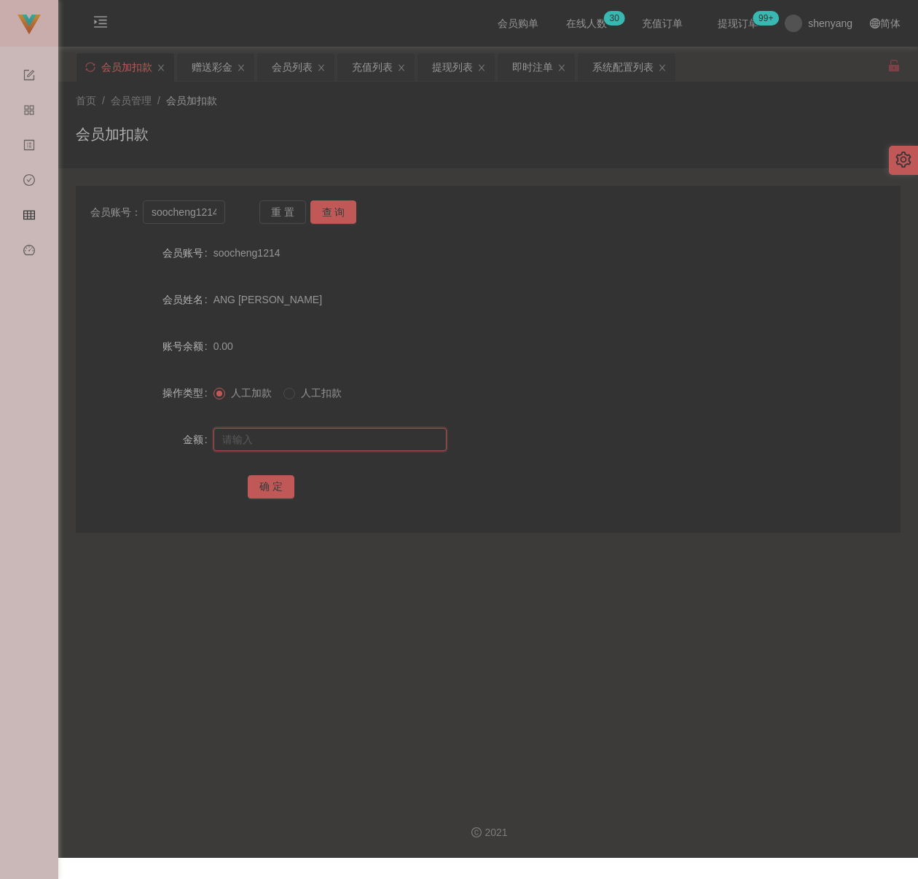
paste input "100"
type input "100"
click at [262, 482] on button "确 定" at bounding box center [271, 486] width 47 height 23
